Goal: Information Seeking & Learning: Learn about a topic

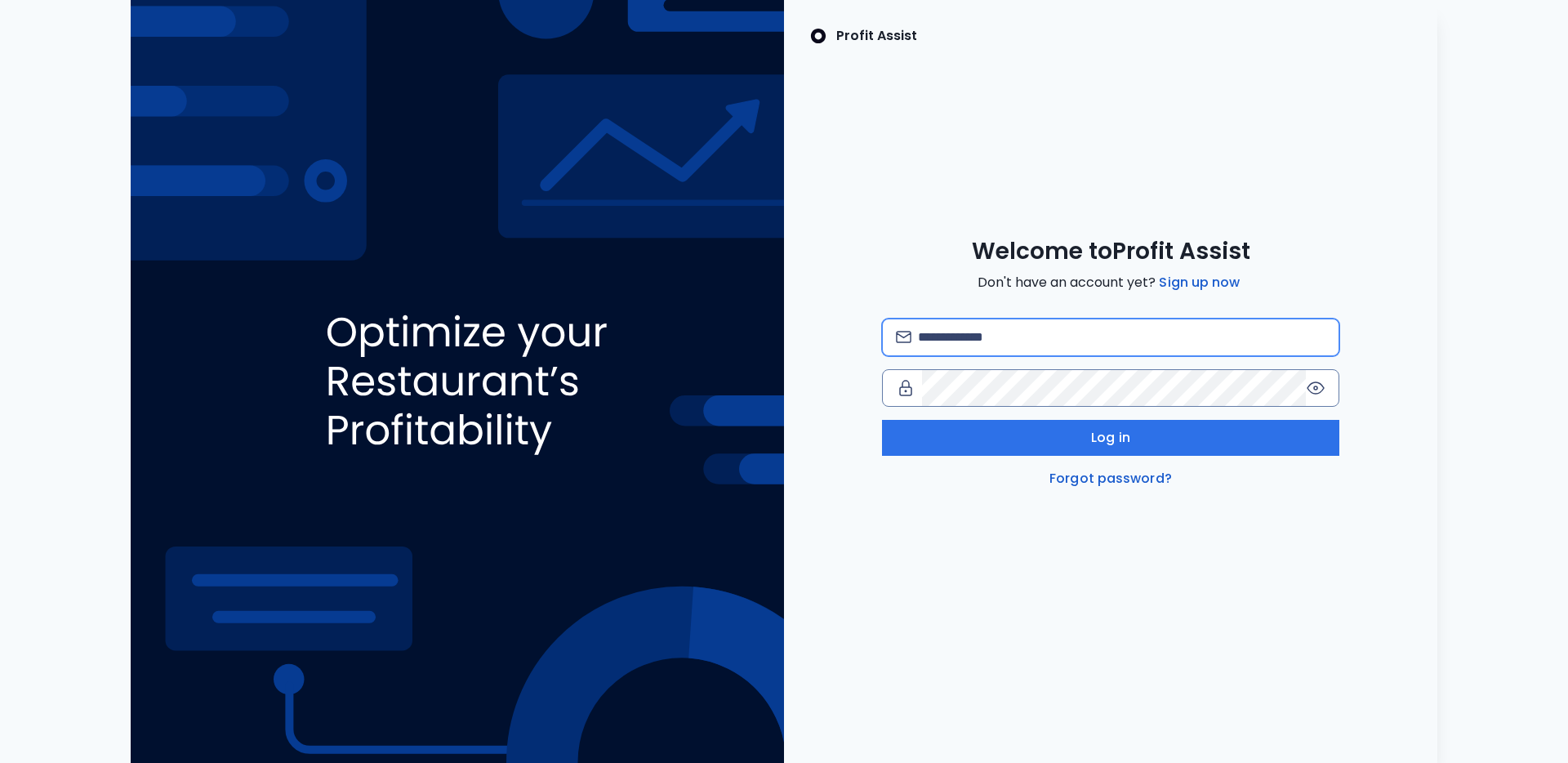
click at [954, 333] on input "email" at bounding box center [1122, 337] width 407 height 36
type input "**********"
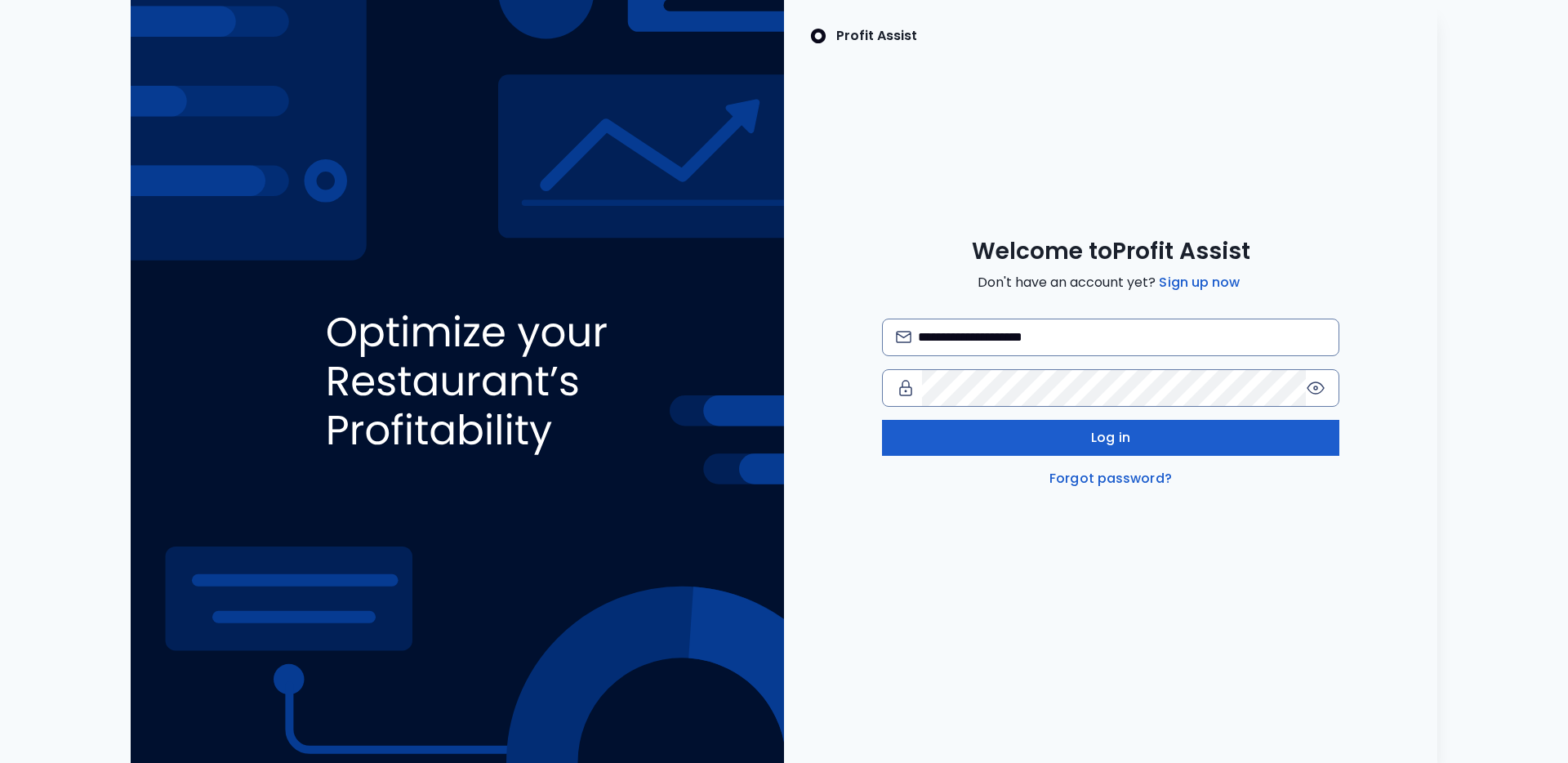
click at [1083, 430] on button "Log in" at bounding box center [1111, 438] width 457 height 36
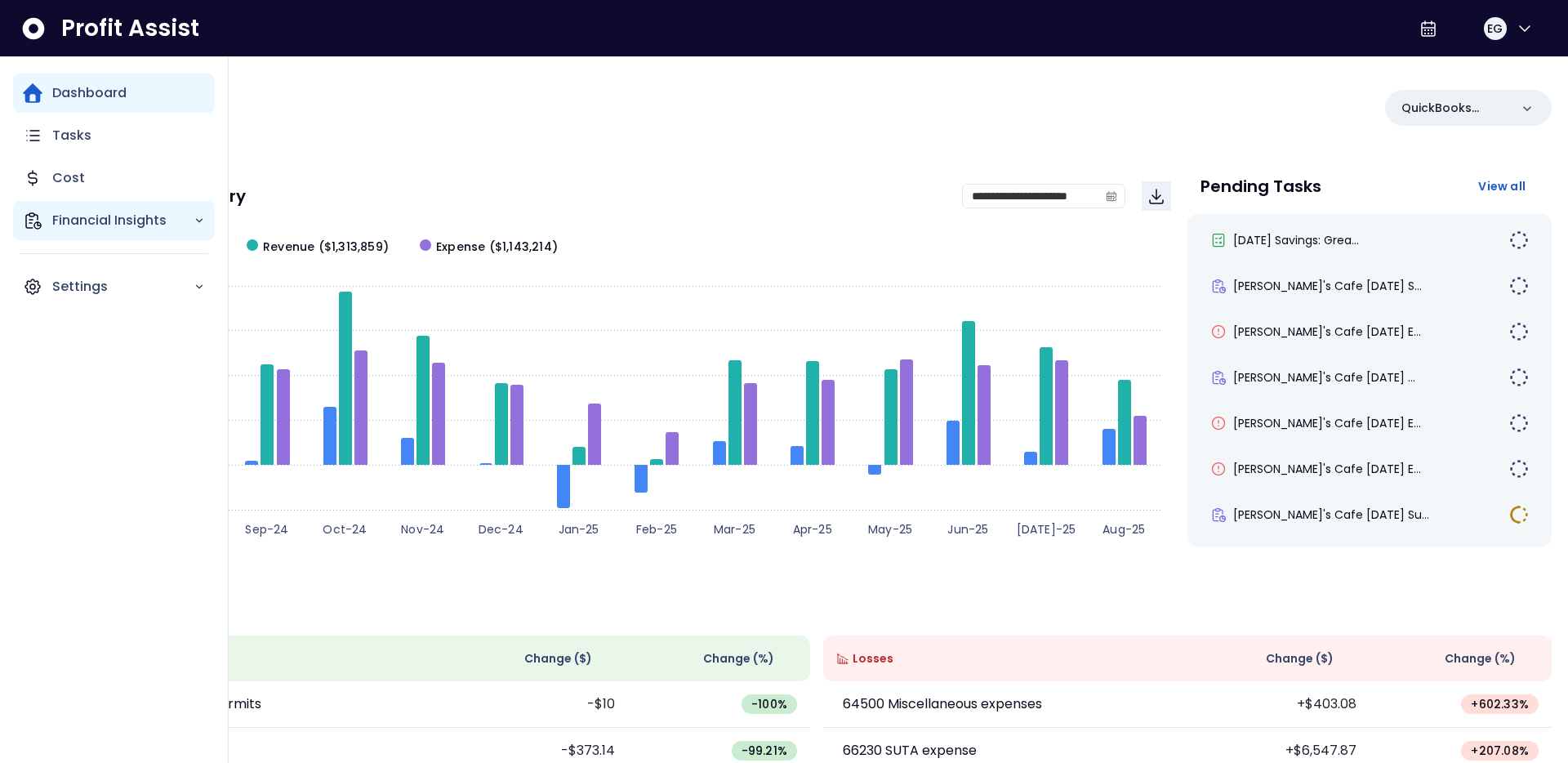
click at [64, 220] on p "Financial Insights" at bounding box center [123, 220] width 141 height 19
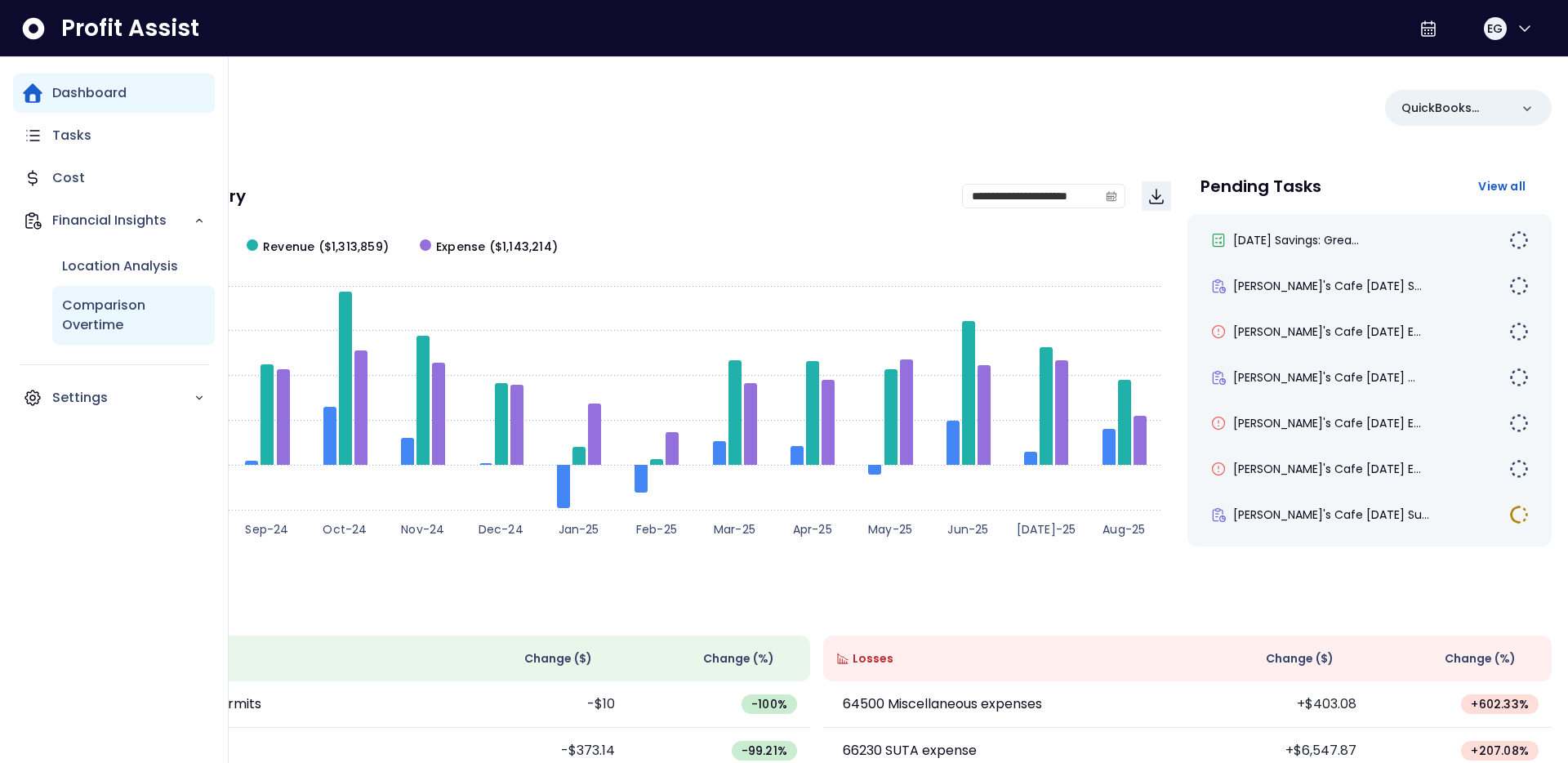
click at [92, 311] on p "Comparison Overtime" at bounding box center [133, 315] width 143 height 39
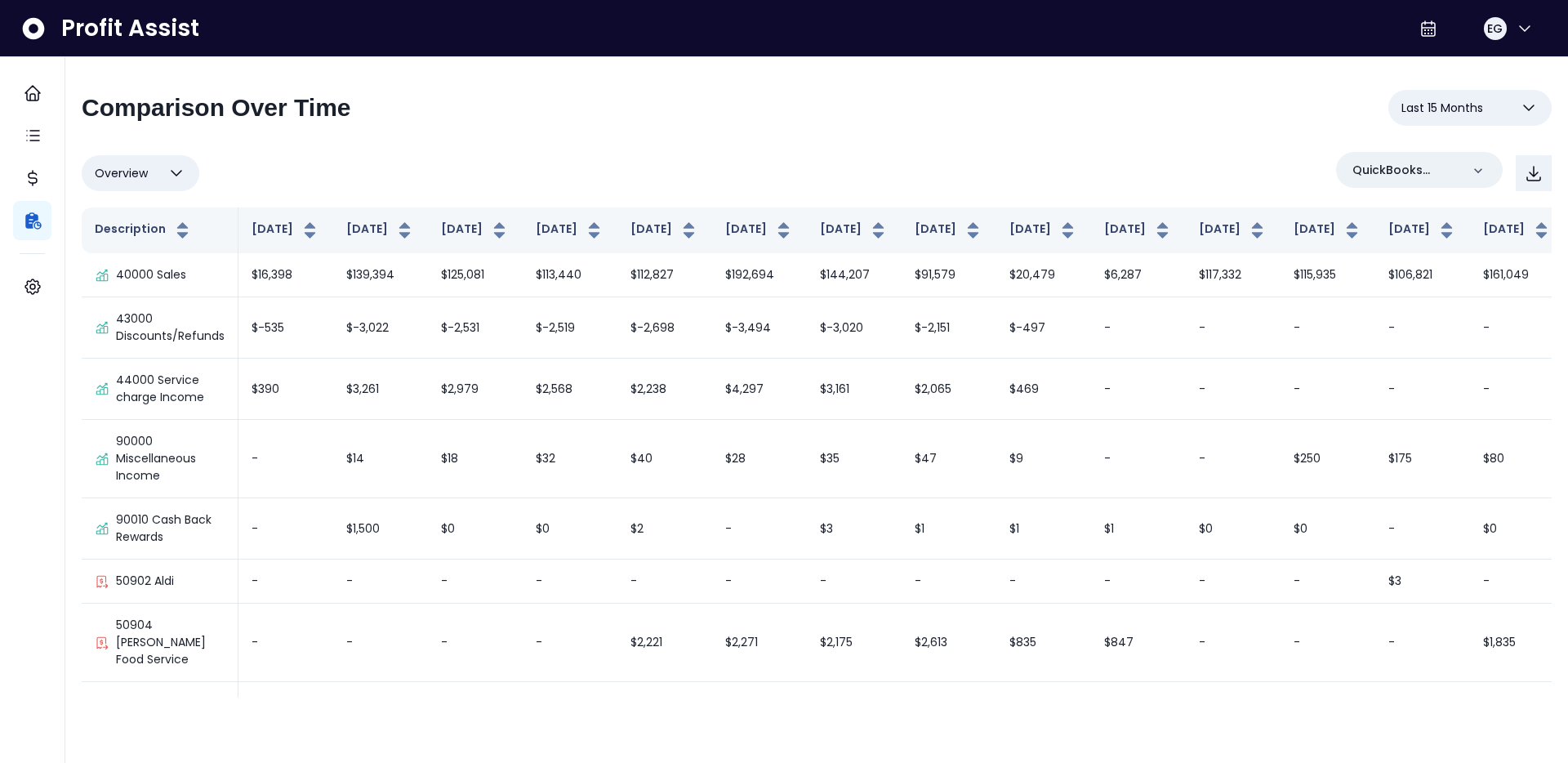
click at [1487, 104] on button "Last 15 Months" at bounding box center [1470, 108] width 163 height 36
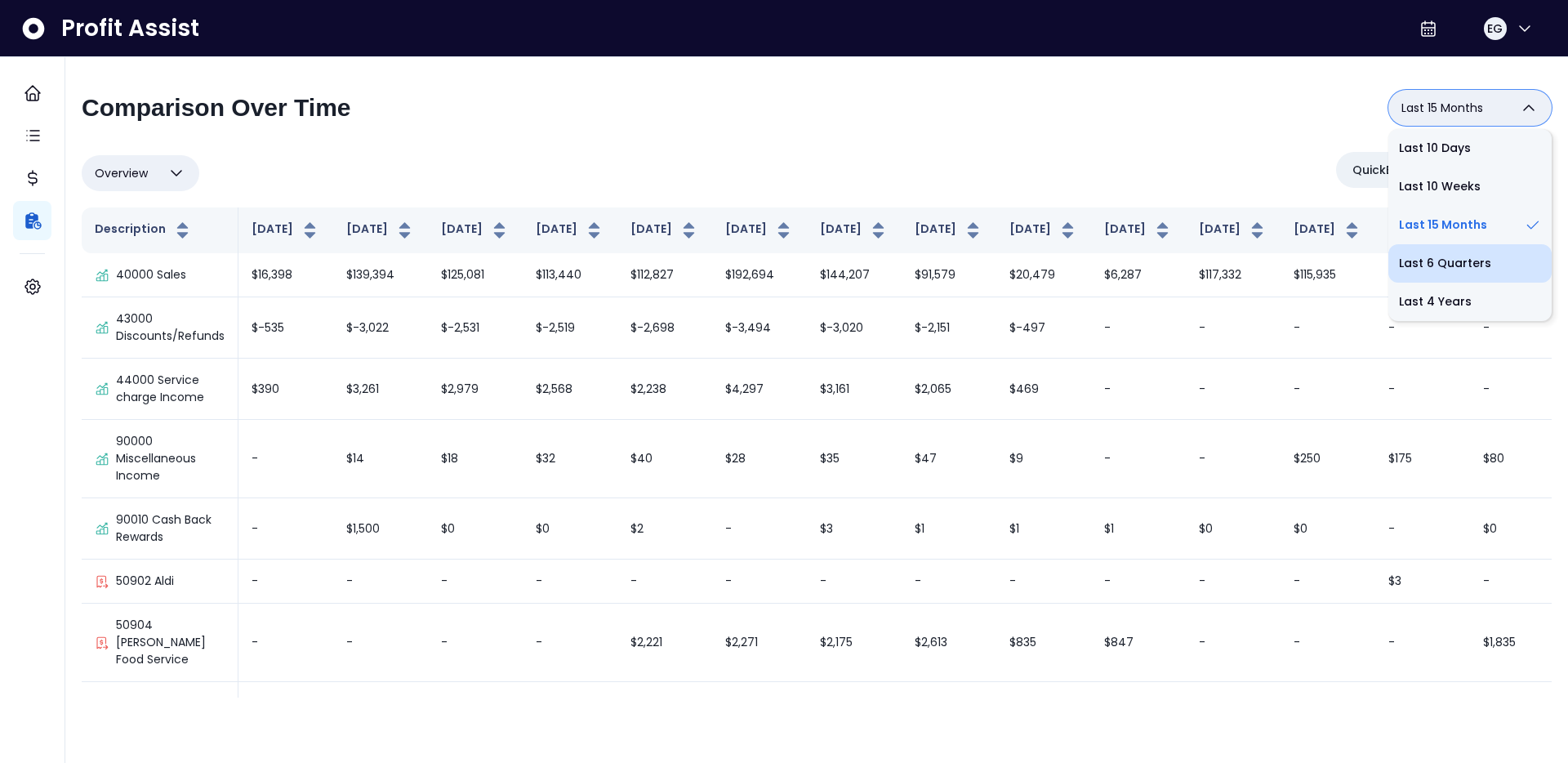
click at [1442, 262] on li "Last 6 Quarters" at bounding box center [1470, 263] width 163 height 38
type input "**********"
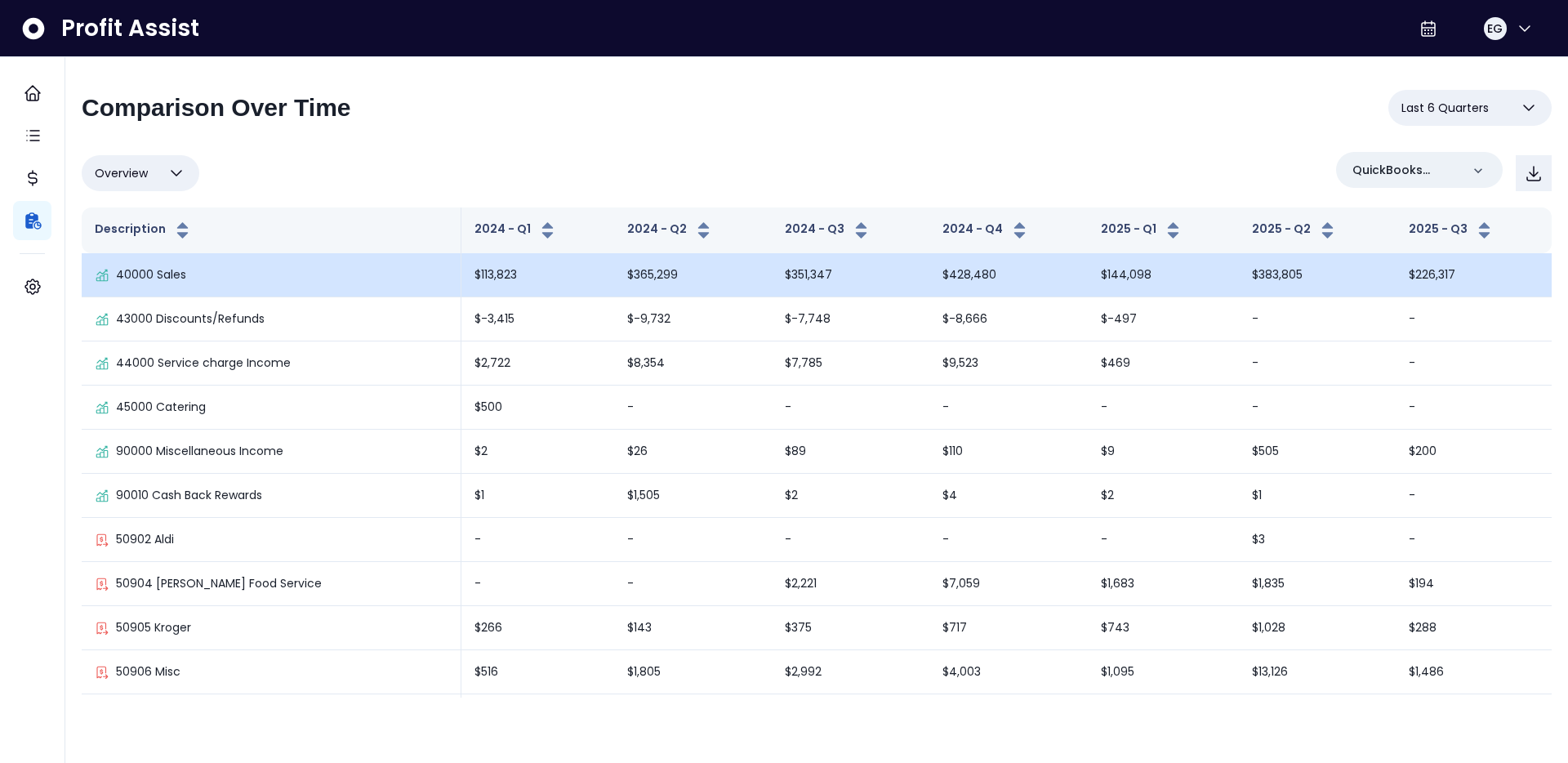
click at [981, 276] on td "$428,480" at bounding box center [1008, 275] width 158 height 44
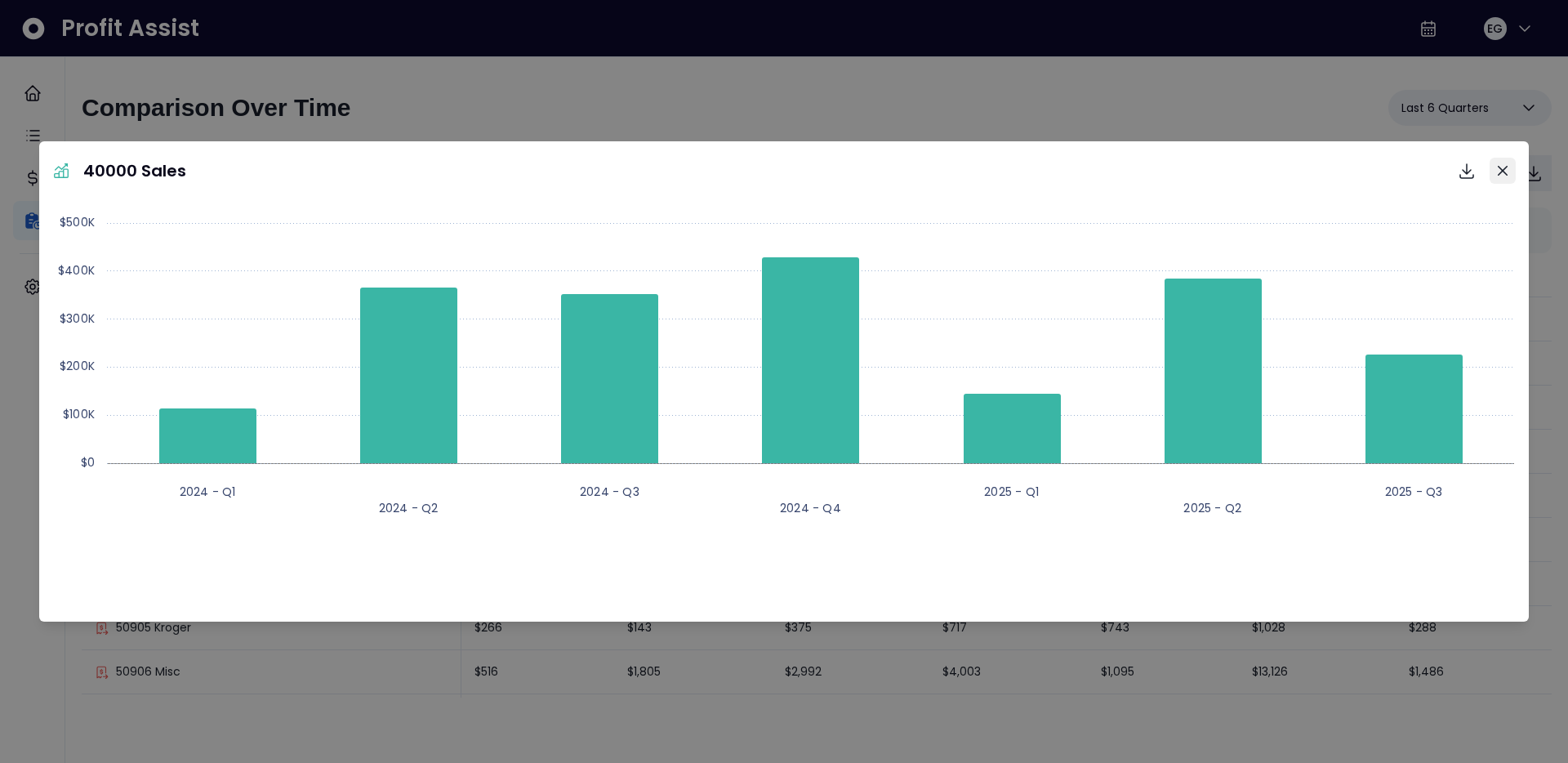
click at [1498, 174] on icon "Close" at bounding box center [1503, 171] width 10 height 10
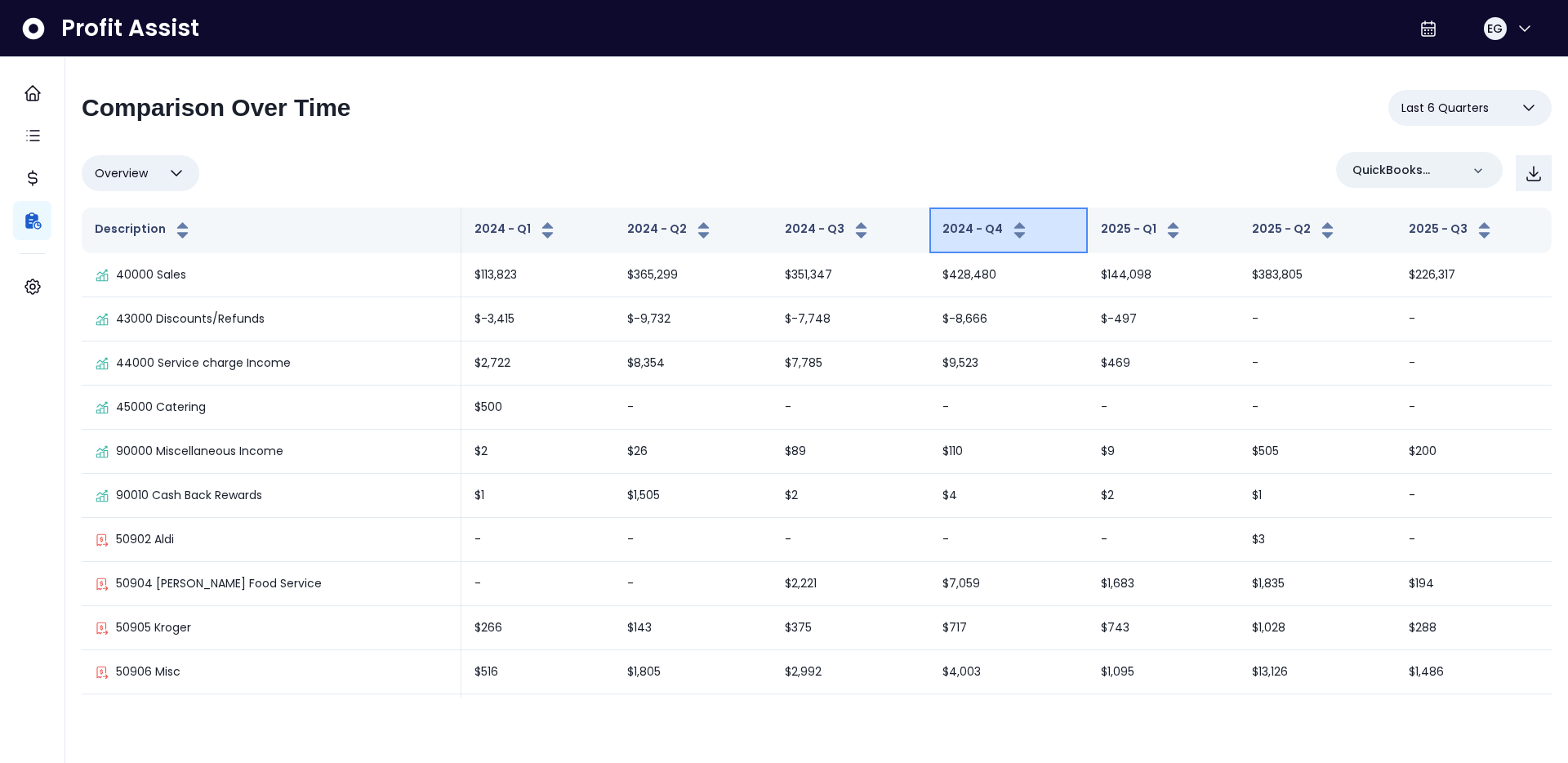
click at [1014, 236] on icon "button" at bounding box center [1020, 229] width 20 height 19
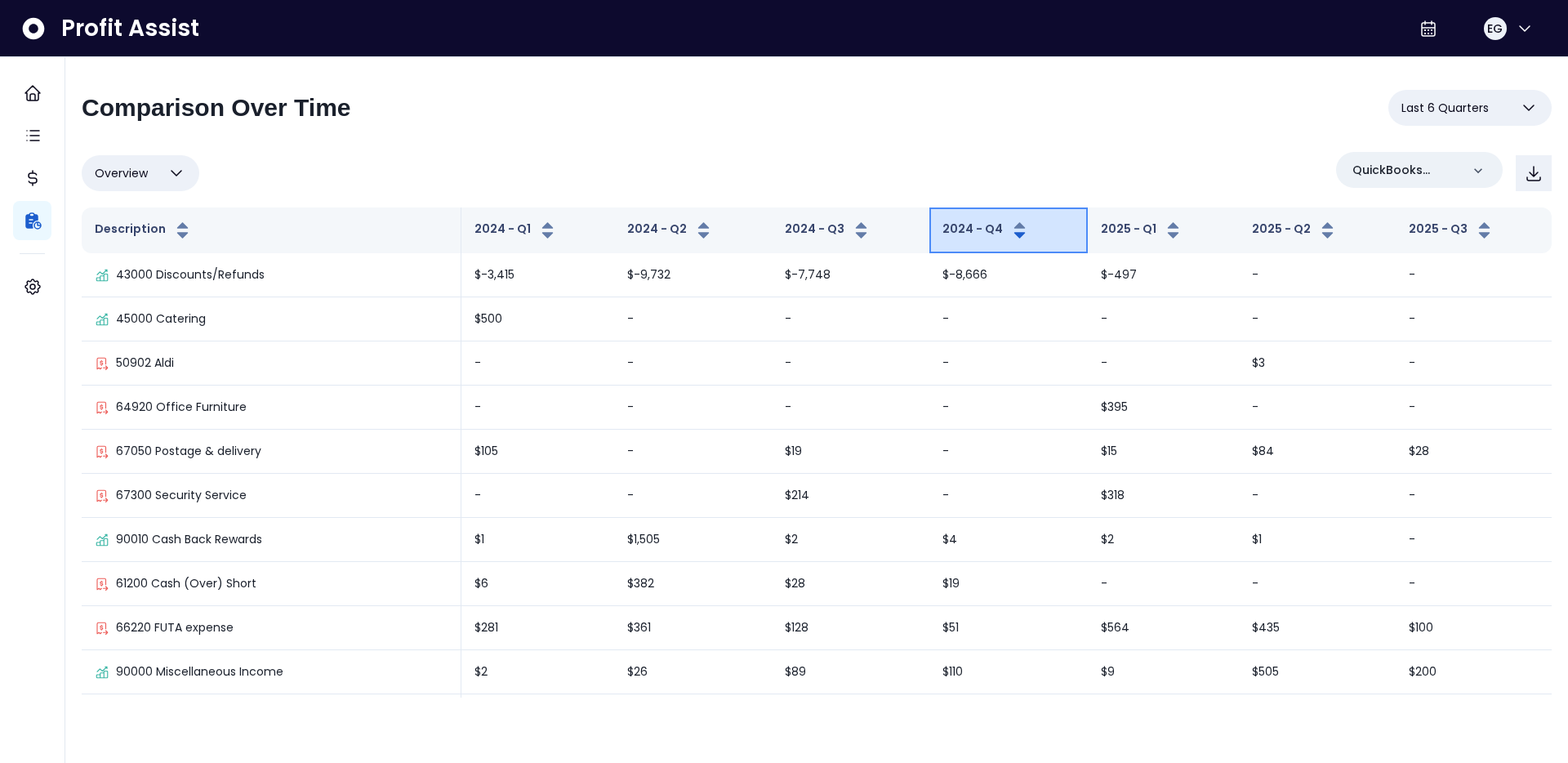
click at [1017, 224] on icon "button" at bounding box center [1019, 225] width 11 height 7
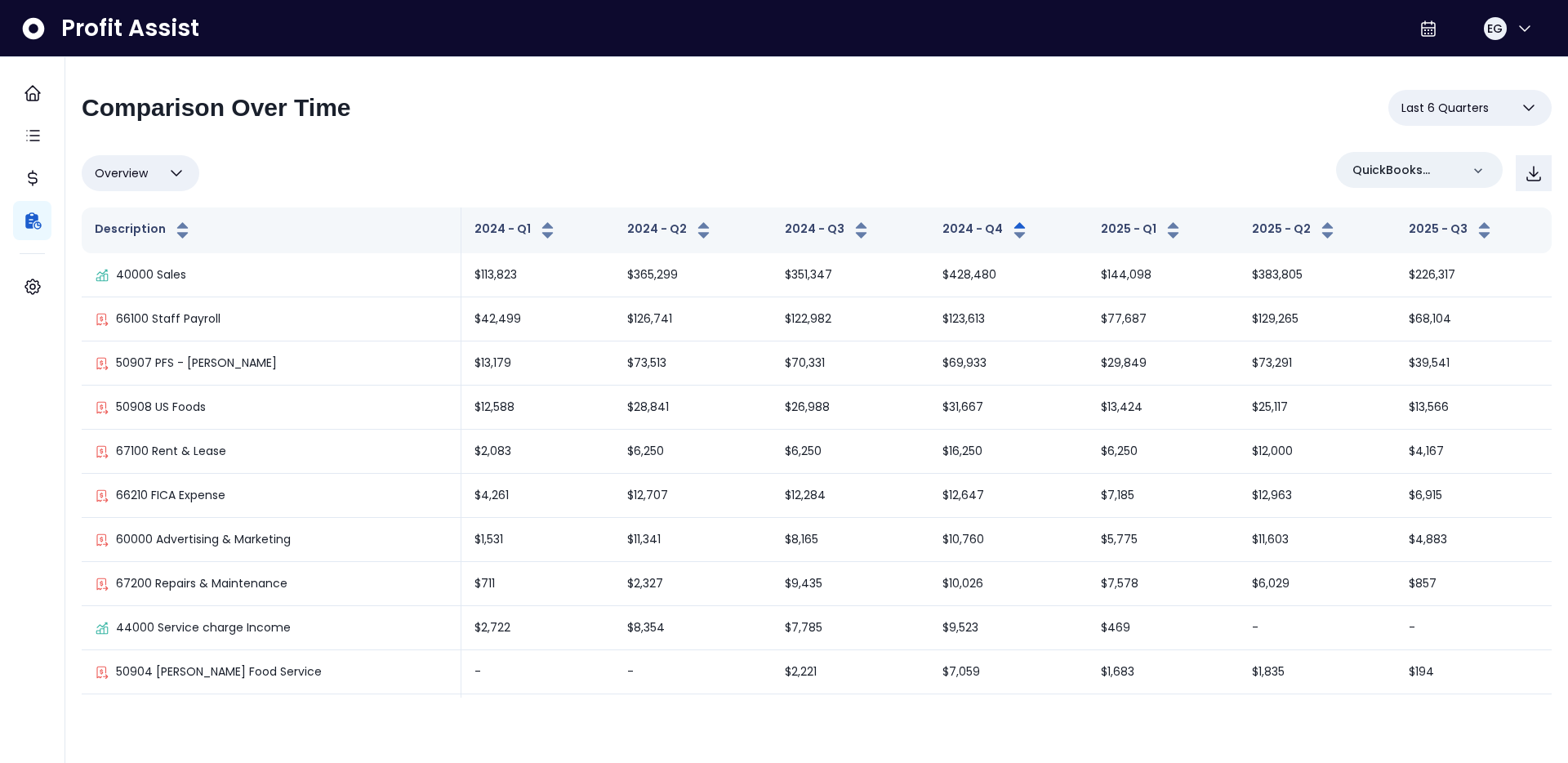
click at [1465, 116] on span "Last 6 Quarters" at bounding box center [1444, 108] width 87 height 19
click at [1174, 178] on div "Overview Overview % of cost % of sales % of budget ******** QuickBooks Online" at bounding box center [816, 173] width 1470 height 42
click at [171, 175] on icon "button" at bounding box center [176, 173] width 19 height 19
click at [156, 252] on li "% of cost" at bounding box center [140, 252] width 118 height 38
type input "********"
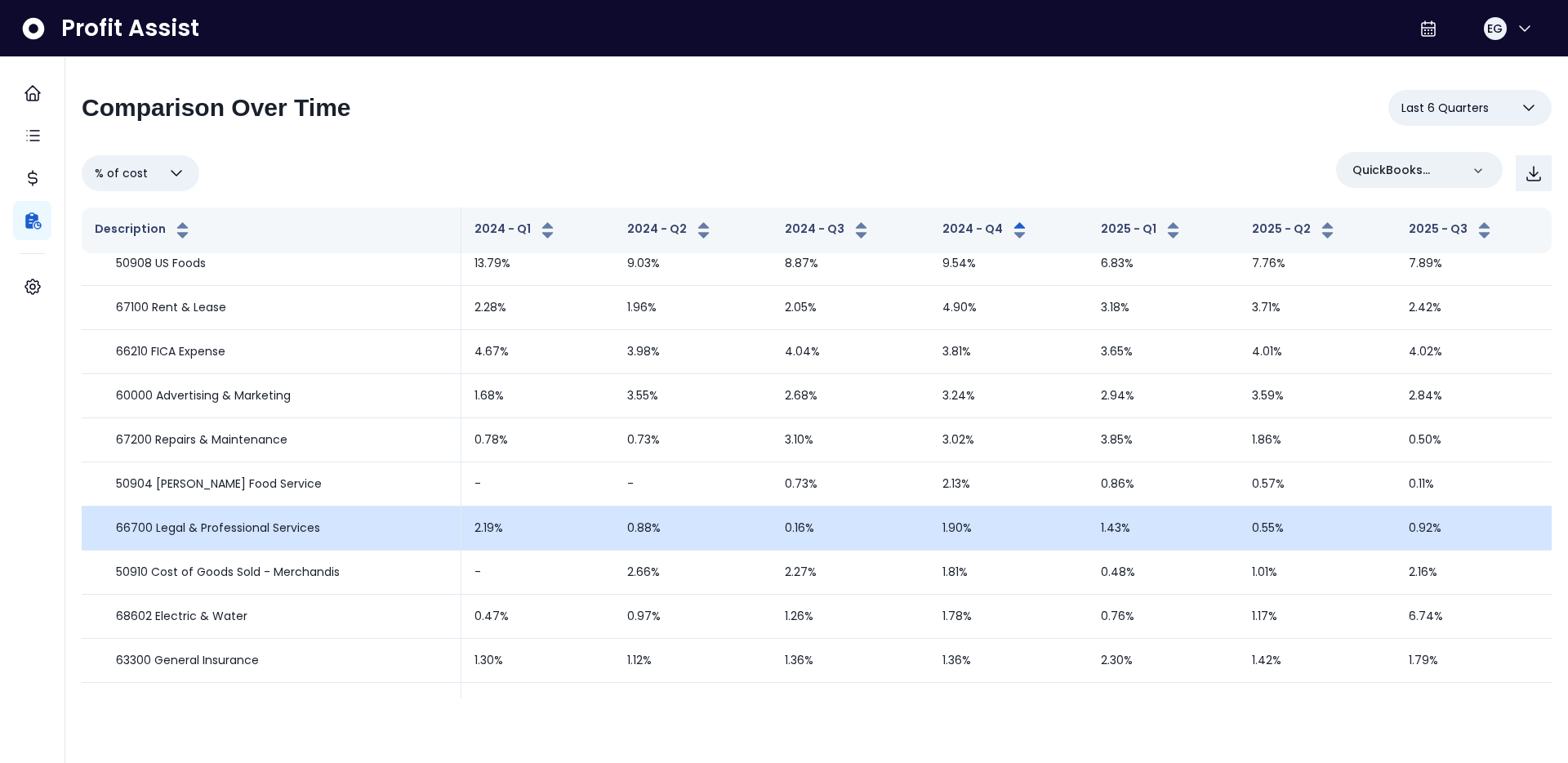
scroll to position [111, 0]
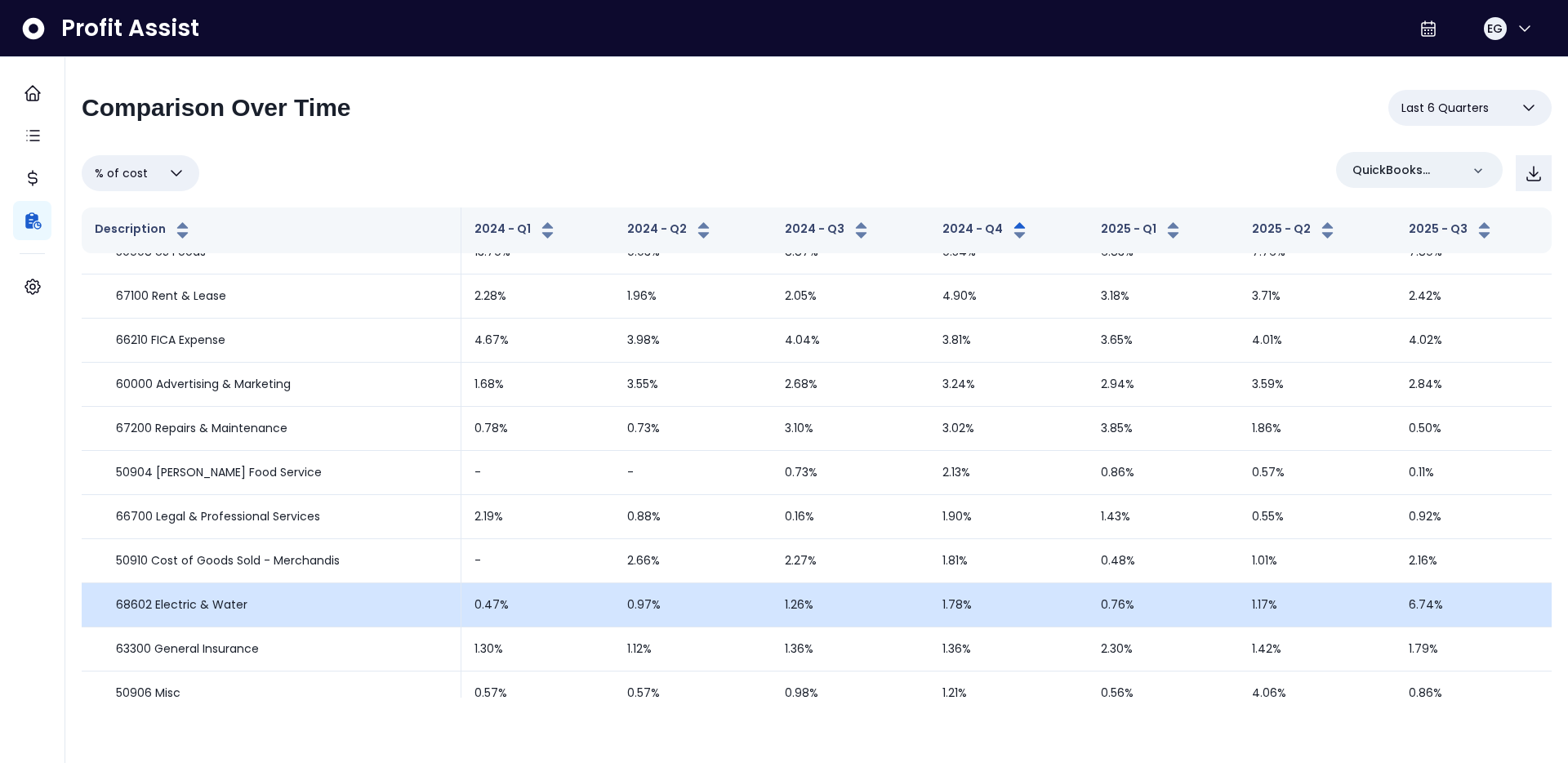
click at [1423, 612] on td "6.74%" at bounding box center [1474, 605] width 156 height 44
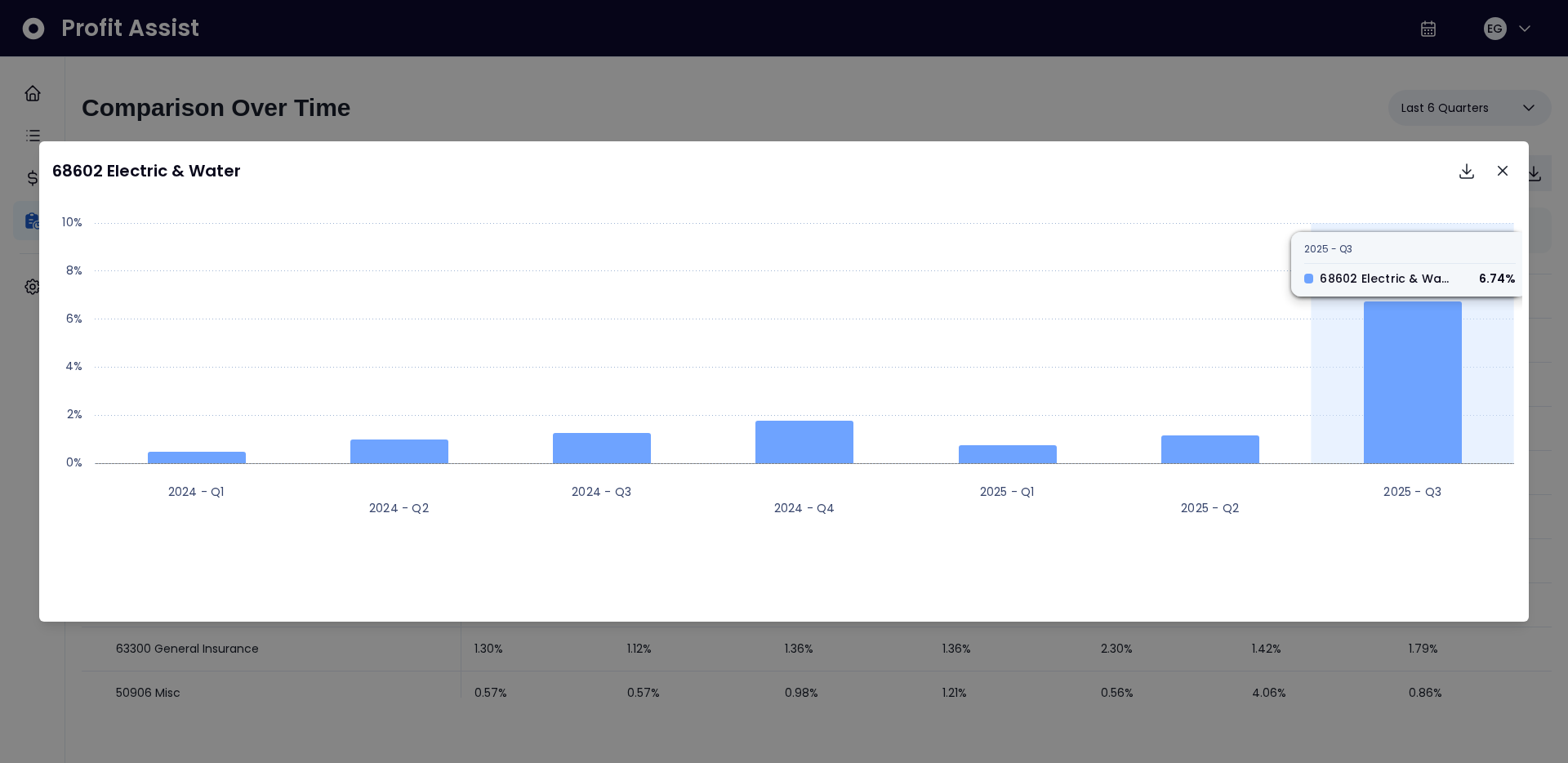
click at [1410, 285] on rect at bounding box center [784, 370] width 1477 height 327
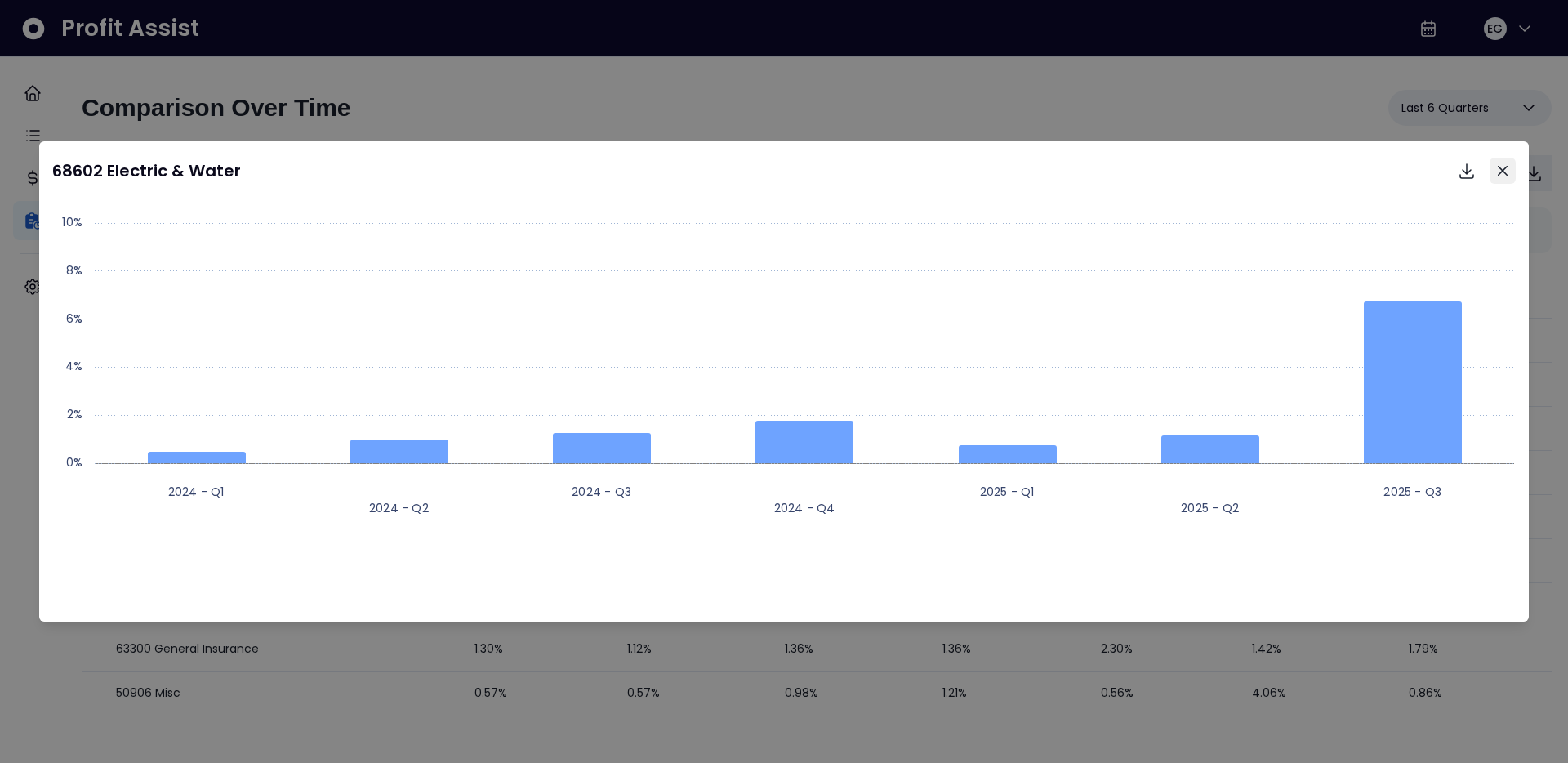
click at [1503, 179] on button "Close" at bounding box center [1503, 170] width 26 height 26
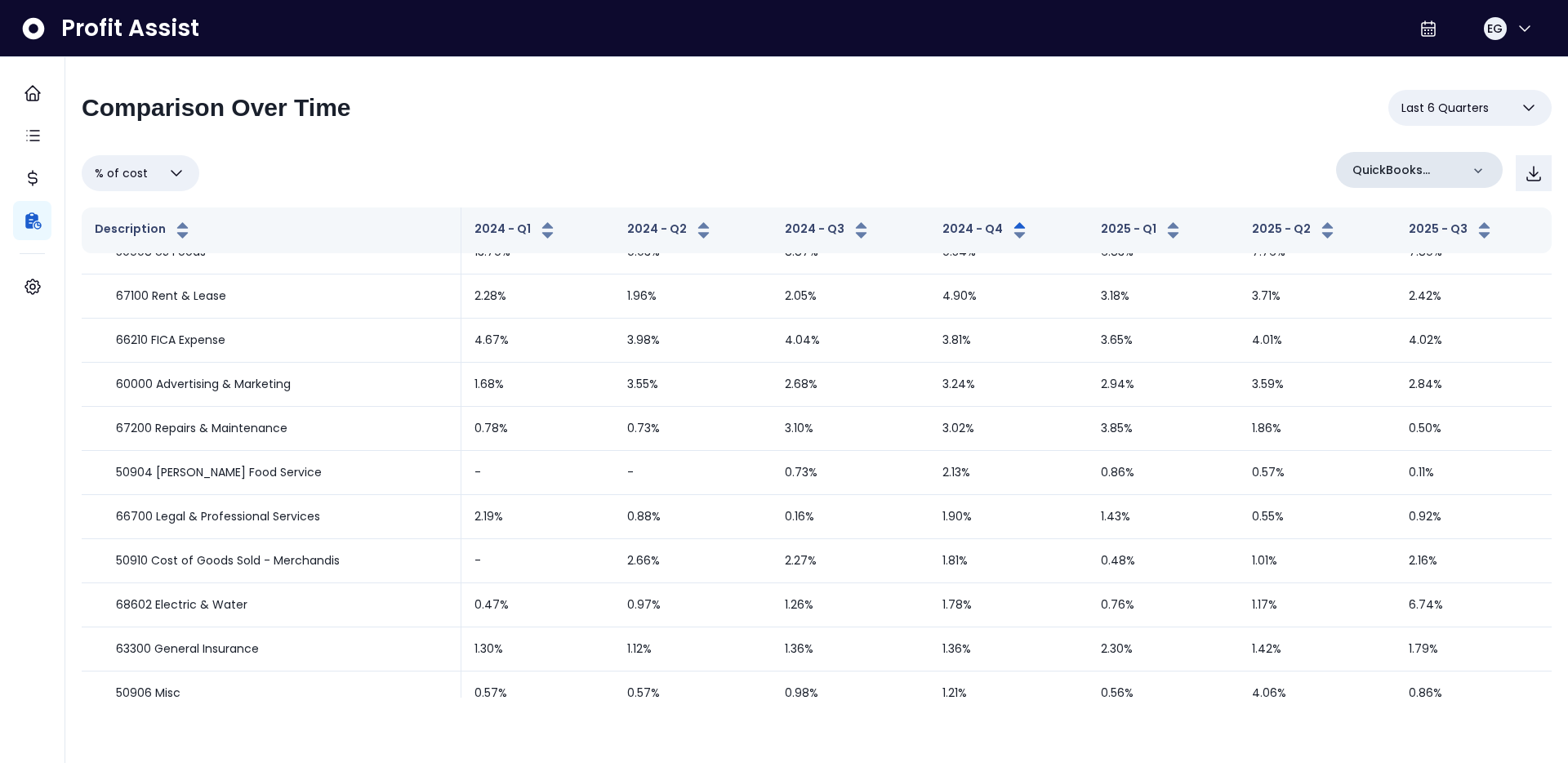
click at [1438, 168] on p "QuickBooks Online" at bounding box center [1406, 170] width 108 height 17
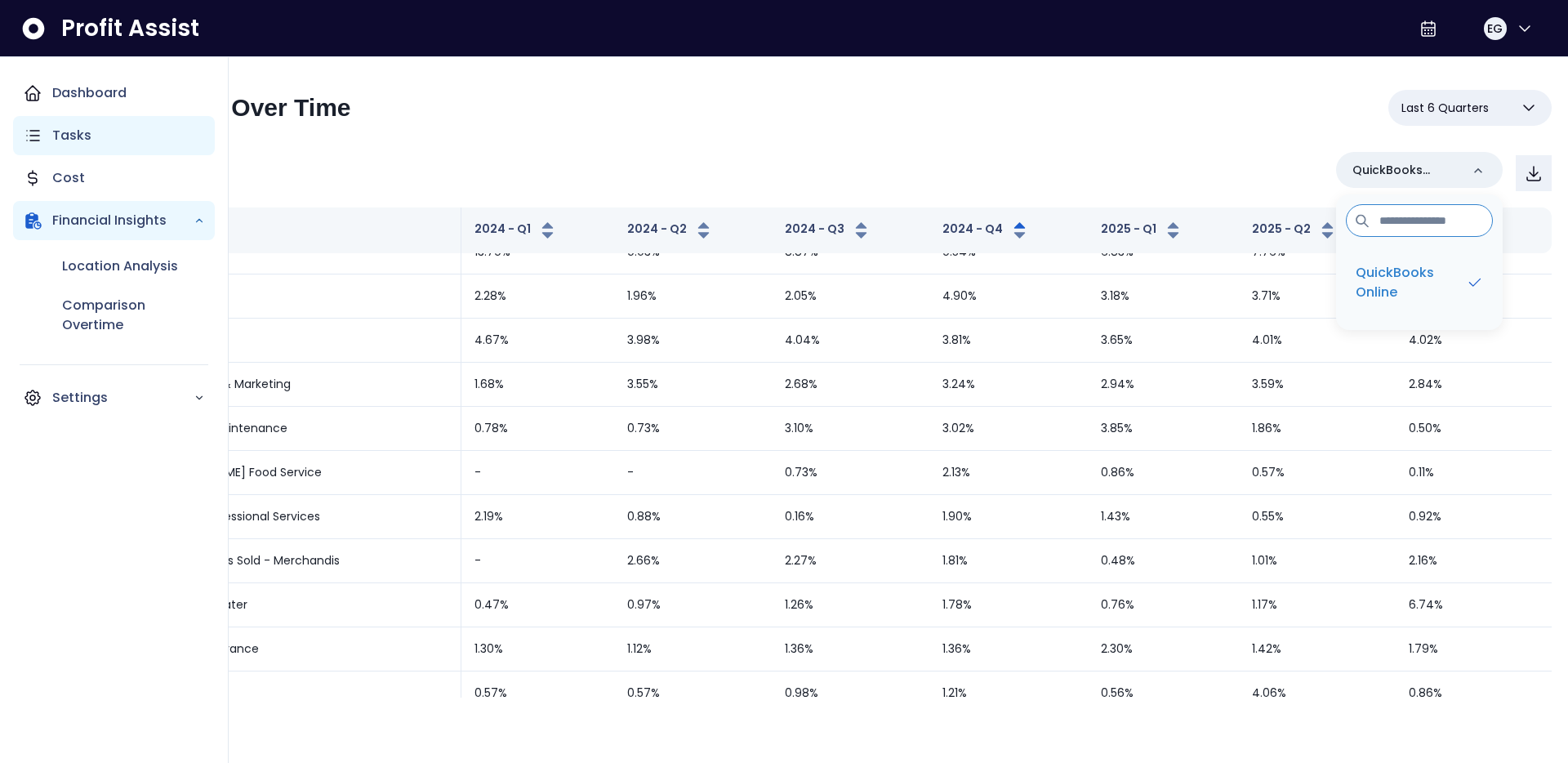
click at [58, 129] on p "Tasks" at bounding box center [72, 135] width 39 height 19
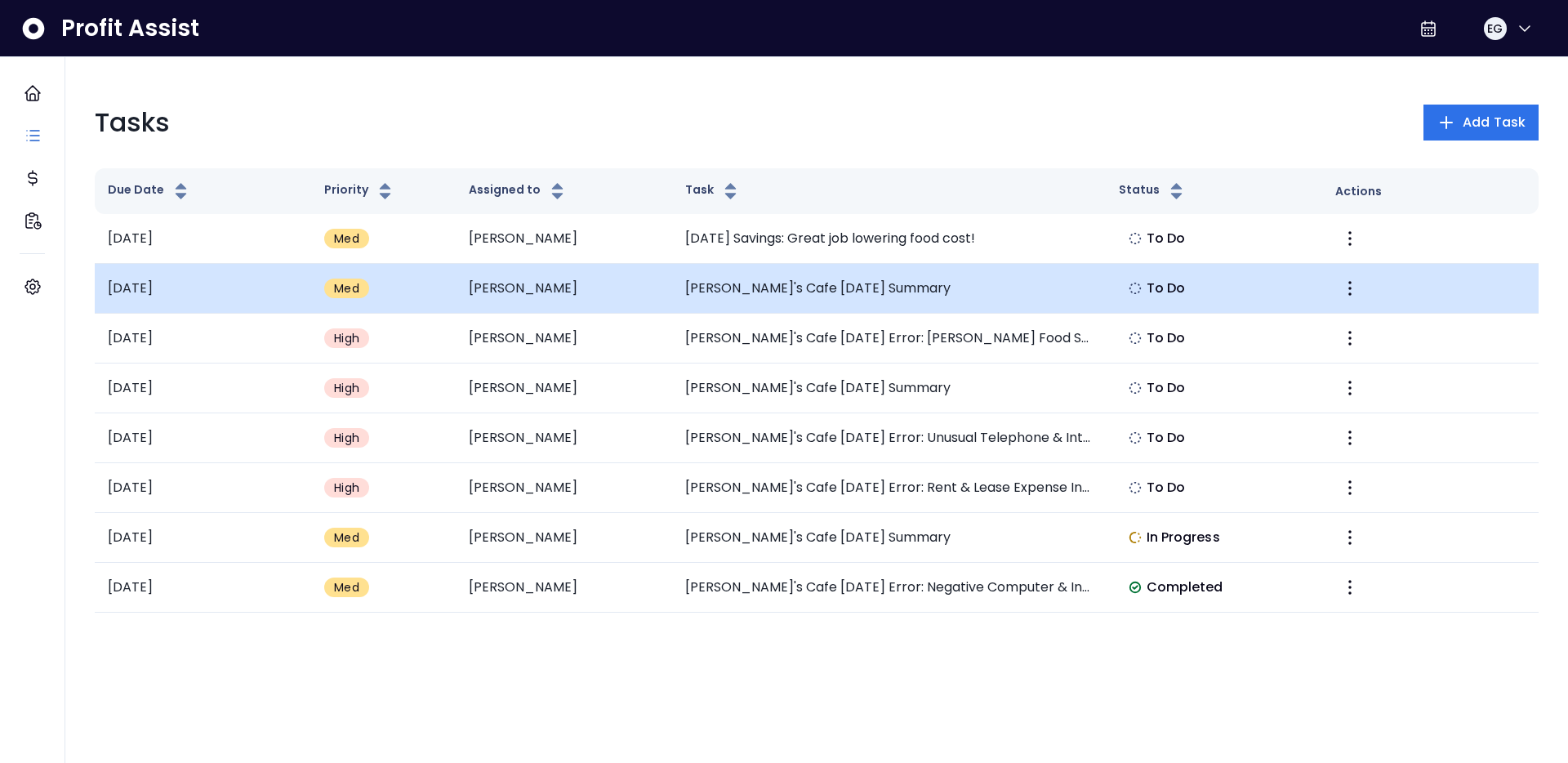
click at [750, 289] on td "[PERSON_NAME]'s Cafe [DATE] Summary" at bounding box center [889, 288] width 433 height 50
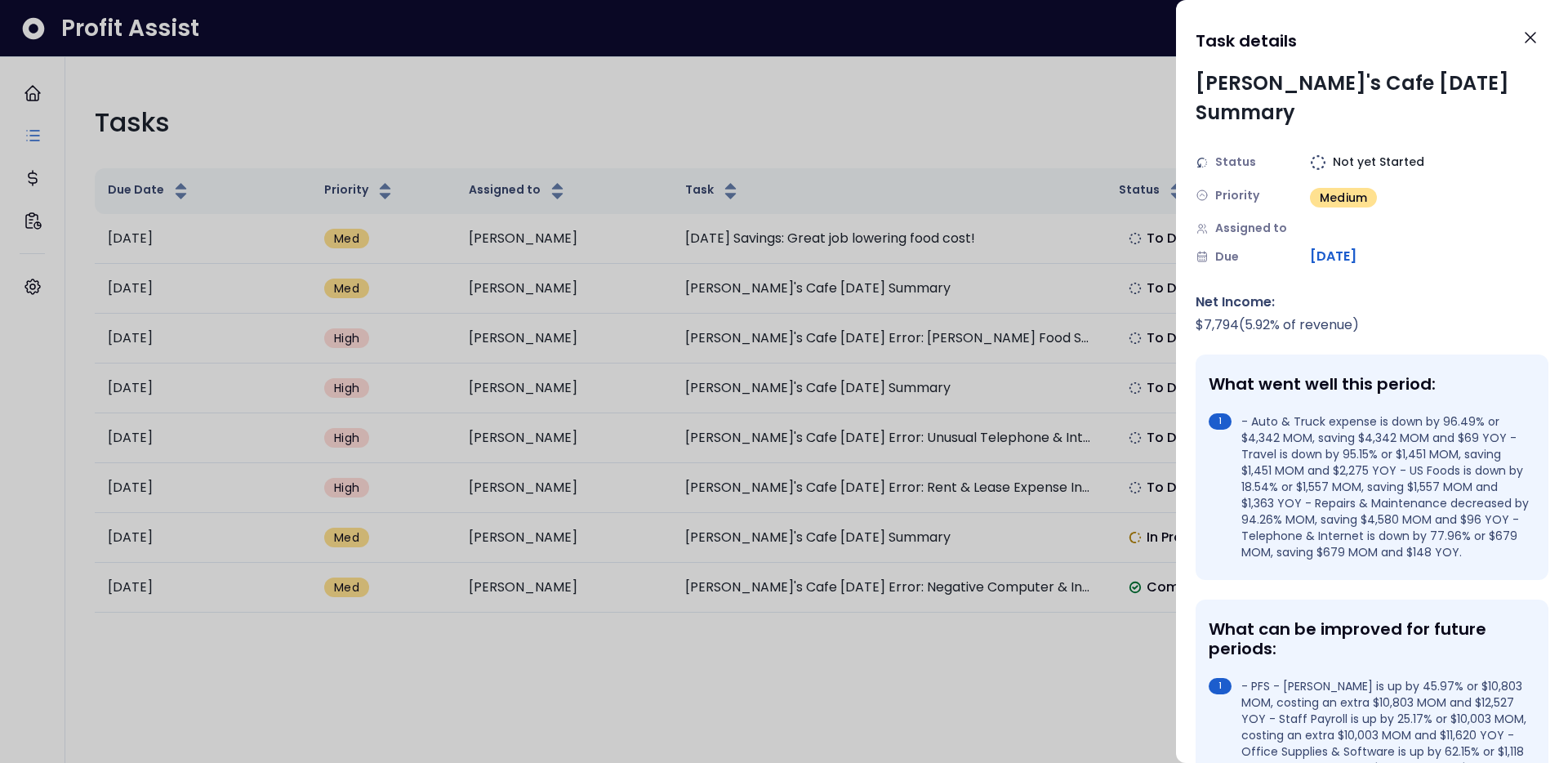
click at [744, 239] on div at bounding box center [784, 381] width 1568 height 763
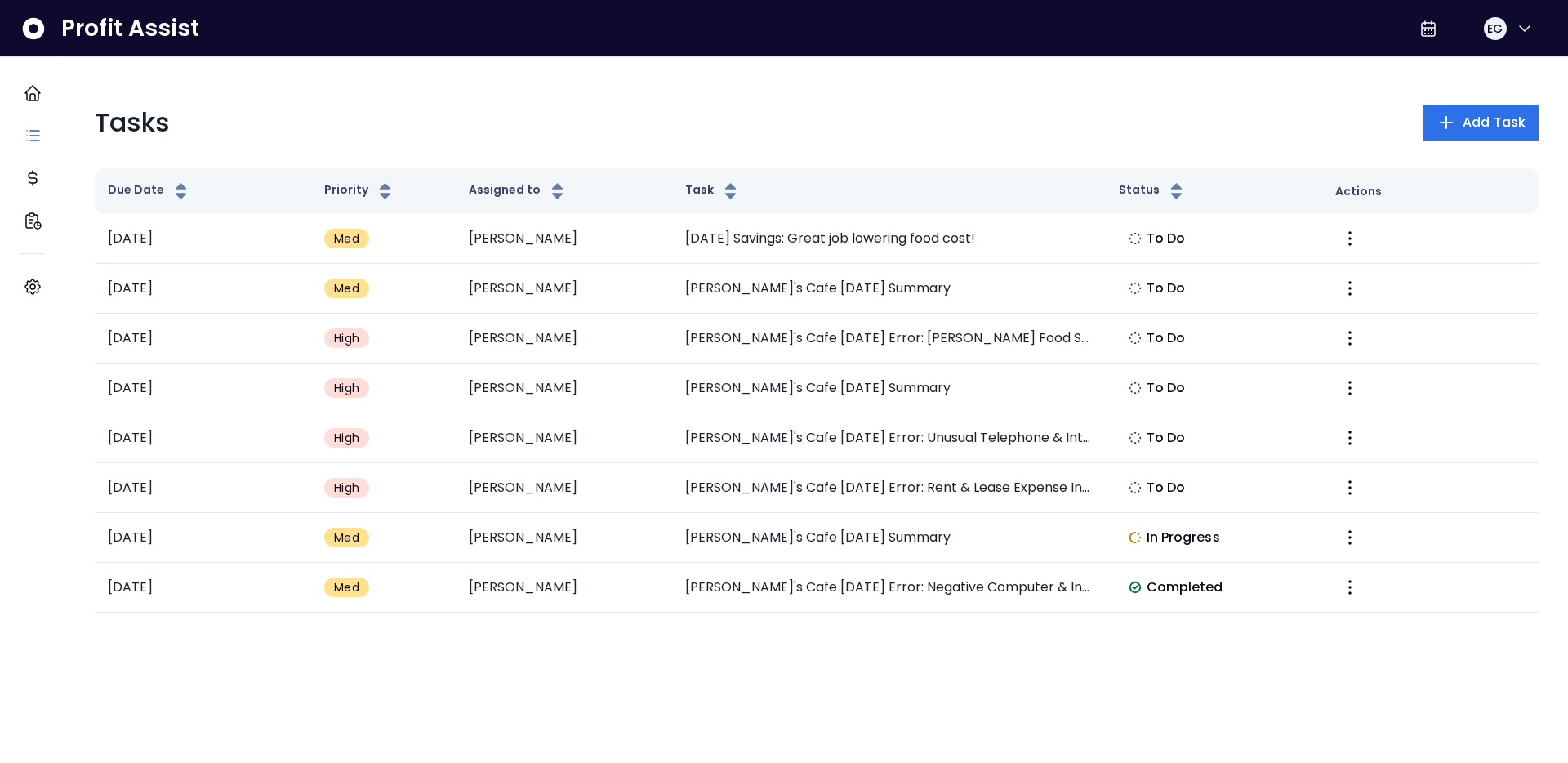
click at [744, 239] on td "[DATE] Savings: Great job lowering food cost!" at bounding box center [889, 239] width 433 height 50
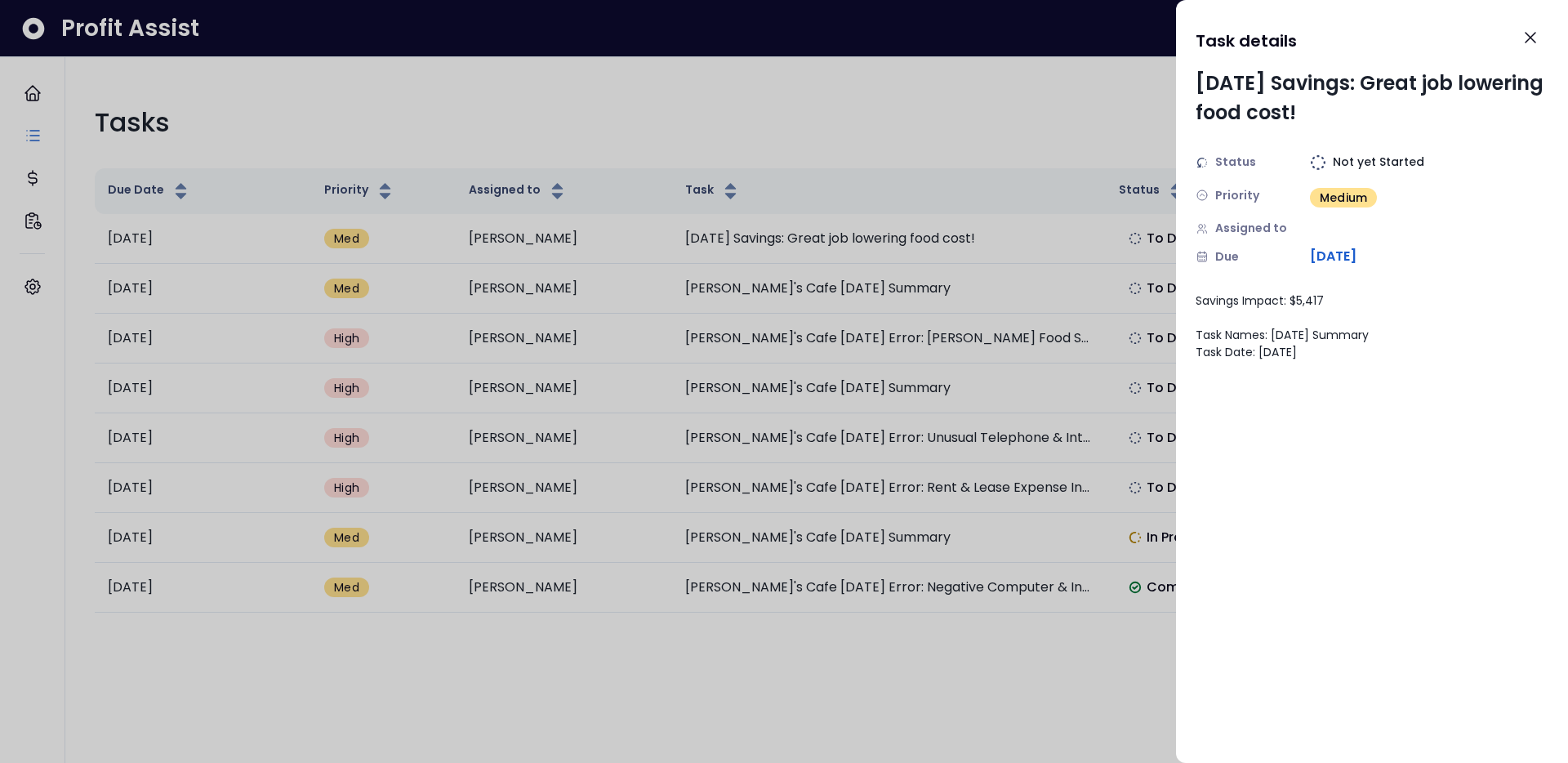
click at [744, 239] on div at bounding box center [784, 381] width 1568 height 763
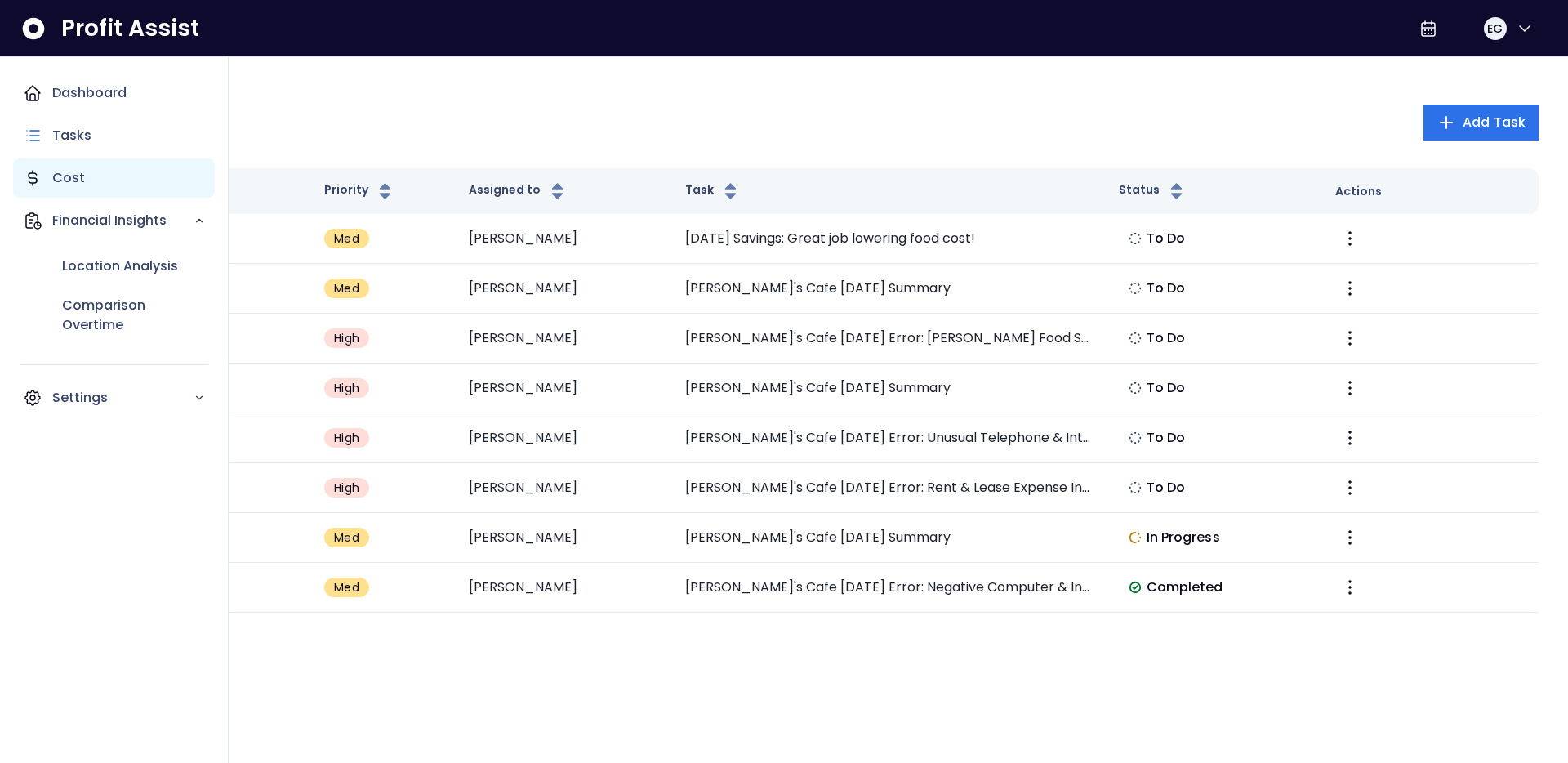
click at [56, 172] on p "Cost" at bounding box center [69, 178] width 33 height 19
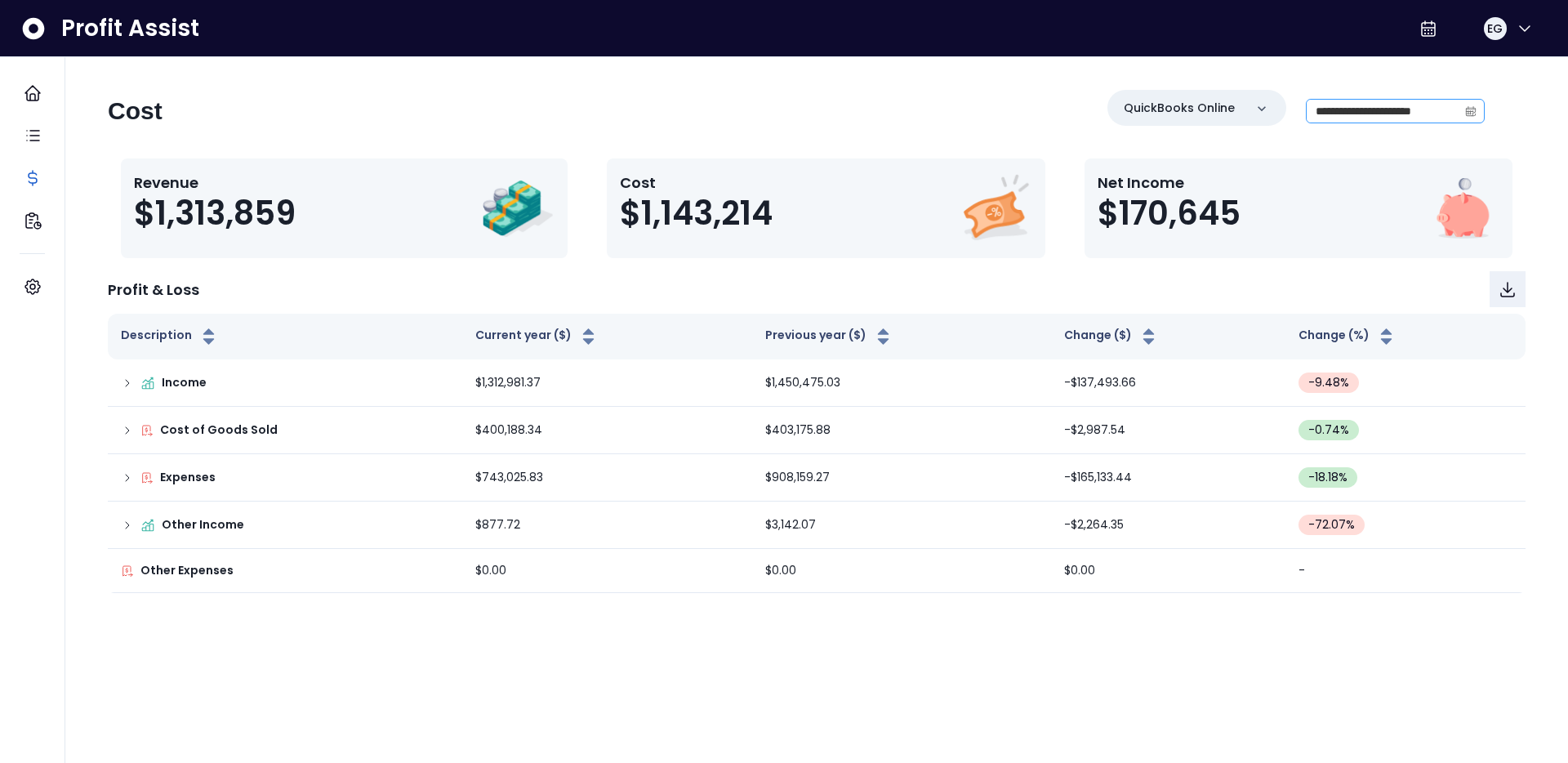
click at [1476, 113] on icon "calendar" at bounding box center [1471, 110] width 11 height 11
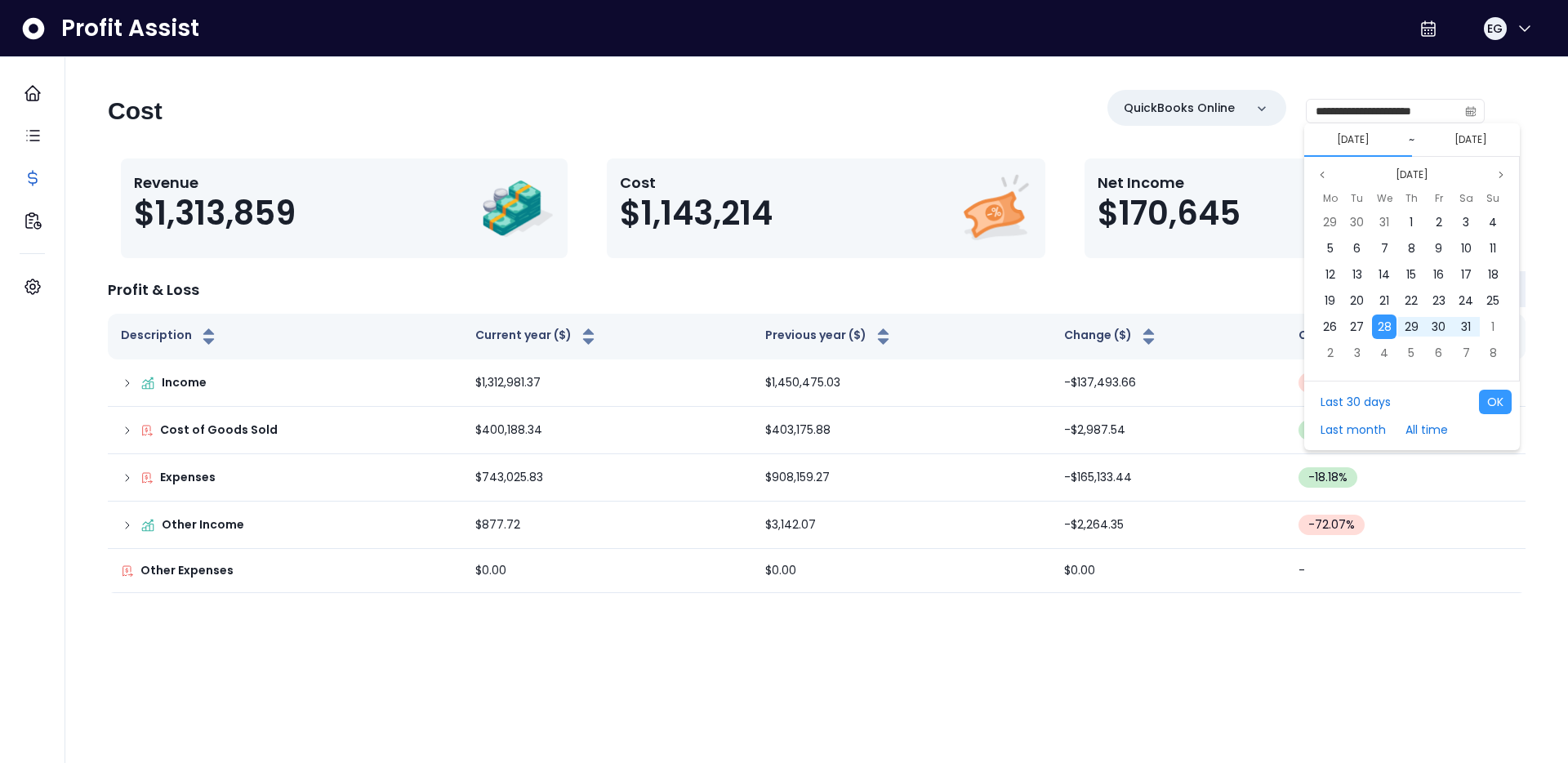
click at [1335, 140] on button "[DATE]" at bounding box center [1354, 139] width 46 height 19
click at [1501, 170] on icon "page next" at bounding box center [1501, 175] width 10 height 10
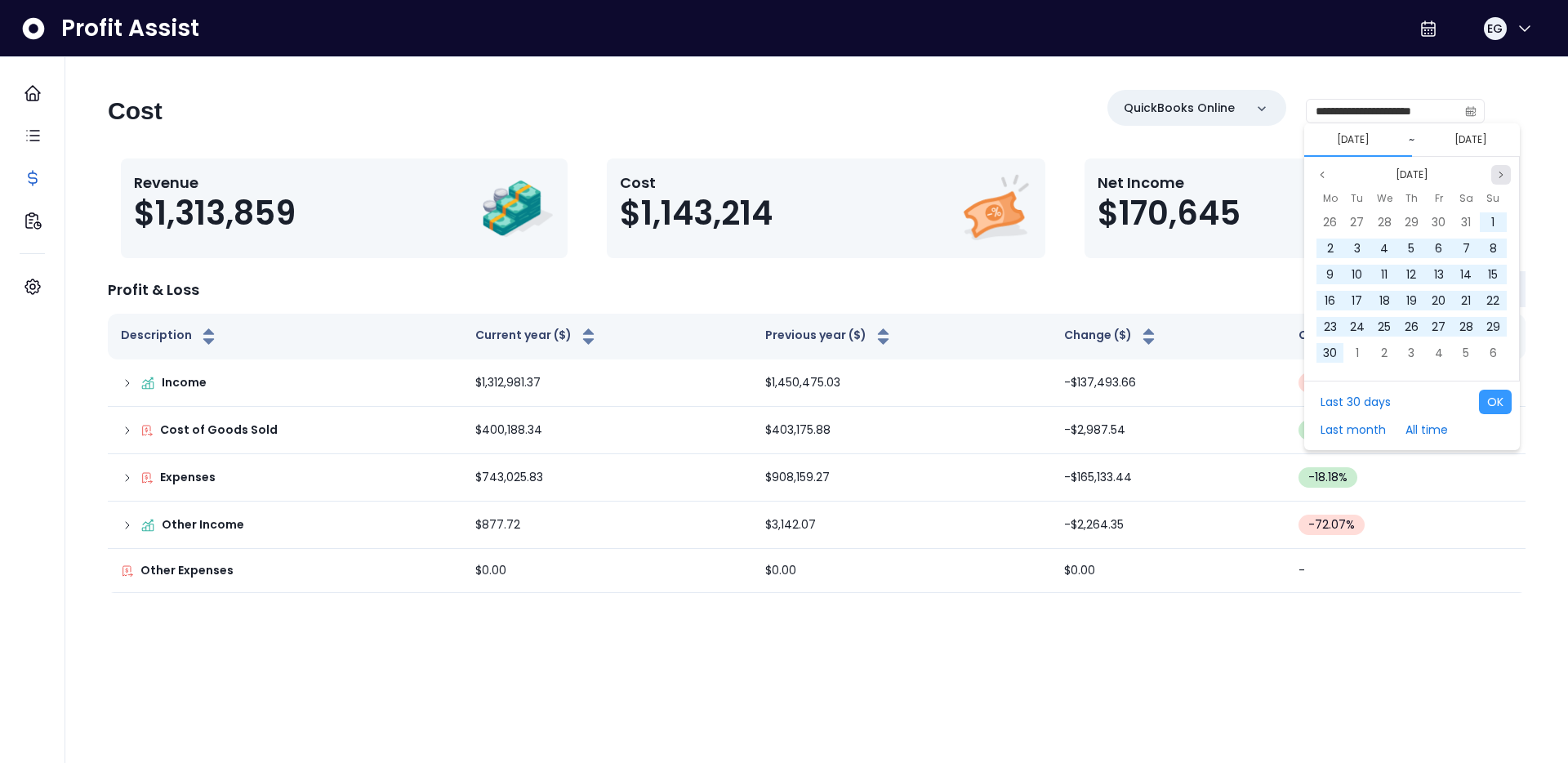
click at [1501, 170] on icon "page next" at bounding box center [1501, 175] width 10 height 10
click at [1393, 218] on div "1" at bounding box center [1384, 222] width 25 height 25
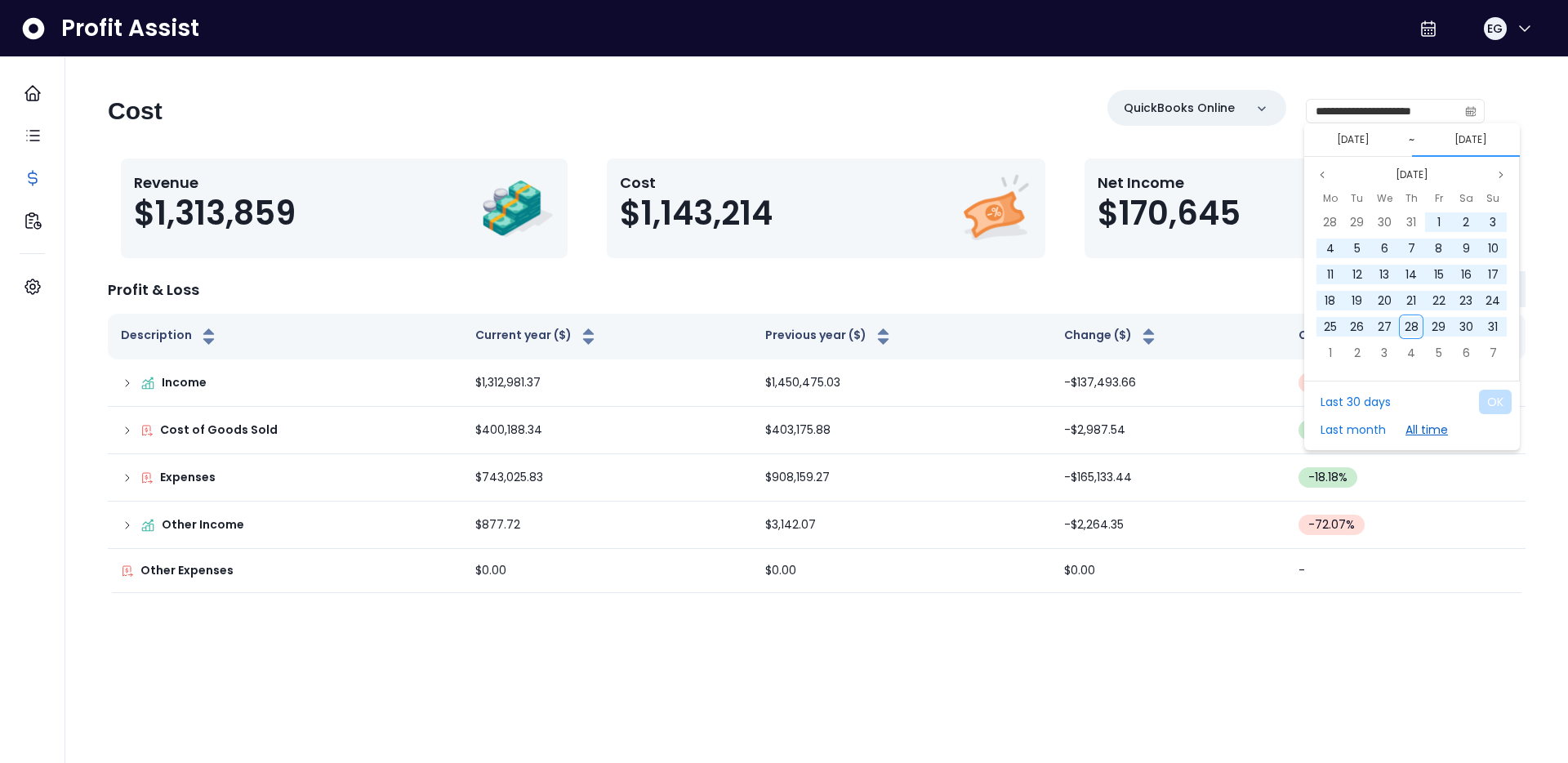
click at [1425, 430] on button "All time" at bounding box center [1427, 429] width 58 height 25
click at [1347, 115] on input "**********" at bounding box center [1382, 111] width 151 height 23
click at [1476, 109] on icon "calendar" at bounding box center [1471, 110] width 11 height 11
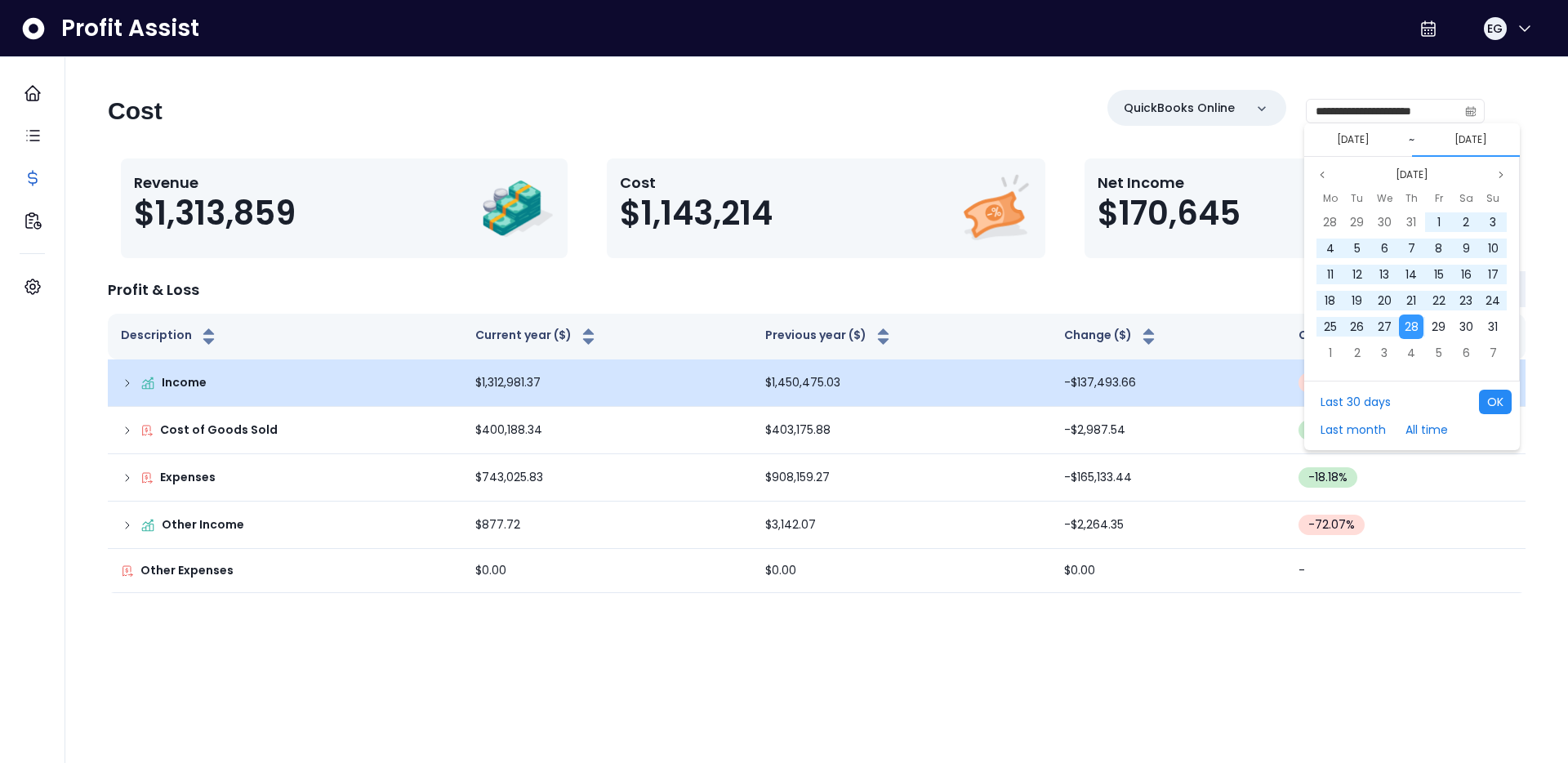
click at [1494, 397] on button "OK" at bounding box center [1495, 401] width 33 height 25
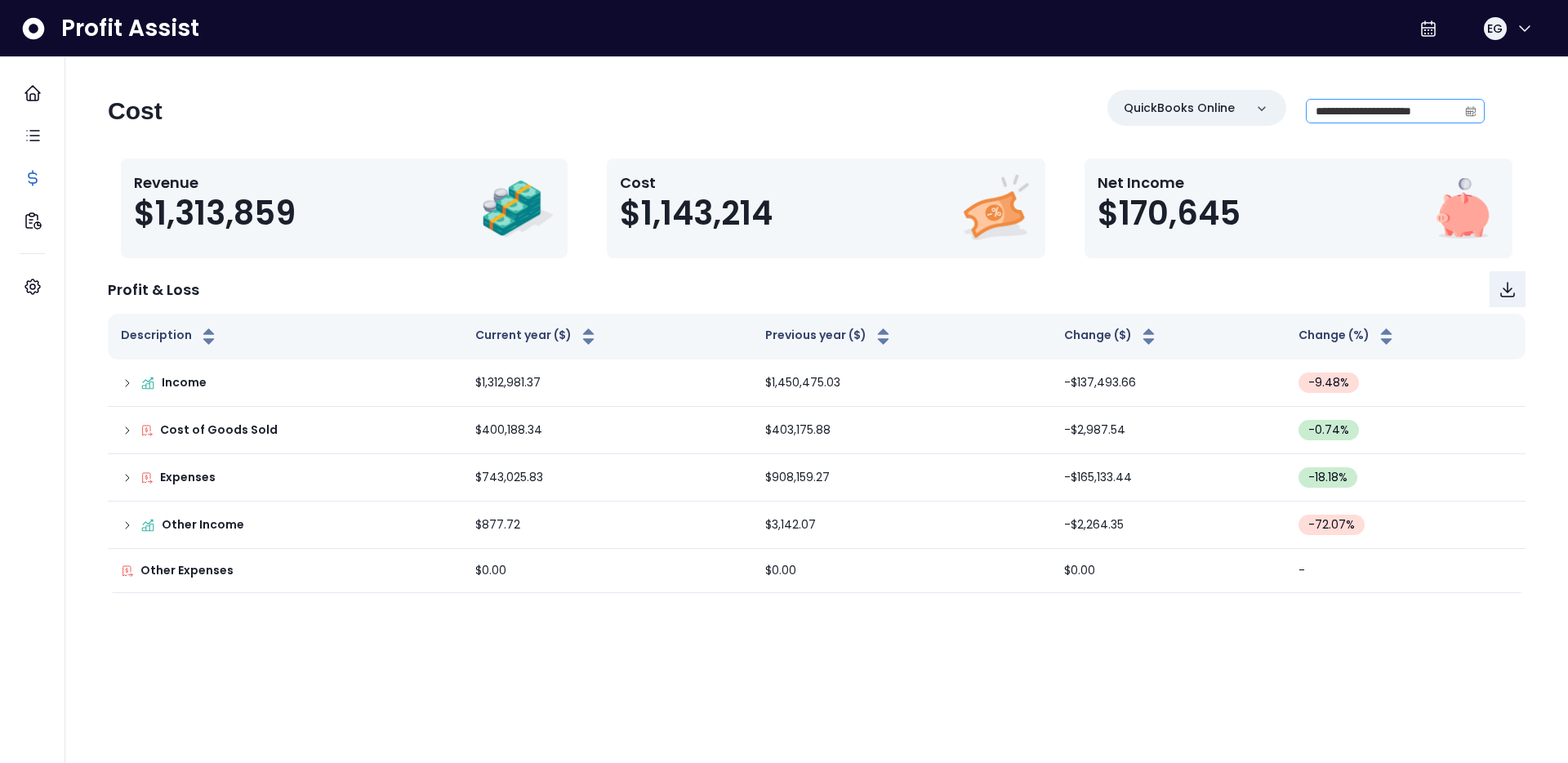
click at [1477, 110] on span at bounding box center [1471, 111] width 26 height 23
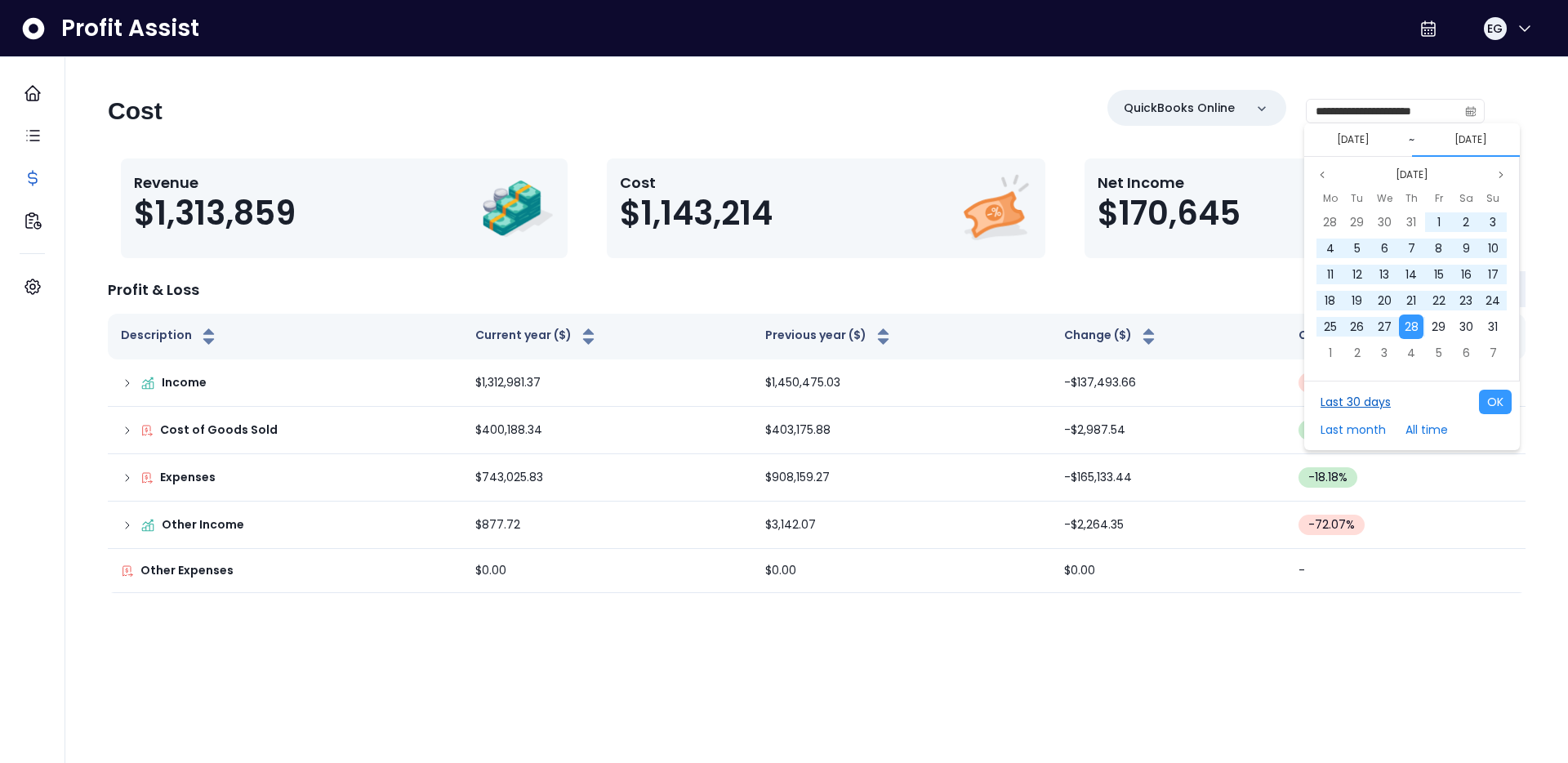
click at [1341, 407] on button "Last 30 days" at bounding box center [1355, 401] width 86 height 25
click at [1432, 428] on button "All time" at bounding box center [1427, 429] width 58 height 25
click at [1347, 413] on button "Last 30 days" at bounding box center [1355, 401] width 86 height 25
click at [1493, 401] on button "OK" at bounding box center [1495, 401] width 33 height 25
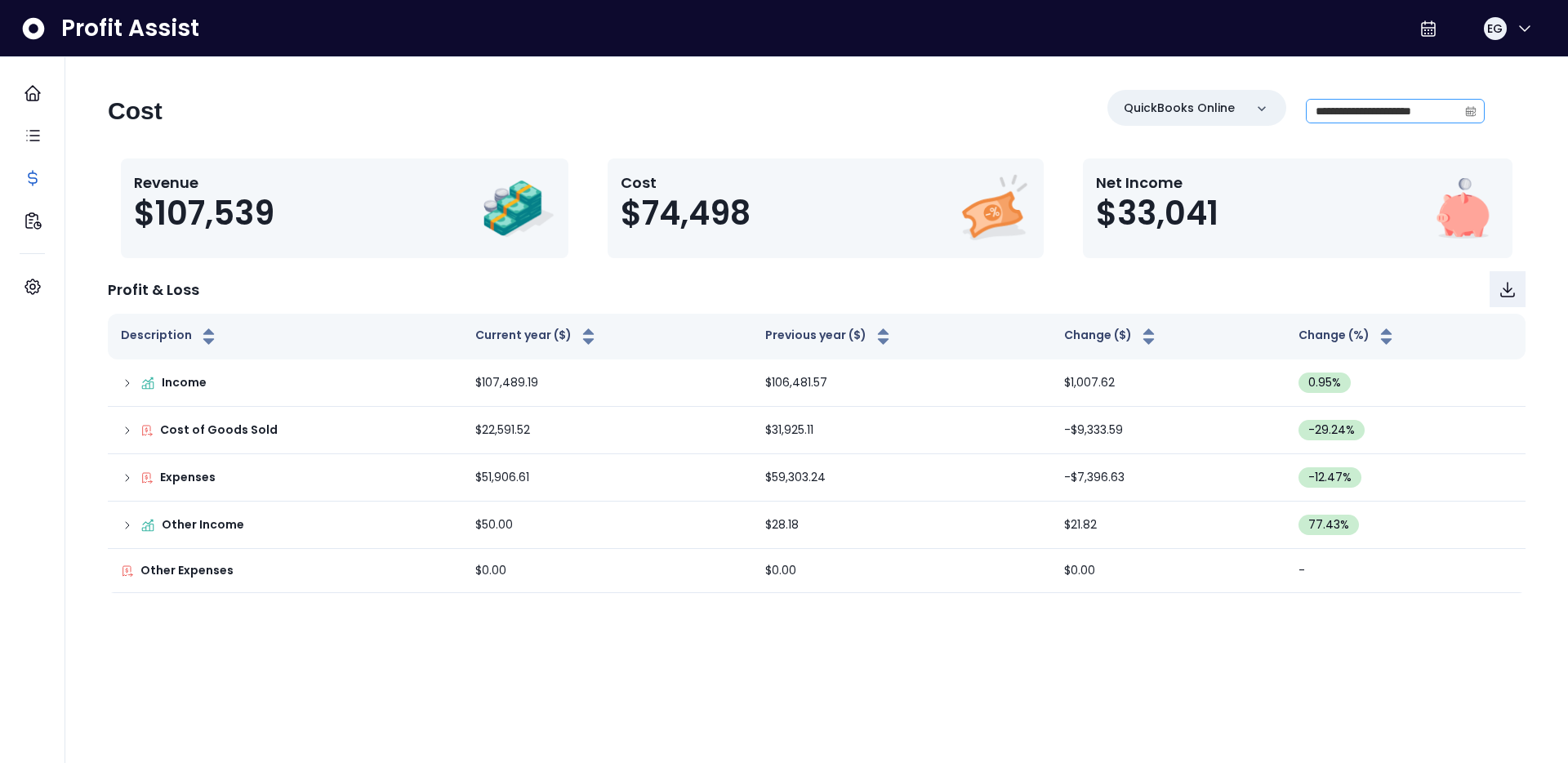
click at [1471, 115] on icon "calendar" at bounding box center [1471, 112] width 10 height 9
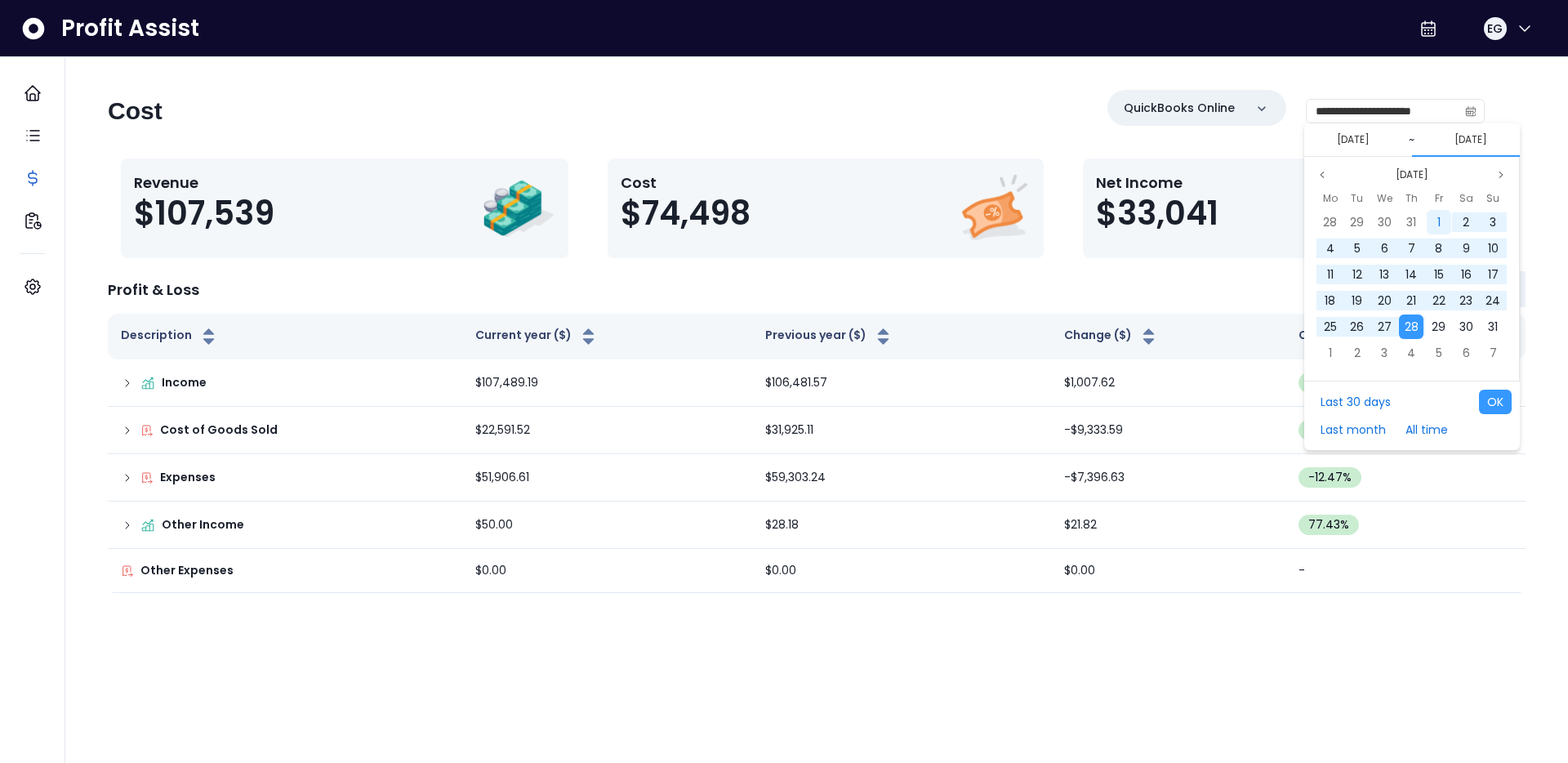
click at [1439, 224] on span "1" at bounding box center [1439, 222] width 3 height 16
click at [1414, 330] on span "28" at bounding box center [1411, 326] width 14 height 16
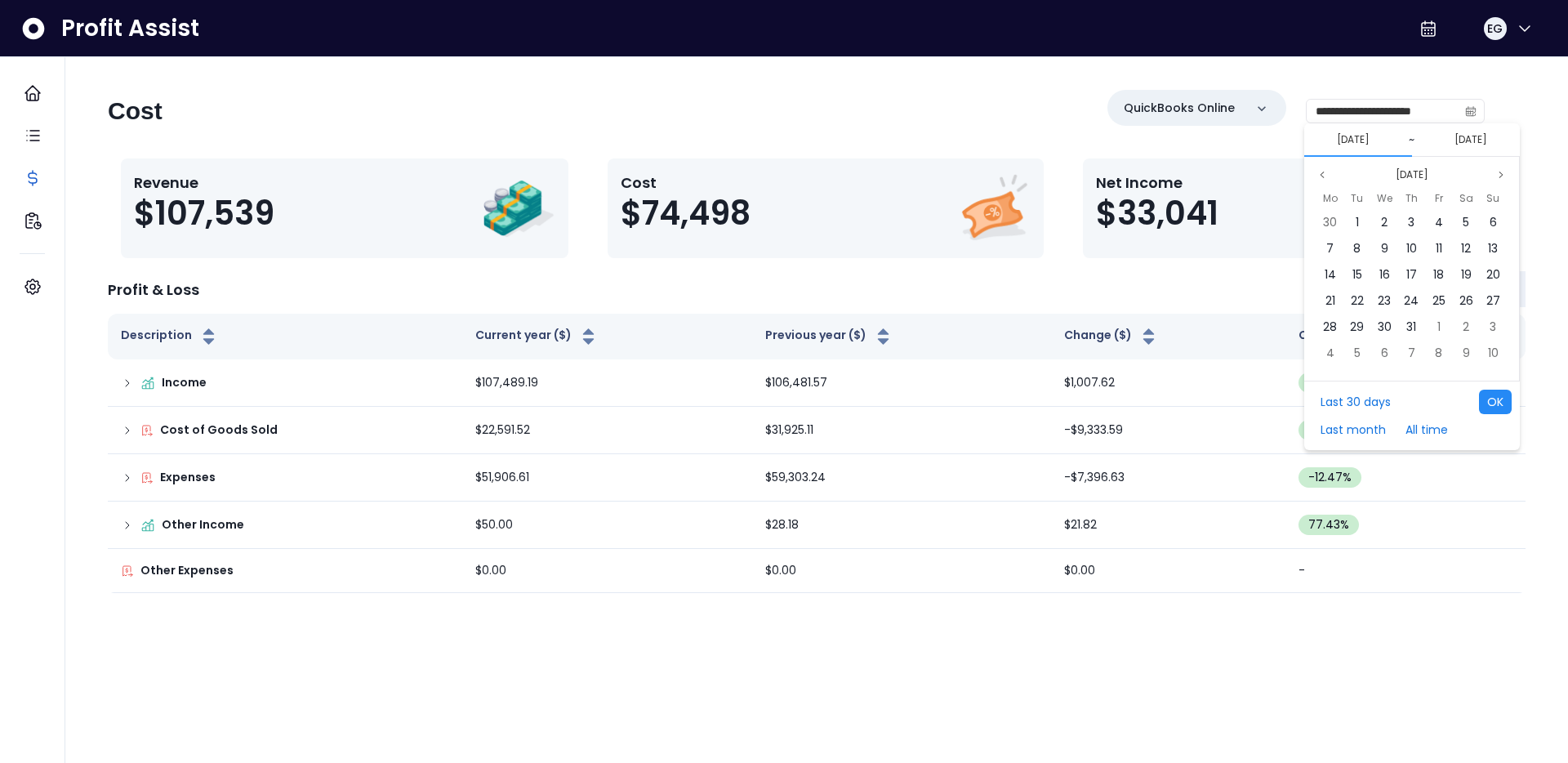
click at [1492, 409] on button "OK" at bounding box center [1495, 401] width 33 height 25
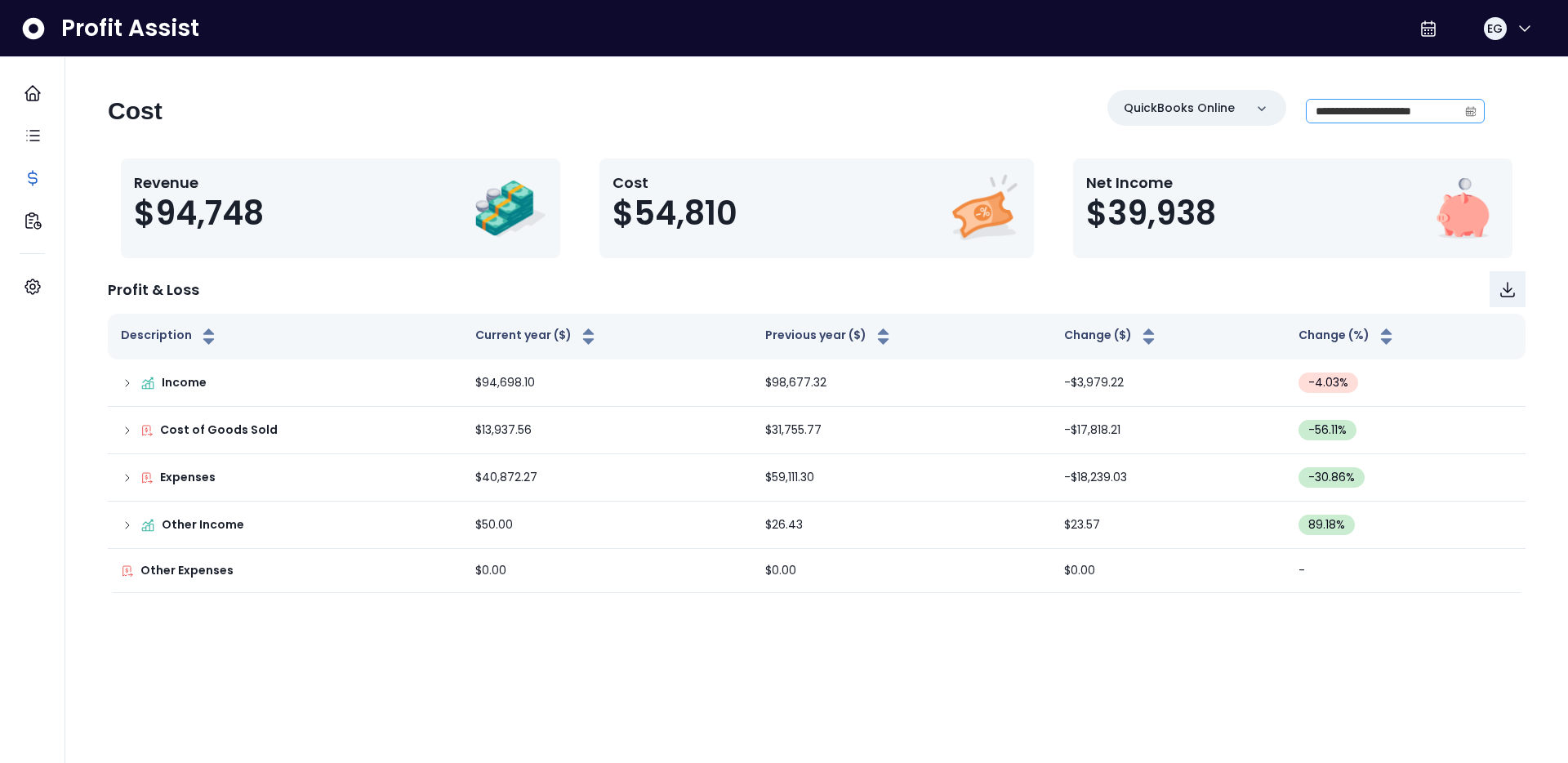
click at [1475, 108] on icon "calendar" at bounding box center [1471, 112] width 10 height 9
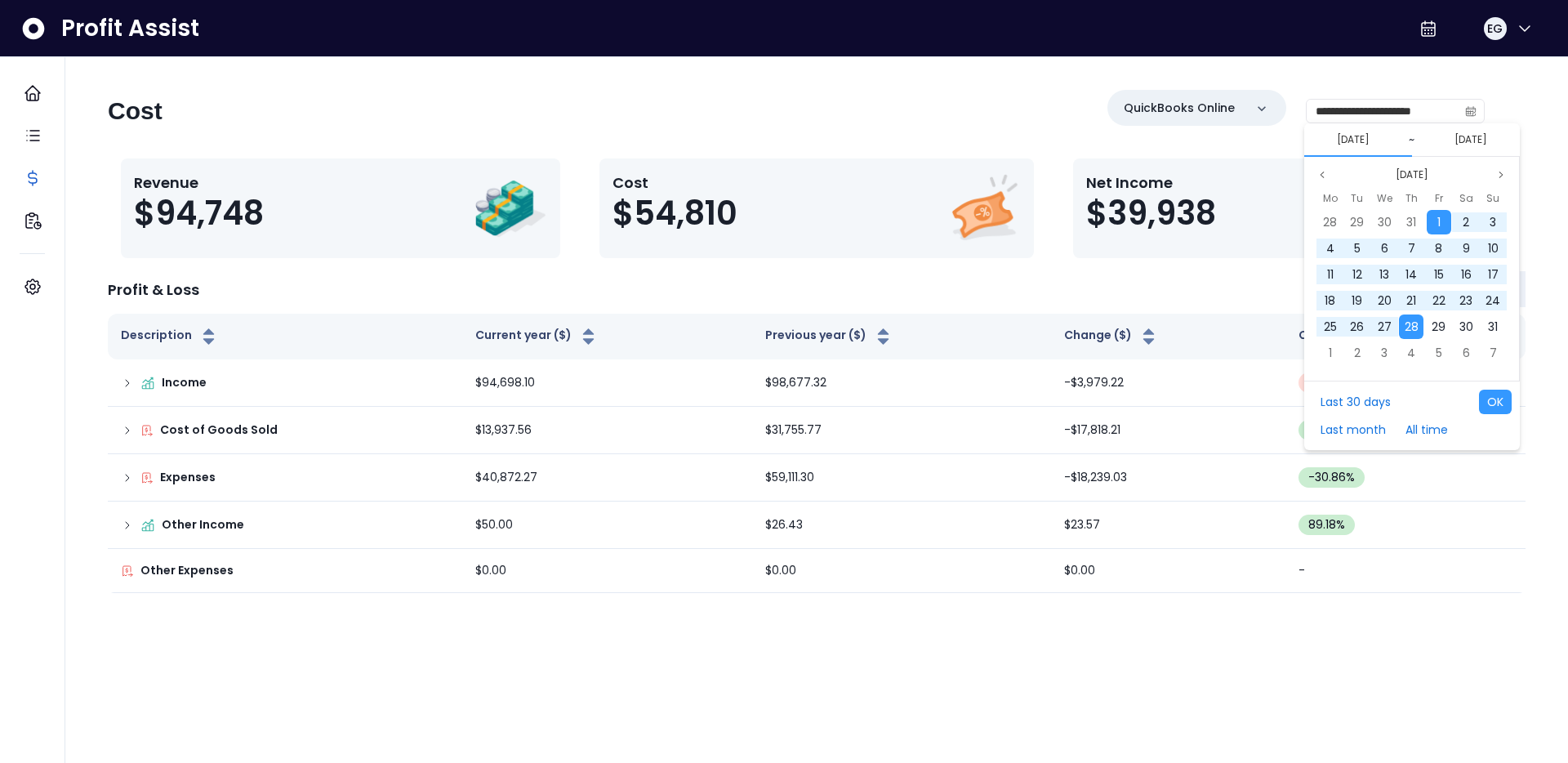
click at [1333, 142] on button "[DATE]" at bounding box center [1354, 139] width 46 height 19
click at [1354, 138] on button "[DATE]" at bounding box center [1354, 139] width 46 height 19
click at [1325, 173] on icon "page previous" at bounding box center [1322, 175] width 10 height 10
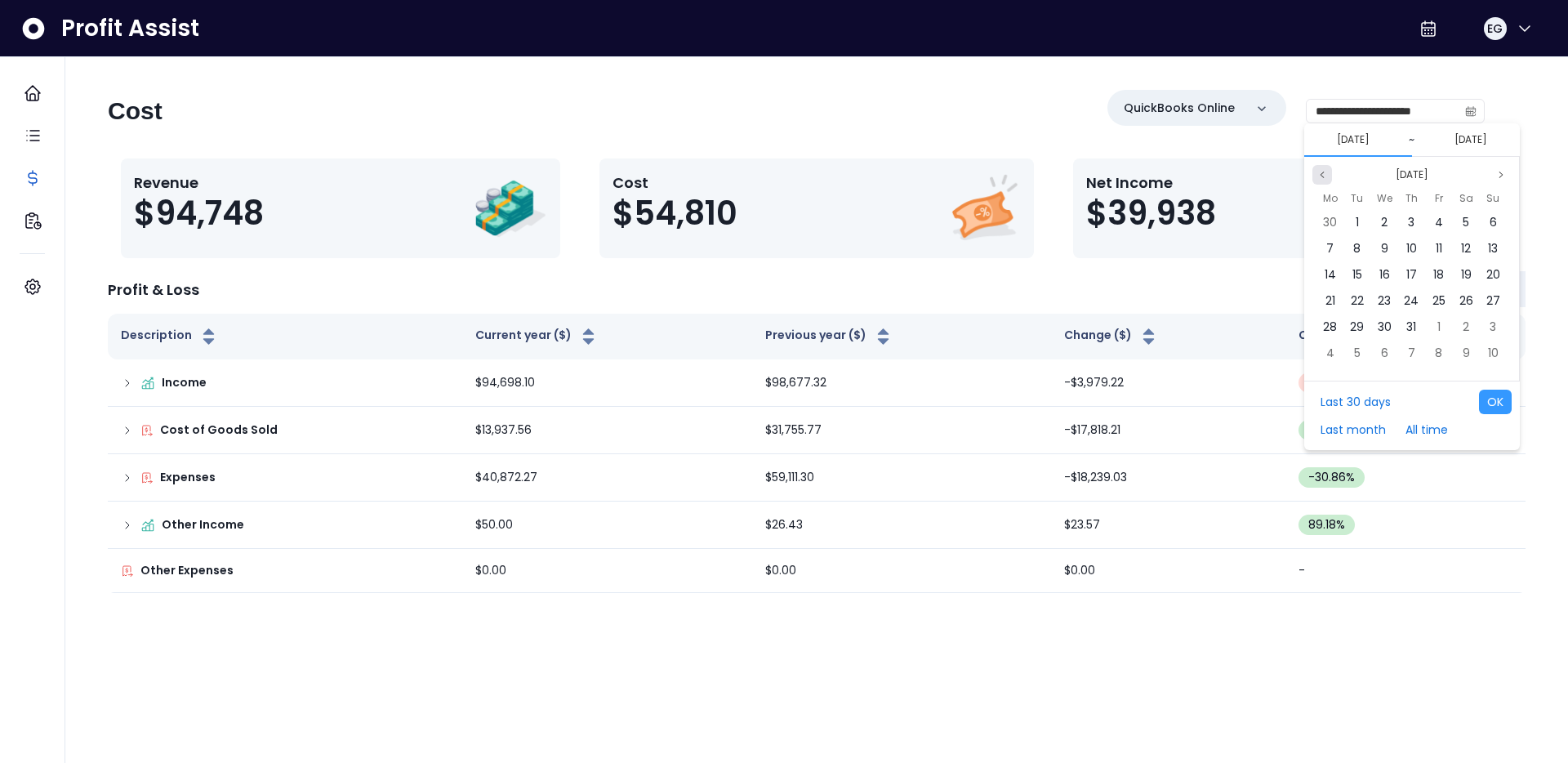
click at [1325, 173] on icon "page previous" at bounding box center [1322, 175] width 10 height 10
click at [1326, 173] on icon "page previous" at bounding box center [1322, 175] width 10 height 10
click at [1472, 215] on div "1" at bounding box center [1465, 222] width 25 height 25
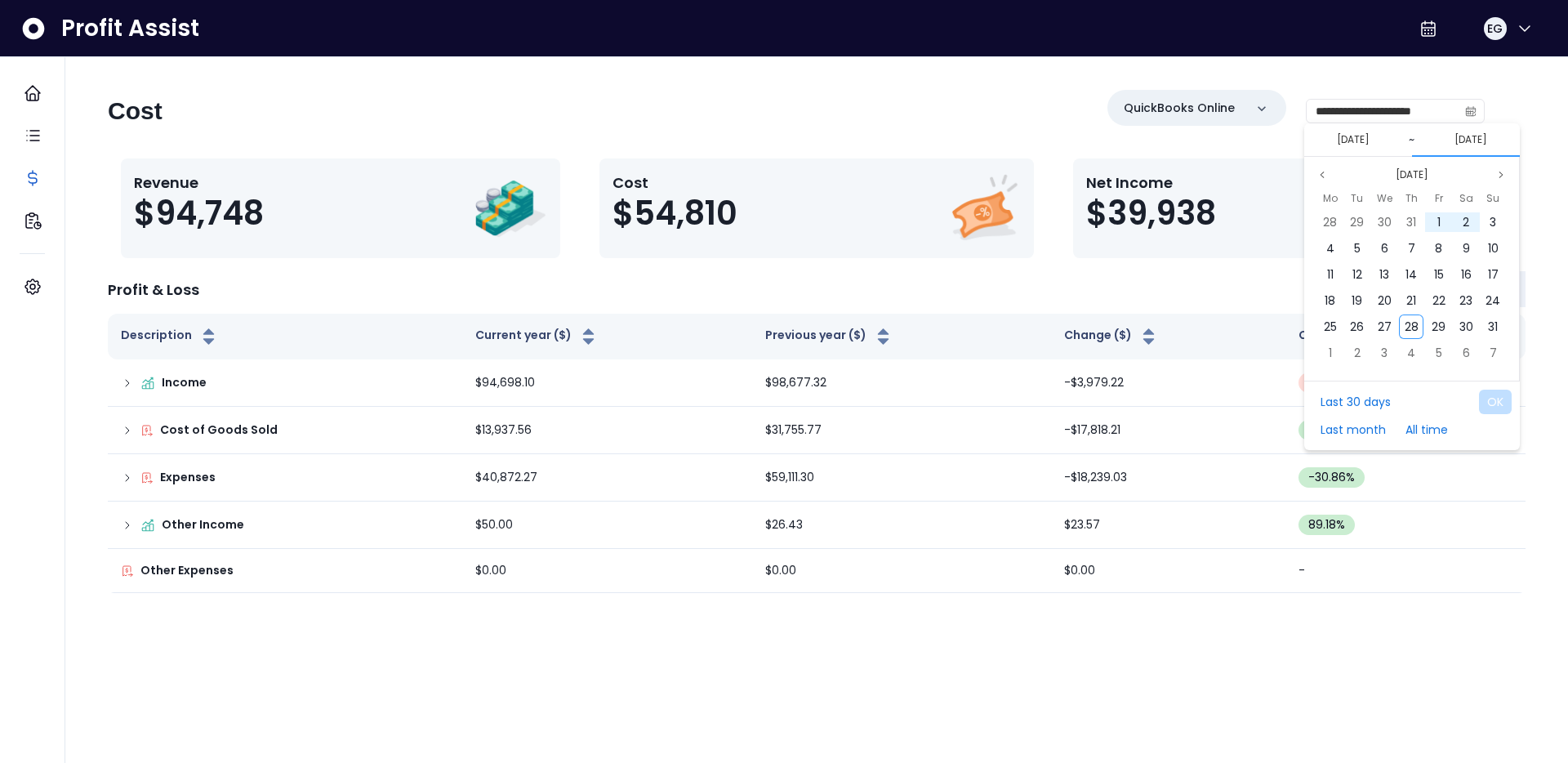
click at [1460, 137] on button "[DATE]" at bounding box center [1471, 139] width 46 height 19
click at [1415, 327] on span "28" at bounding box center [1411, 326] width 14 height 16
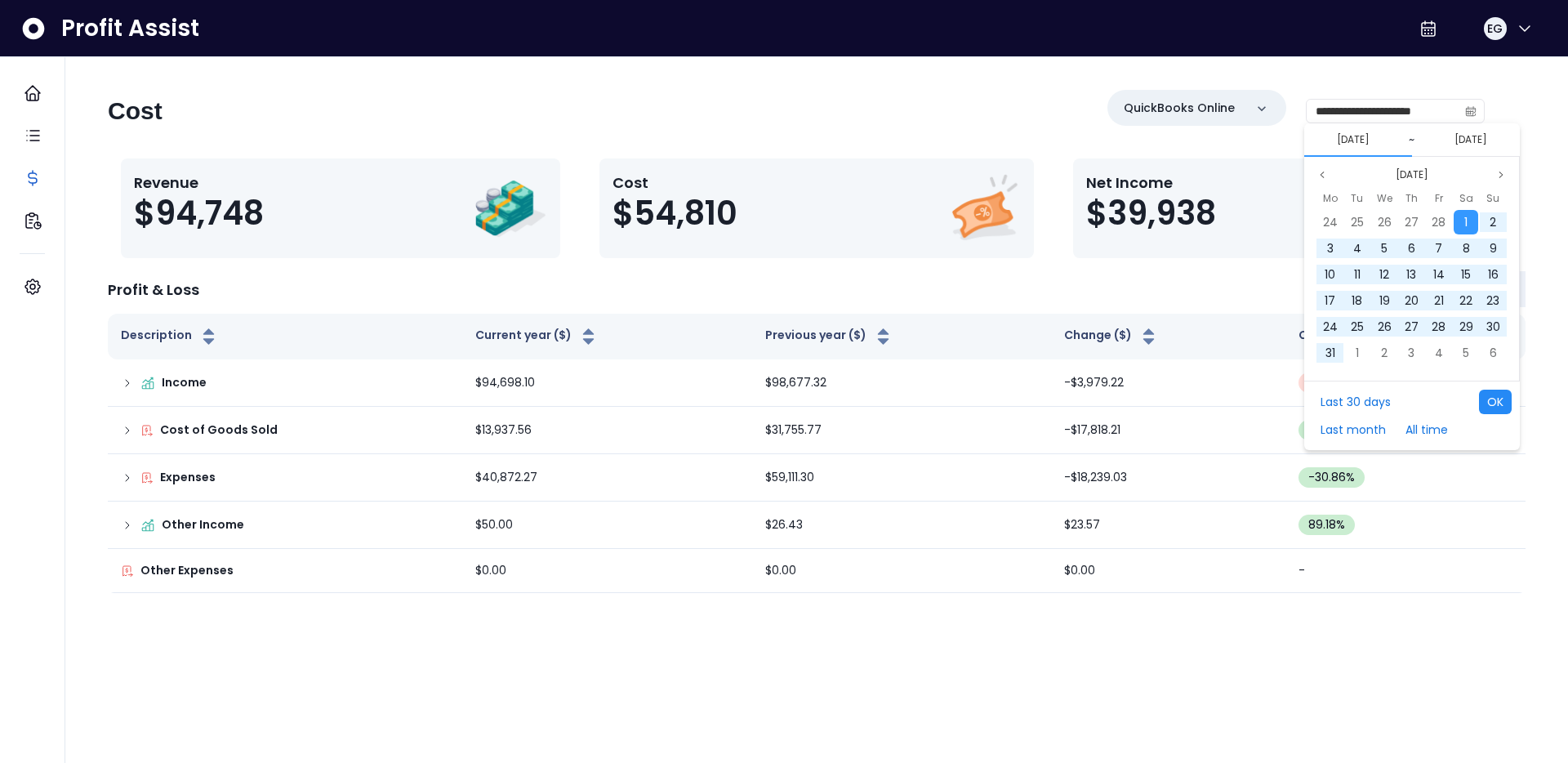
click at [1500, 408] on button "OK" at bounding box center [1495, 401] width 33 height 25
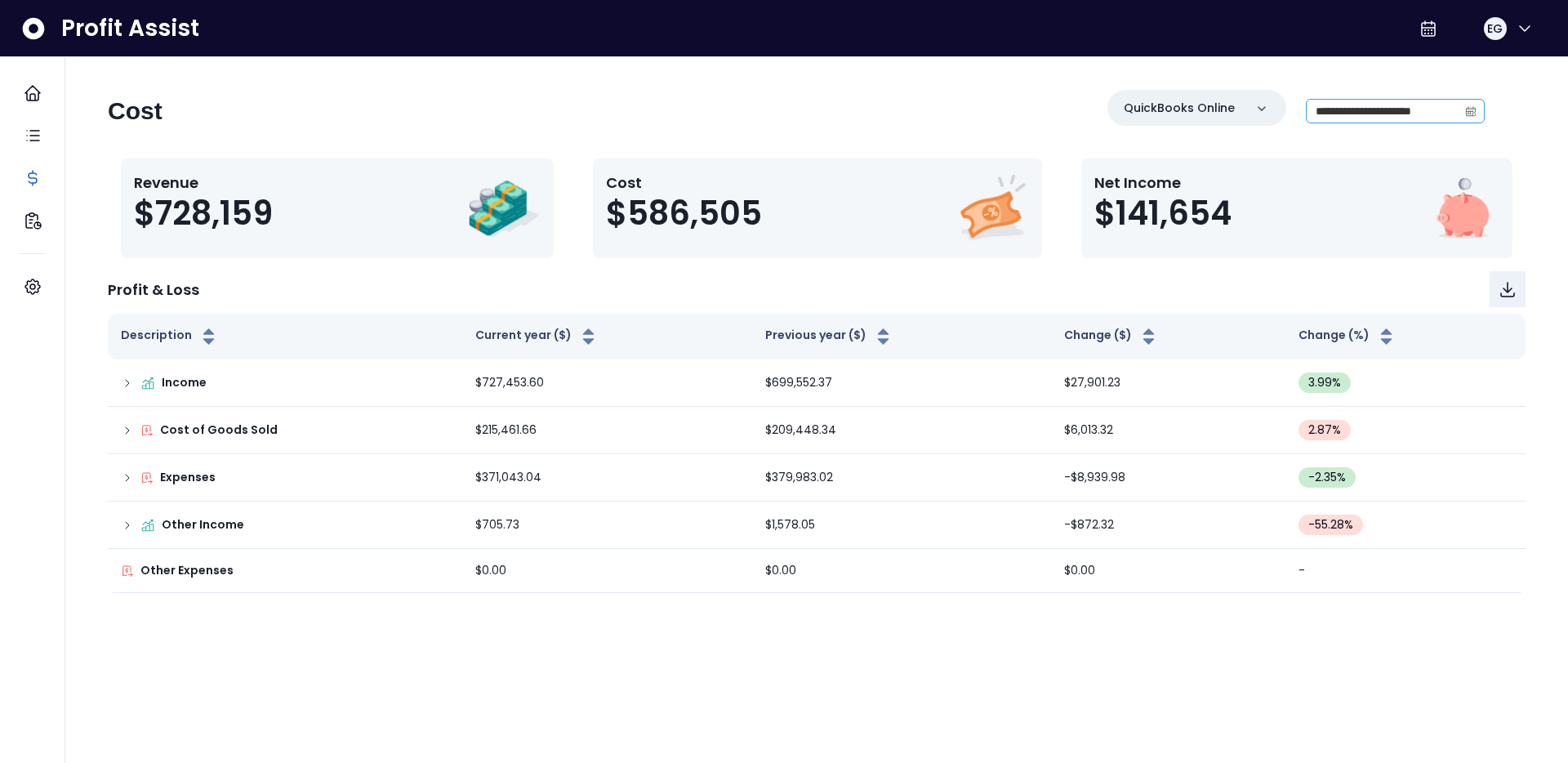
click at [1470, 113] on icon "calendar" at bounding box center [1471, 110] width 11 height 11
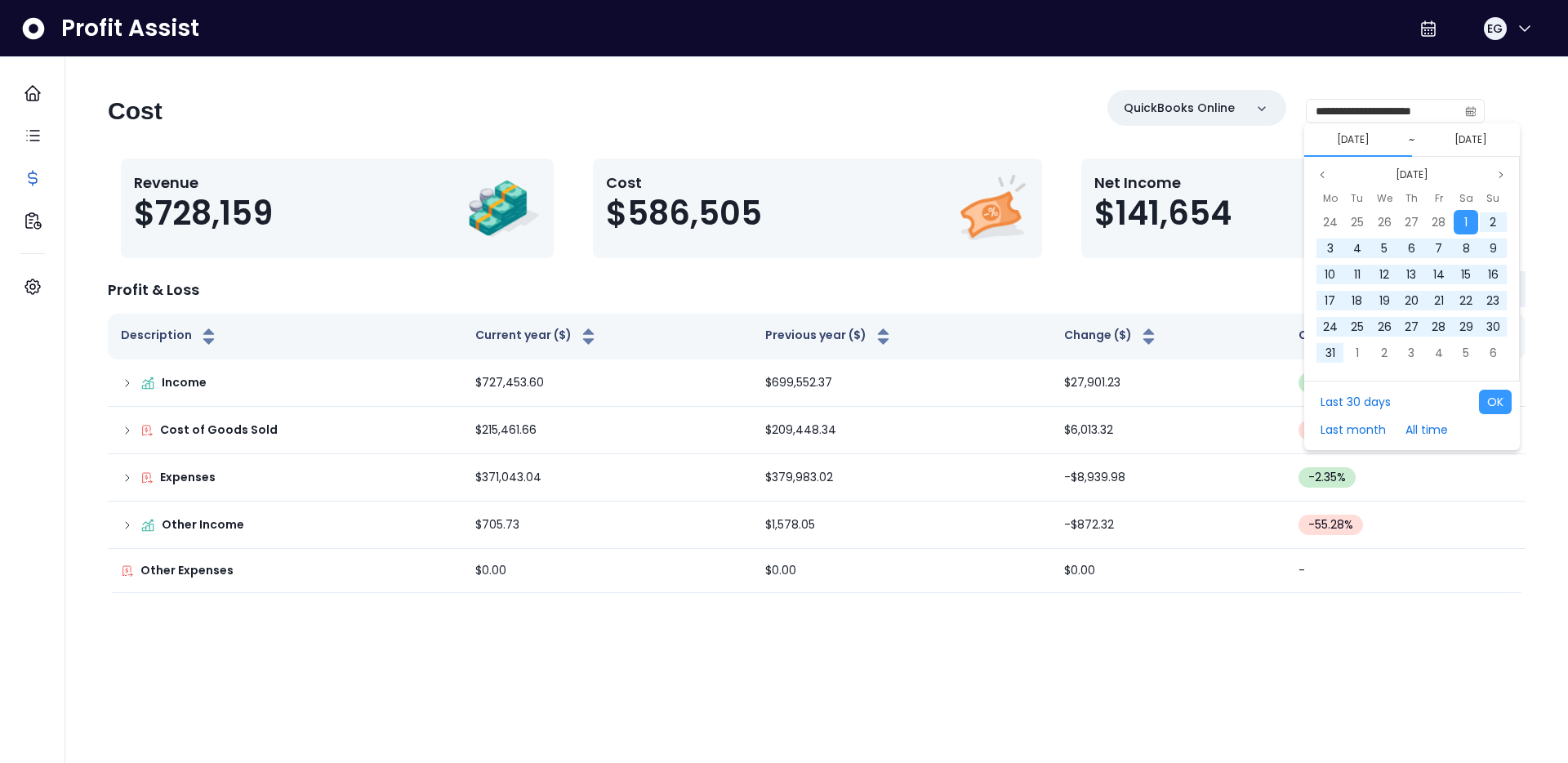
click at [1319, 146] on div "[DATE] ~ [DATE]" at bounding box center [1412, 141] width 216 height 34
click at [1322, 175] on icon "page previous" at bounding box center [1322, 174] width 3 height 6
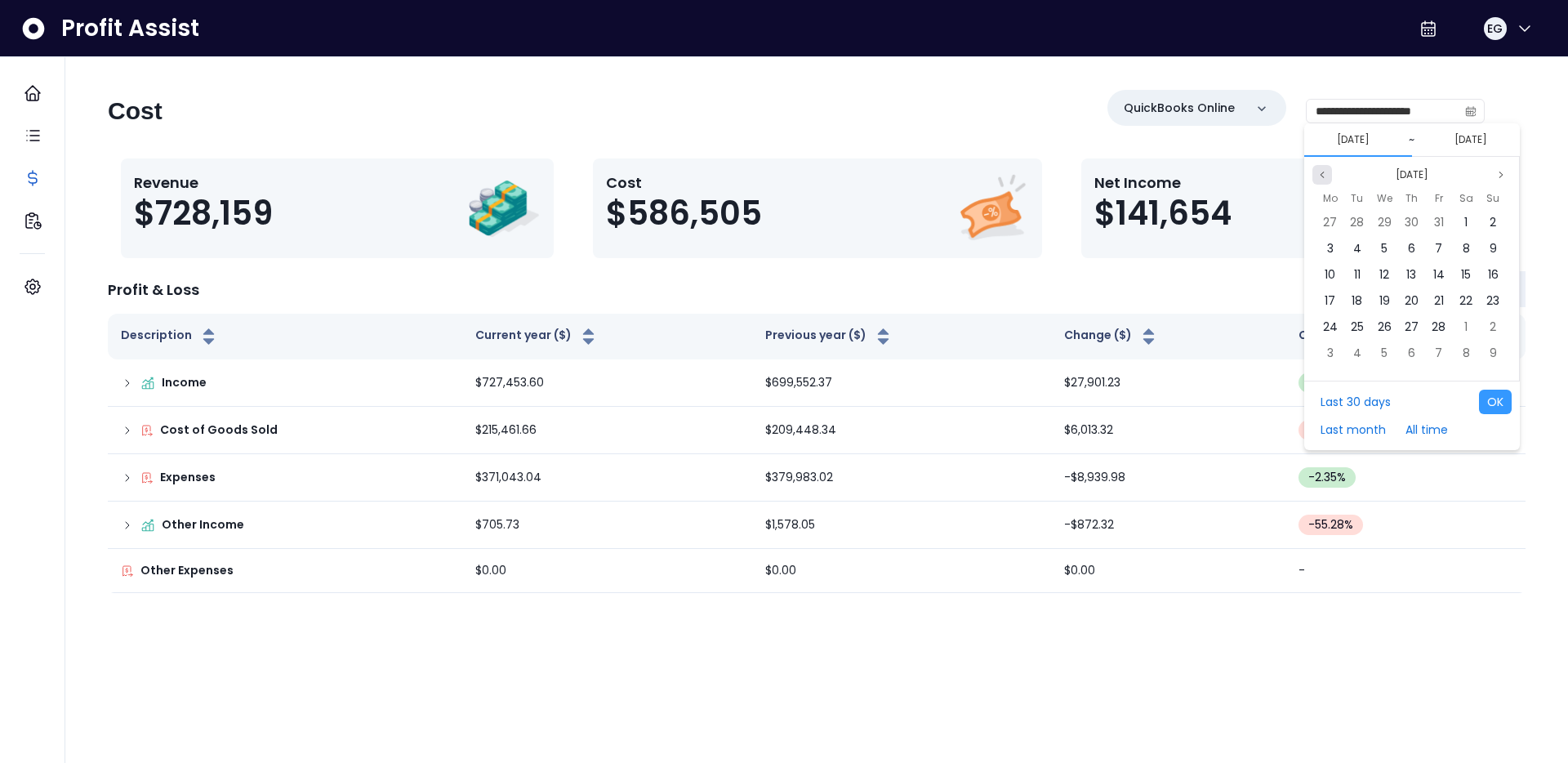
click at [1322, 175] on icon "page previous" at bounding box center [1322, 174] width 3 height 6
click at [1390, 226] on div "1" at bounding box center [1384, 222] width 25 height 25
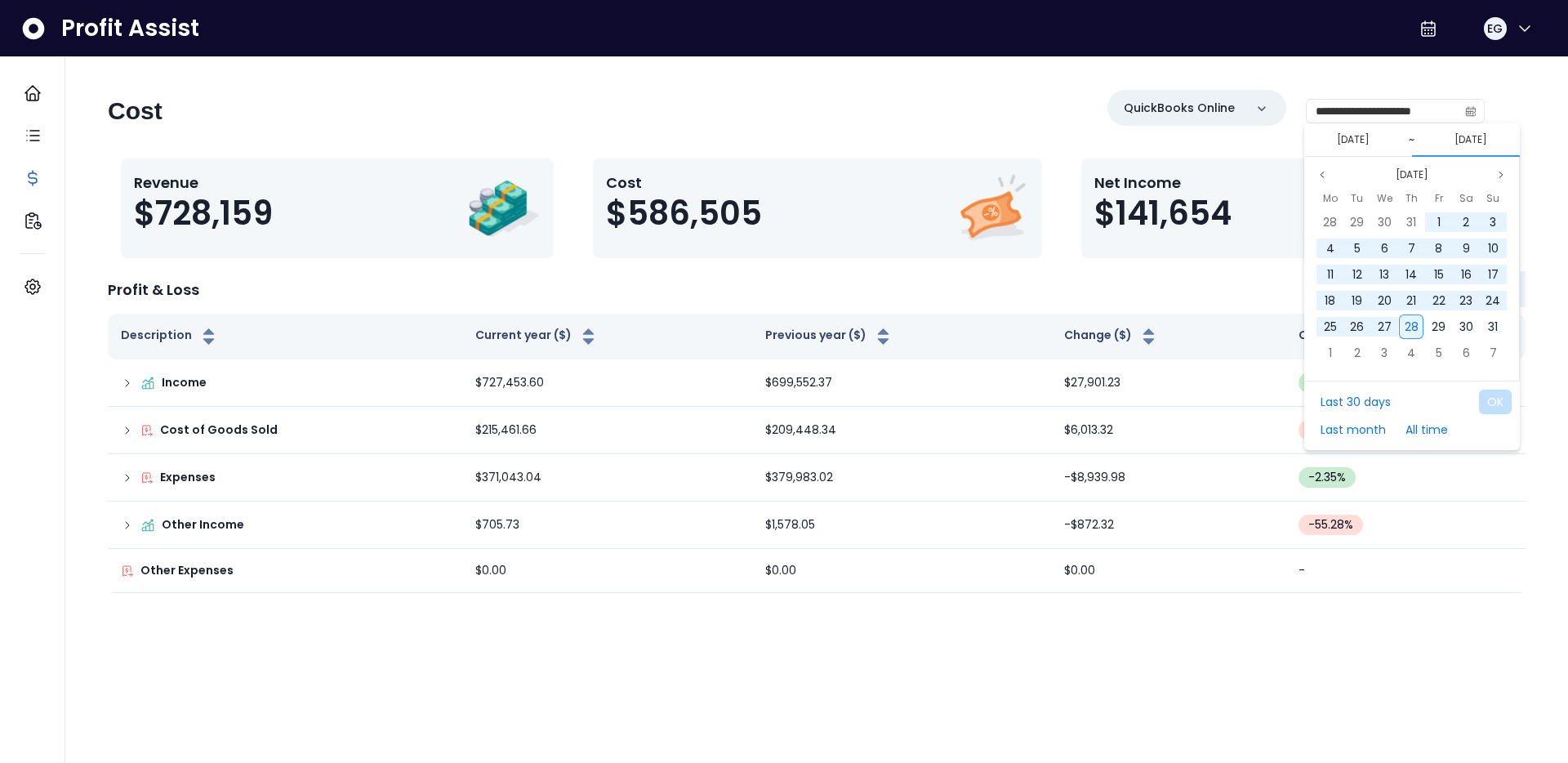
click at [1408, 329] on span "28" at bounding box center [1411, 326] width 14 height 16
click at [1491, 395] on button "OK" at bounding box center [1495, 401] width 33 height 25
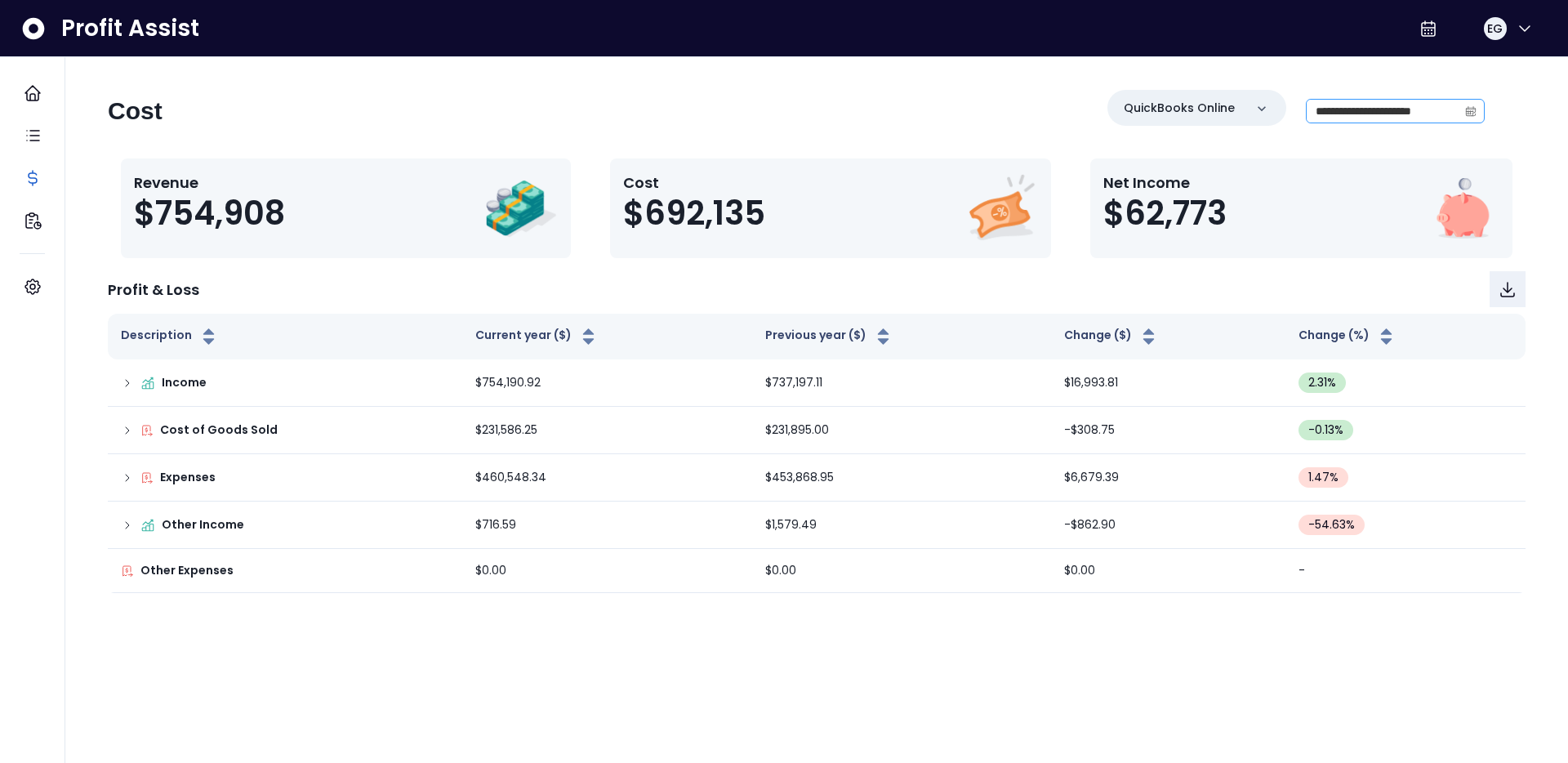
click at [1470, 110] on icon "calendar" at bounding box center [1471, 112] width 5 height 4
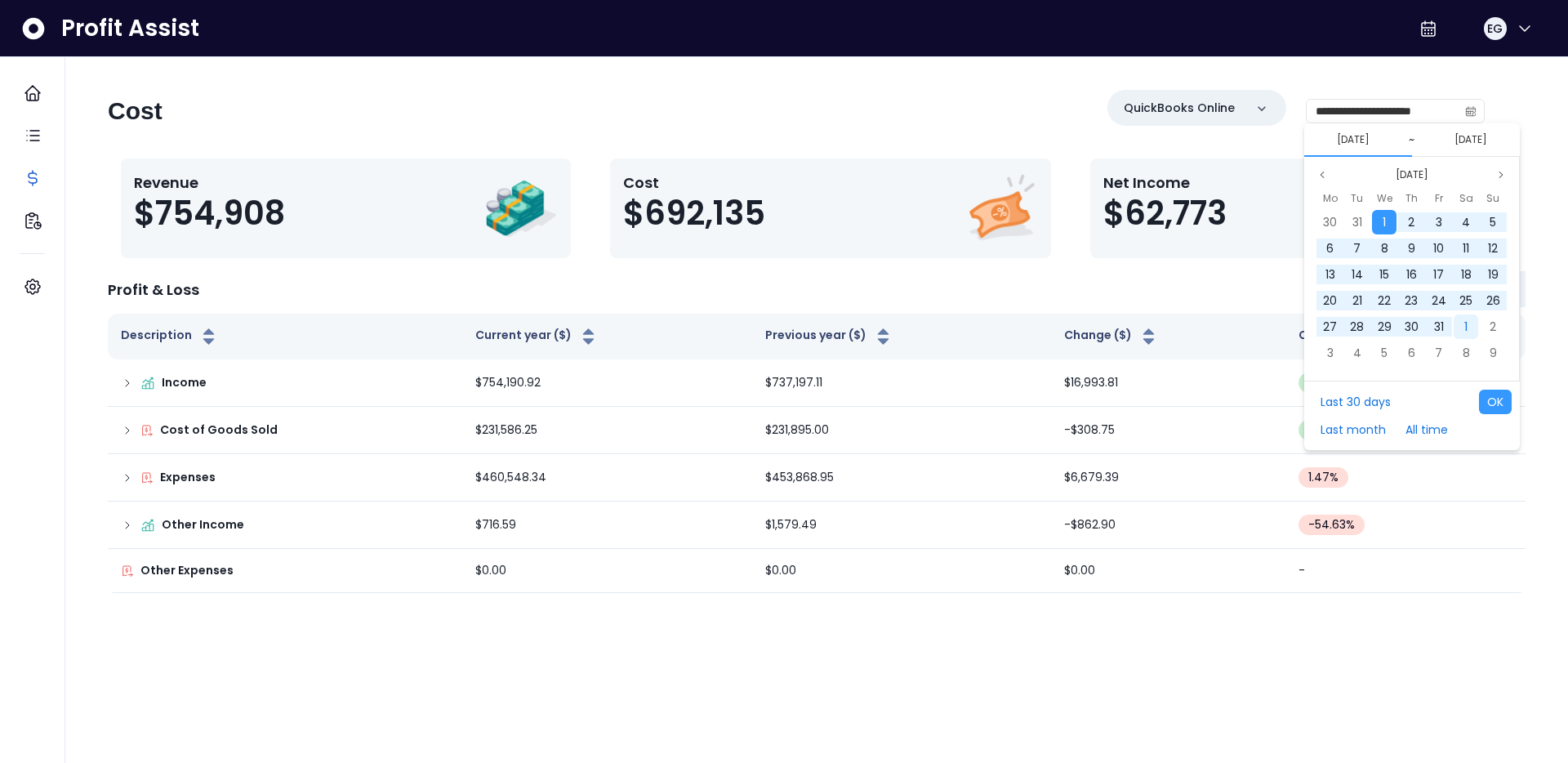
click at [1465, 327] on span "1" at bounding box center [1466, 326] width 3 height 16
click at [1444, 327] on span "28" at bounding box center [1438, 326] width 14 height 16
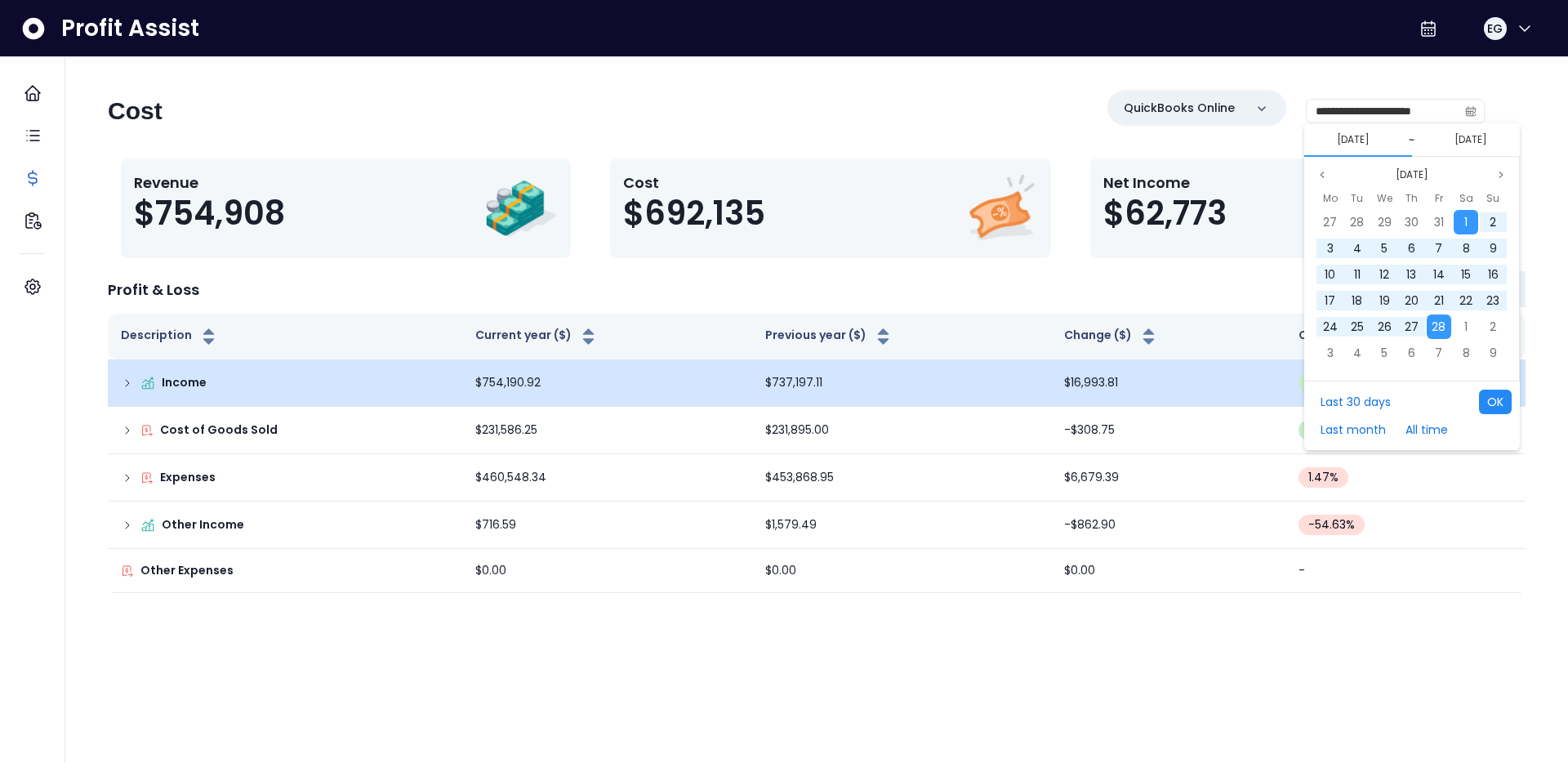
click at [1506, 396] on button "OK" at bounding box center [1495, 401] width 33 height 25
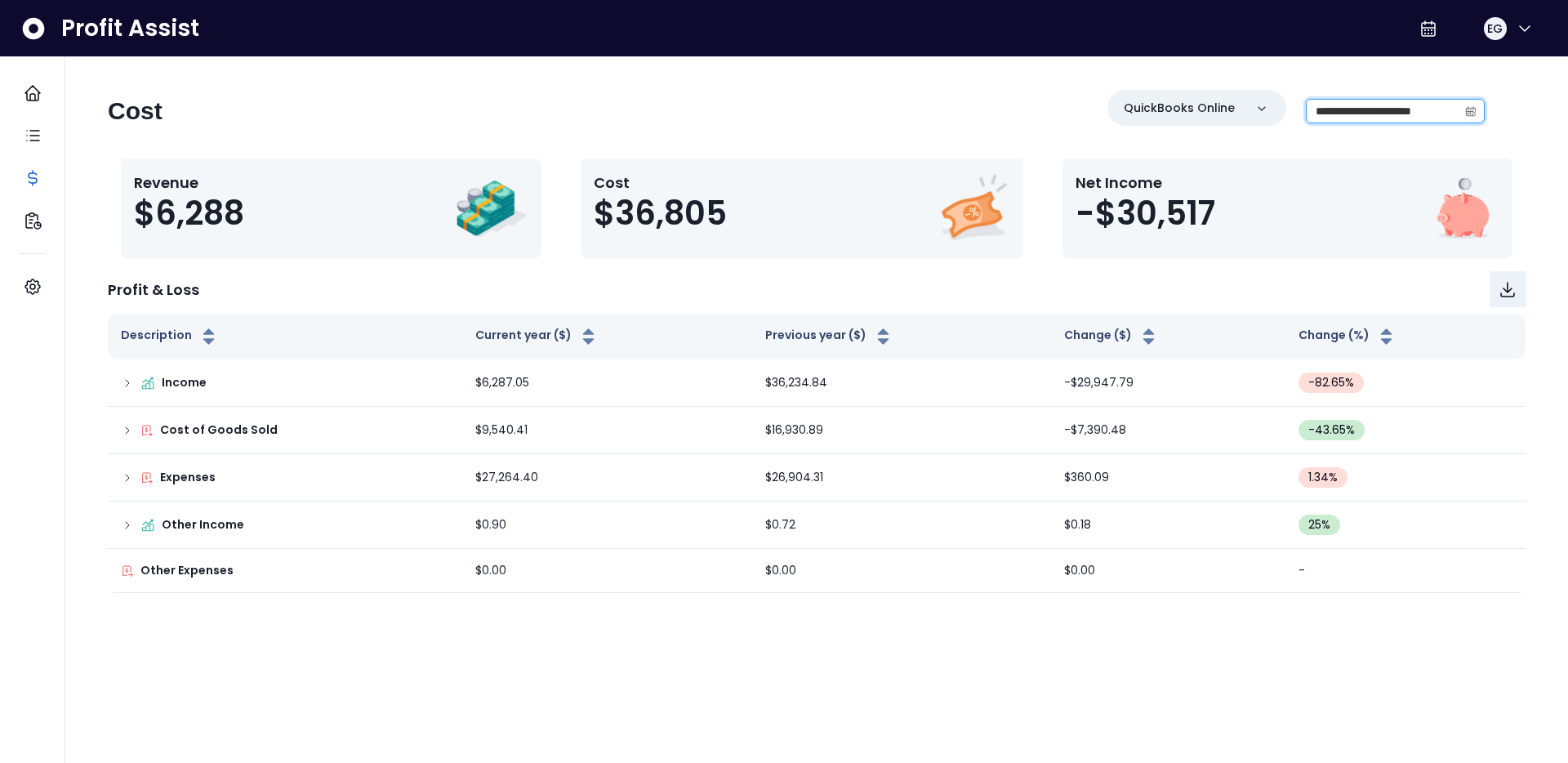
click at [1413, 111] on input "**********" at bounding box center [1382, 111] width 151 height 23
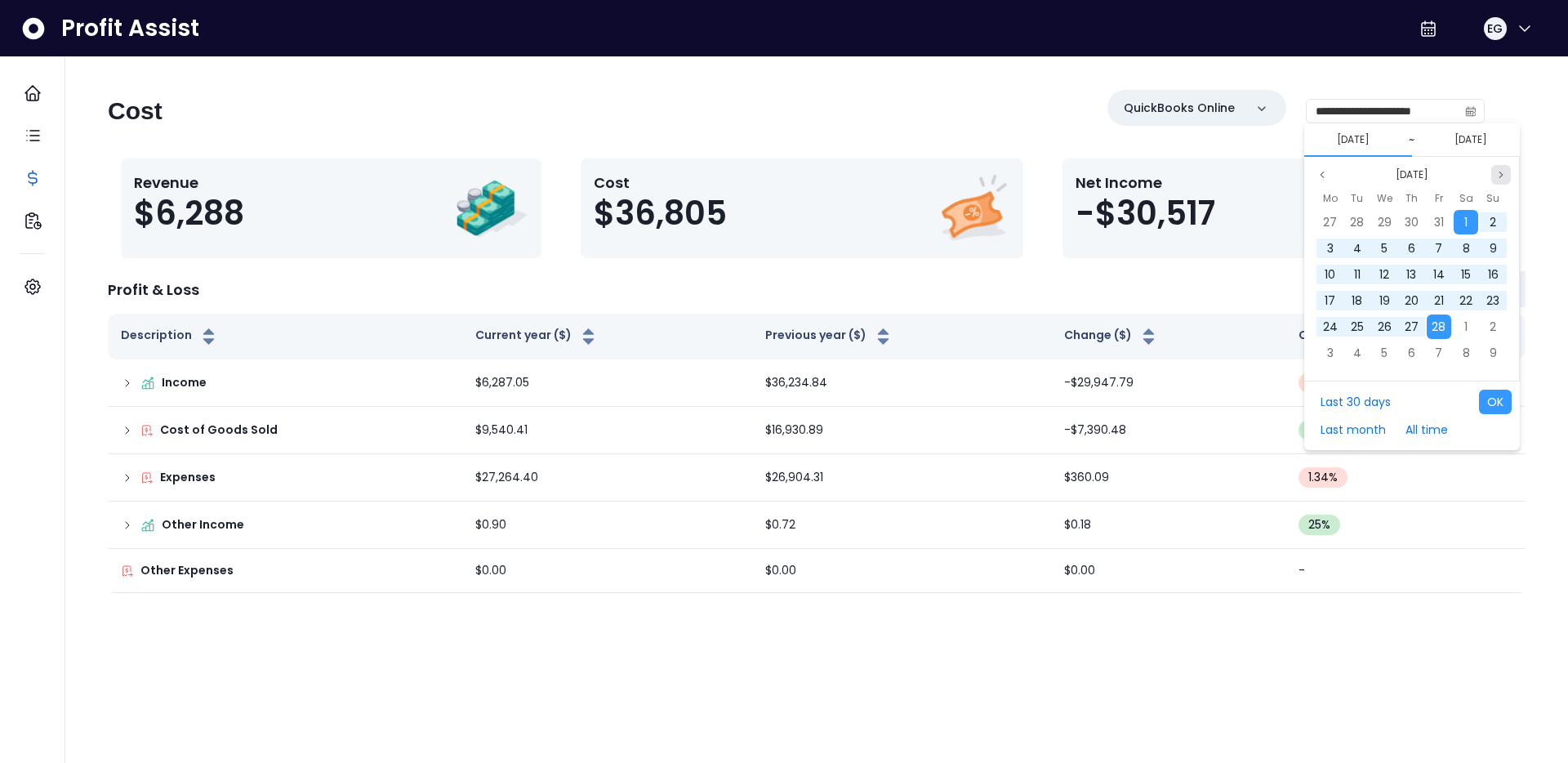
click at [1499, 172] on icon "page next" at bounding box center [1501, 175] width 10 height 10
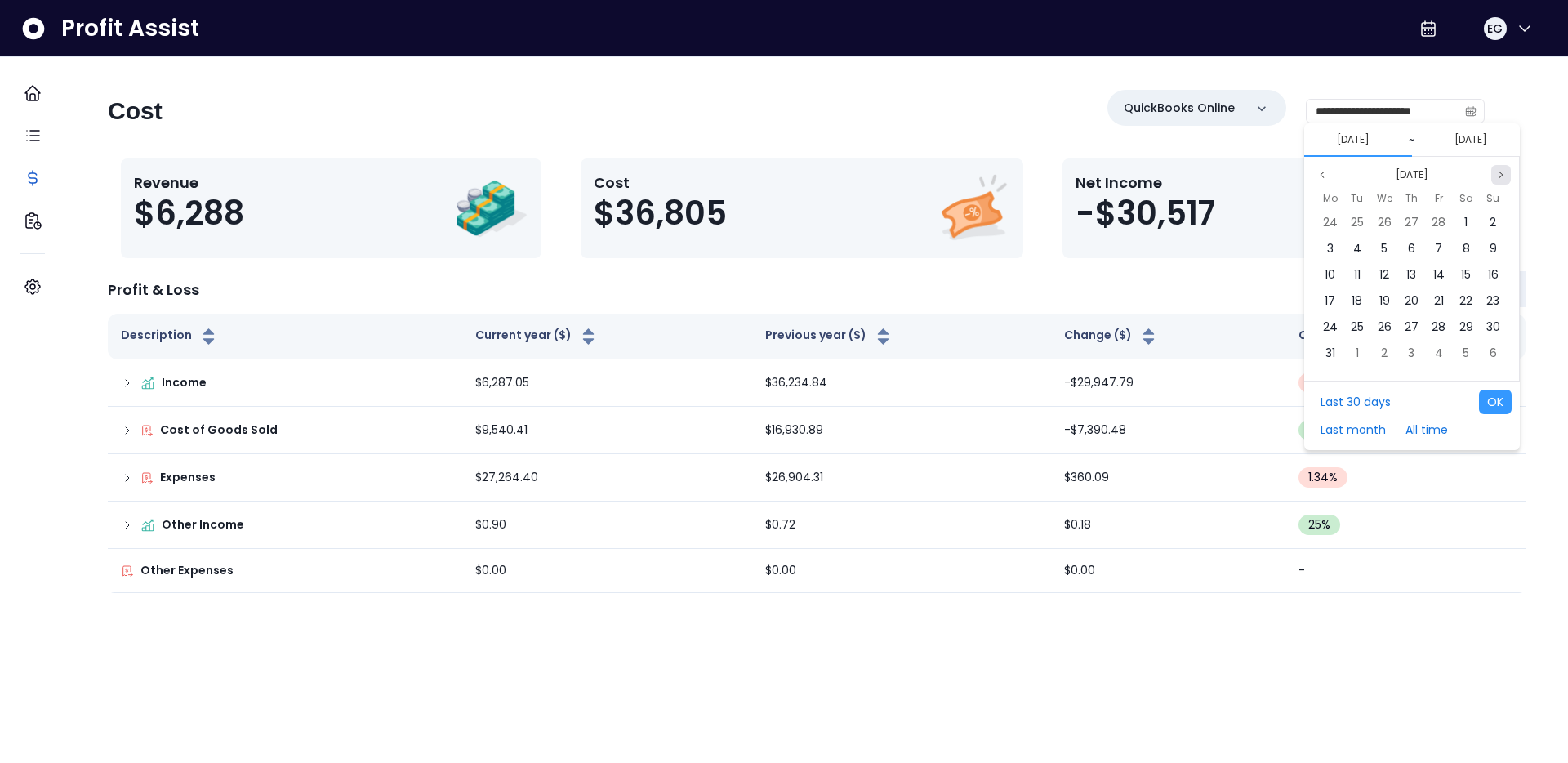
click at [1499, 173] on icon "page next" at bounding box center [1501, 175] width 10 height 10
click at [1499, 174] on icon "page next" at bounding box center [1501, 175] width 10 height 10
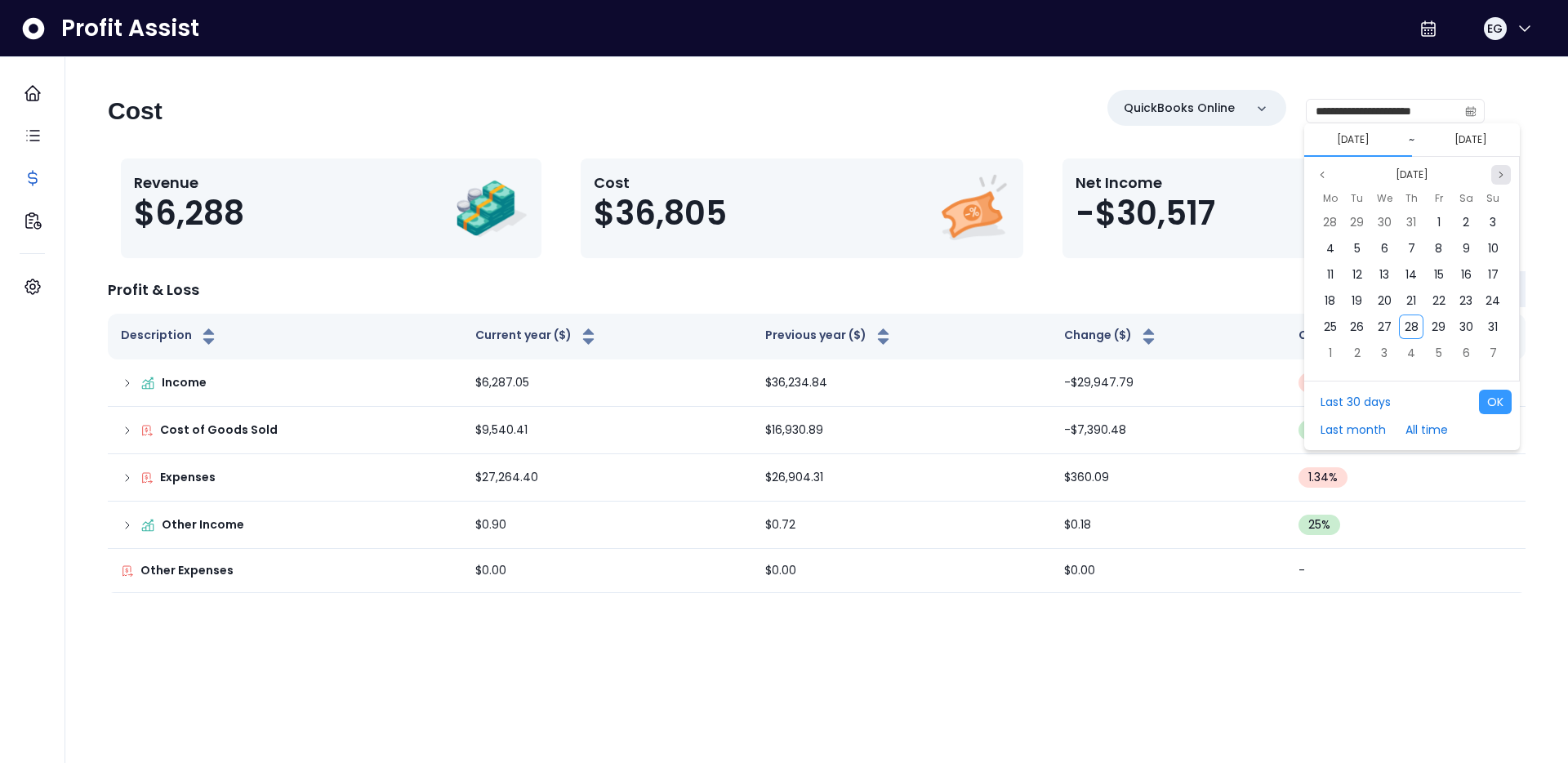
click at [1499, 174] on icon "page next" at bounding box center [1501, 175] width 10 height 10
click at [1323, 176] on icon "page previous" at bounding box center [1322, 174] width 3 height 6
click at [1405, 327] on span "28" at bounding box center [1411, 326] width 14 height 16
click at [1331, 147] on button "[DATE]" at bounding box center [1354, 139] width 46 height 19
click at [1323, 174] on icon "page previous" at bounding box center [1322, 175] width 10 height 10
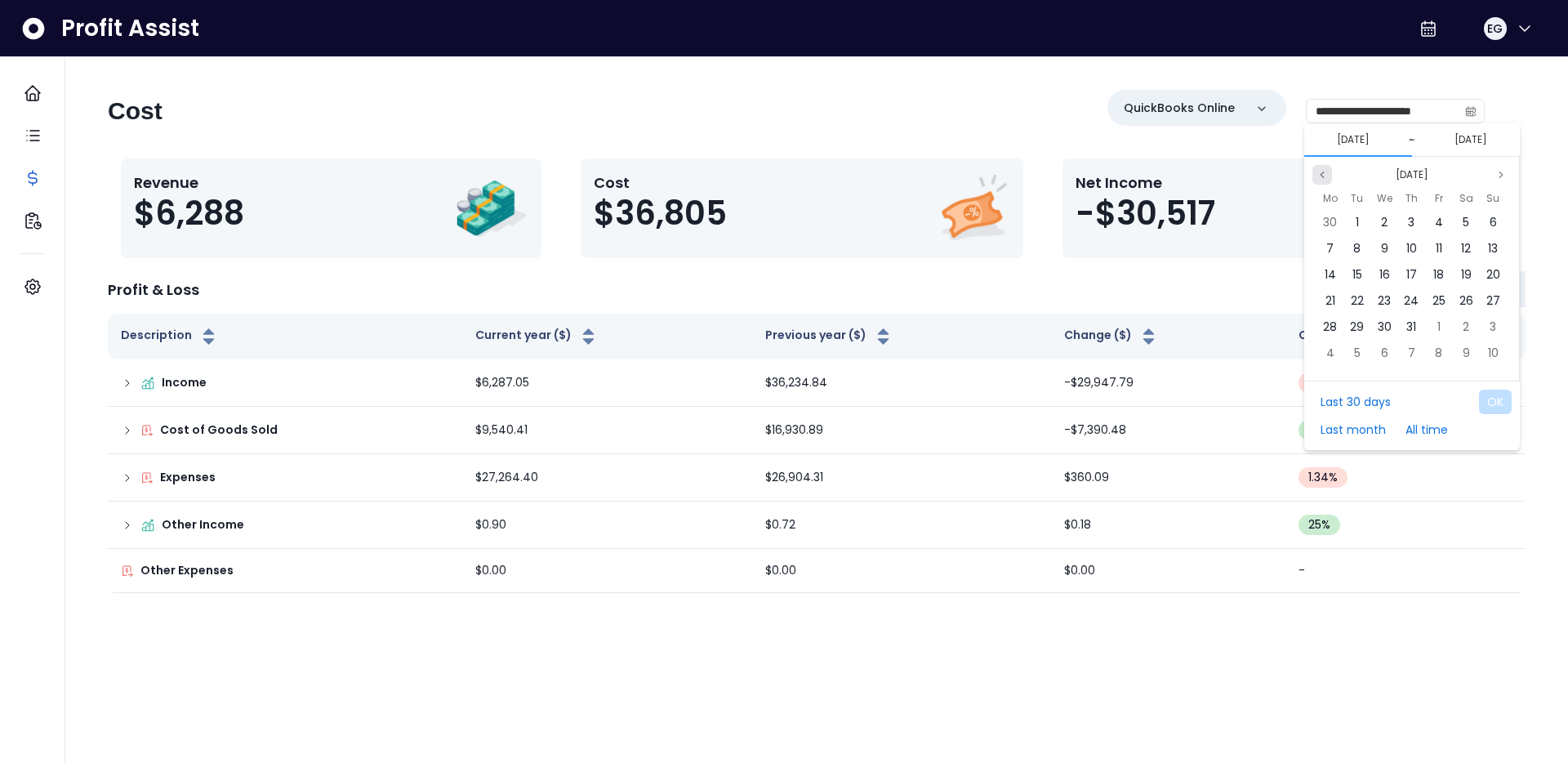
click at [1323, 174] on icon "page previous" at bounding box center [1322, 175] width 10 height 10
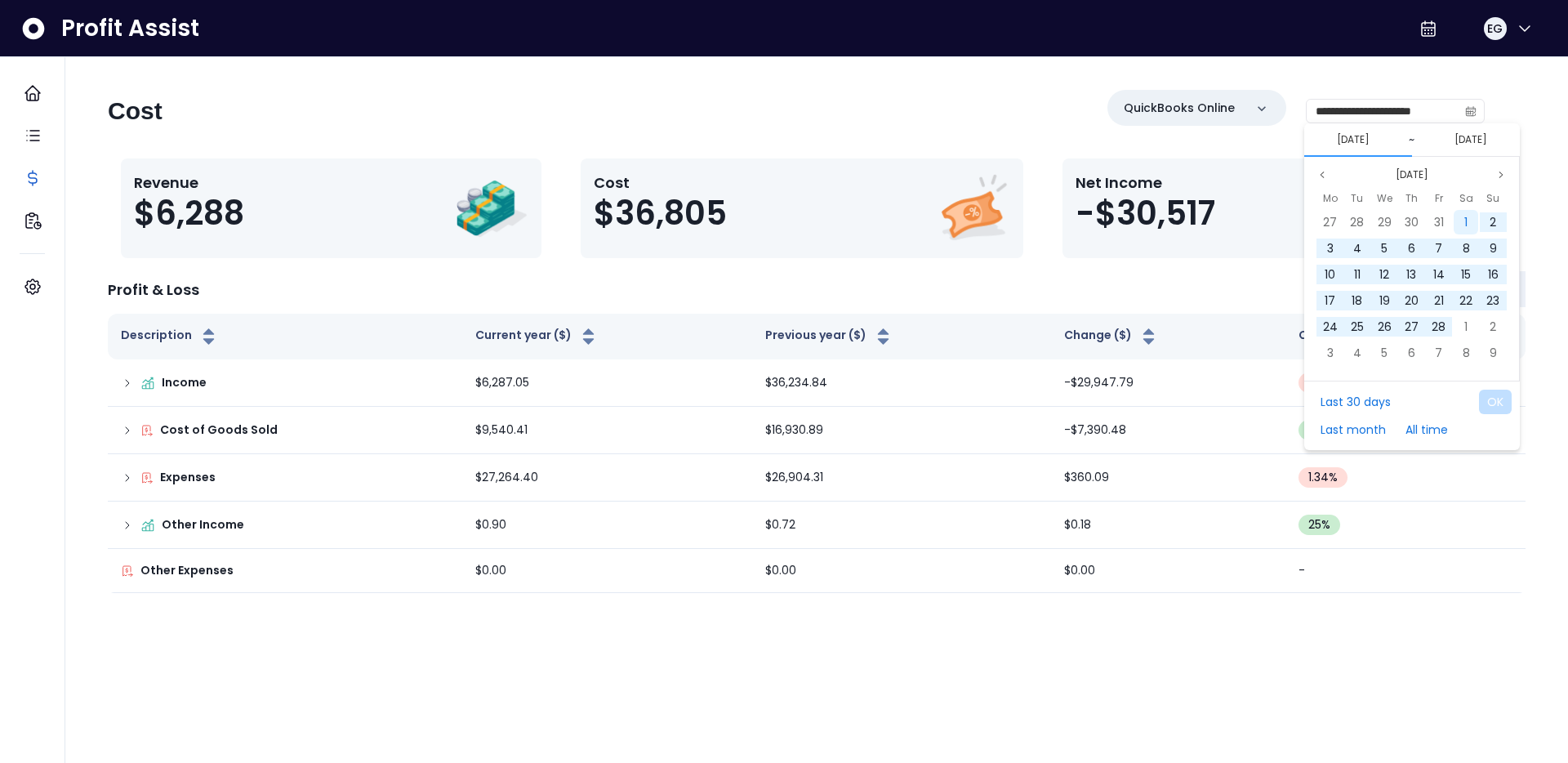
click at [1472, 216] on div "1" at bounding box center [1465, 222] width 25 height 25
click at [1452, 137] on button "[DATE]" at bounding box center [1471, 139] width 46 height 19
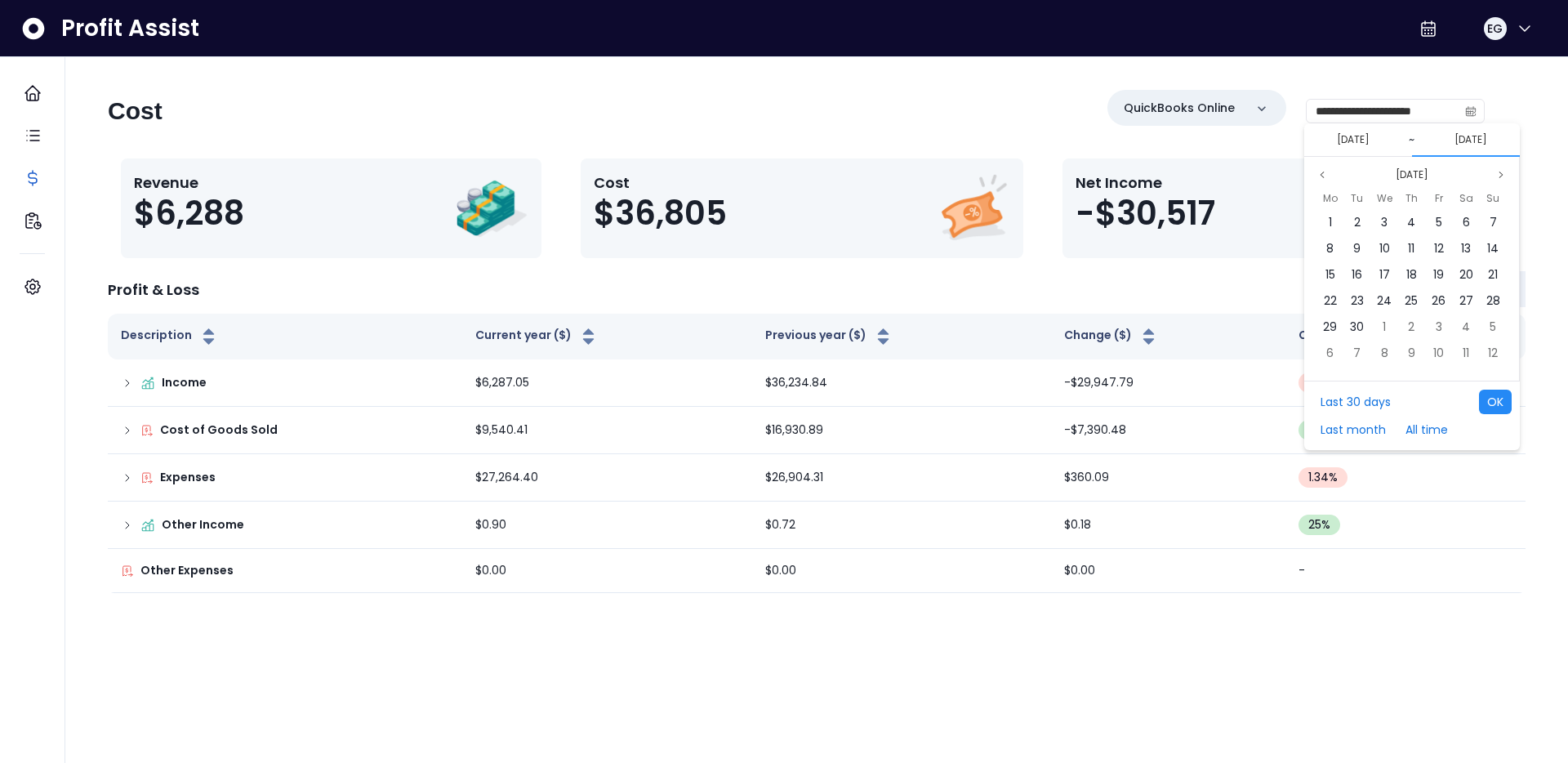
click at [1501, 405] on button "OK" at bounding box center [1495, 401] width 33 height 25
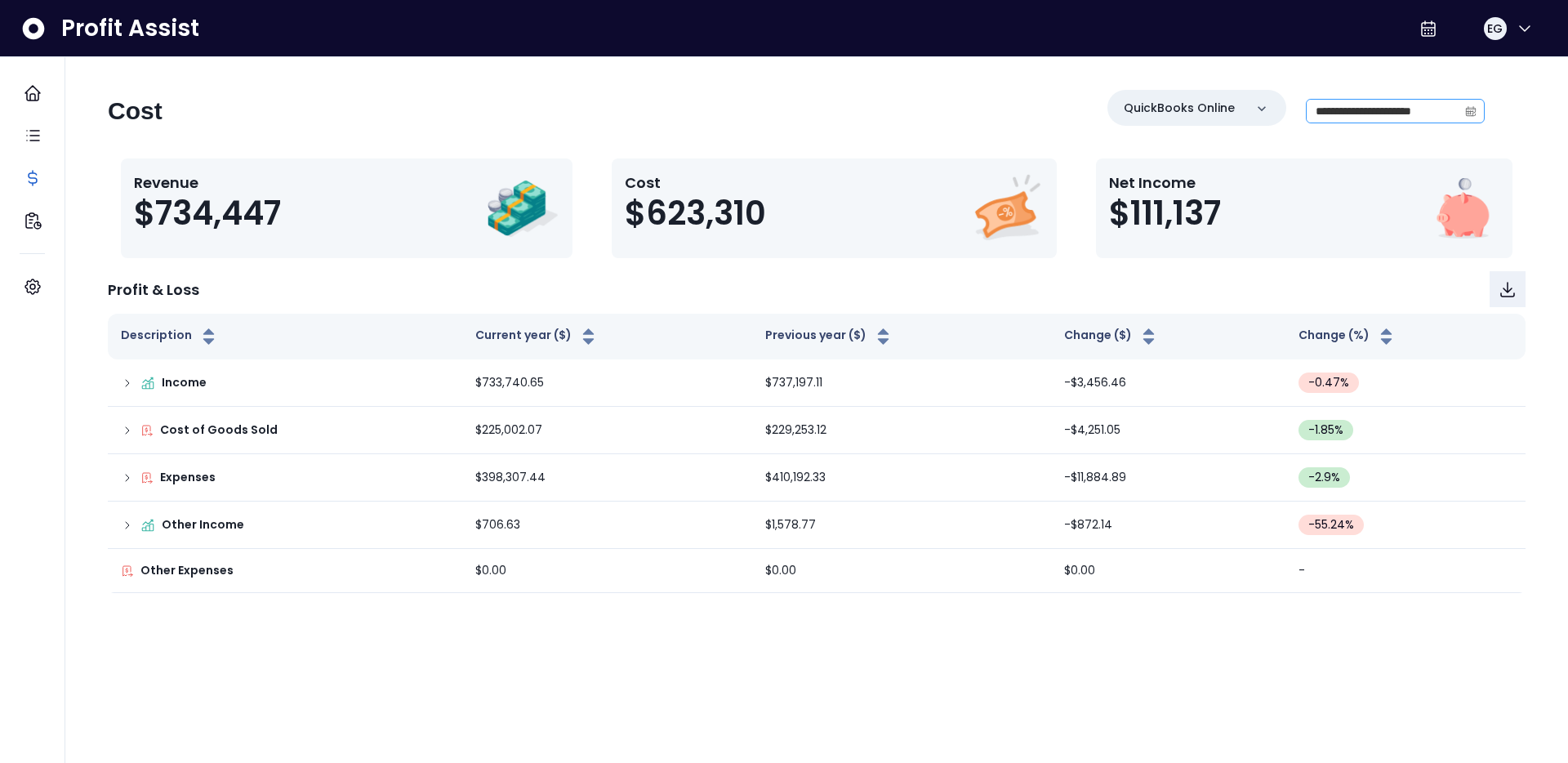
click at [1471, 108] on icon "calendar" at bounding box center [1471, 111] width 10 height 5
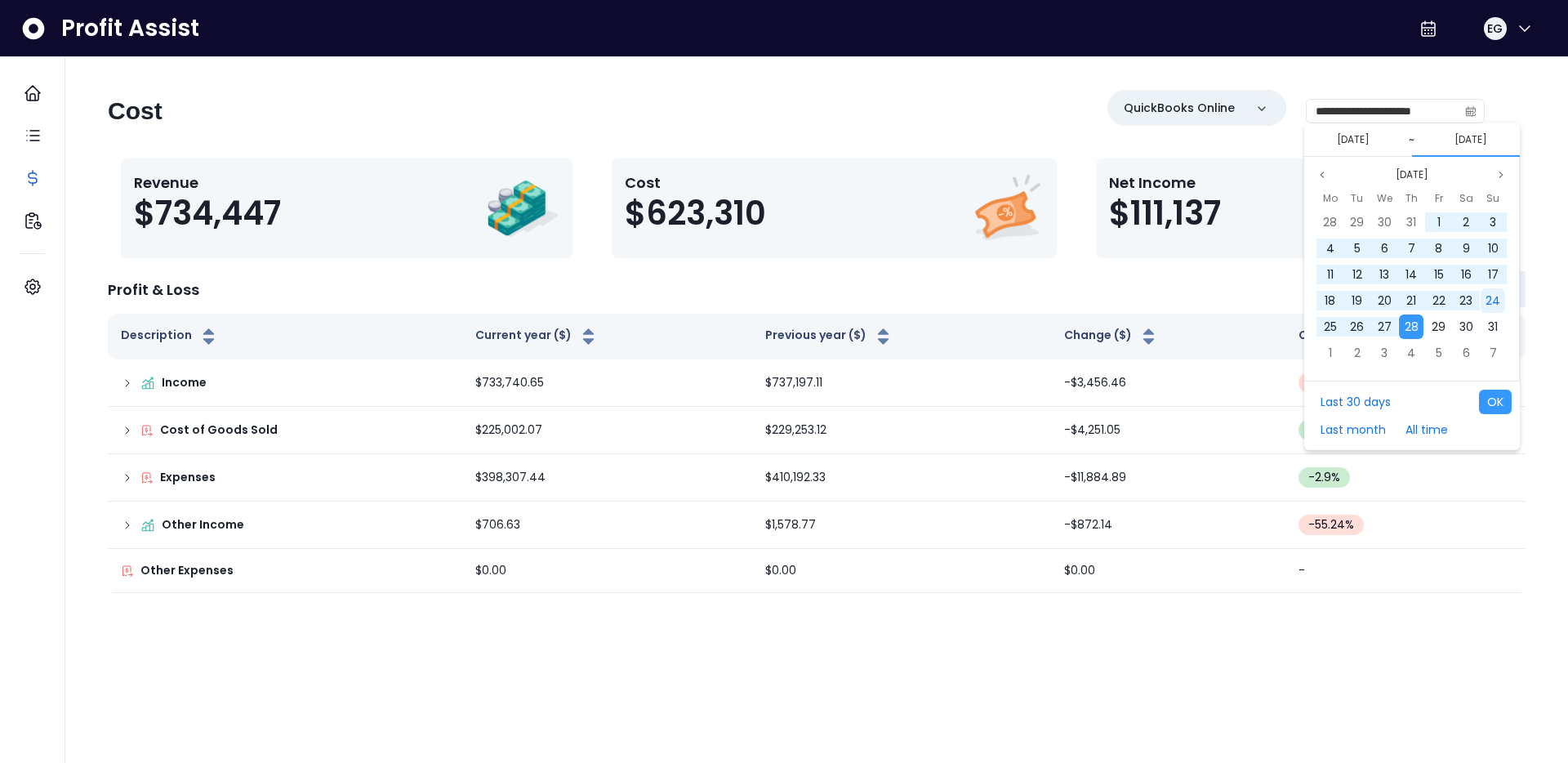
click at [1496, 299] on span "24" at bounding box center [1493, 300] width 14 height 16
click at [1333, 143] on button "[DATE]" at bounding box center [1354, 139] width 46 height 19
click at [1469, 217] on div "1" at bounding box center [1465, 222] width 25 height 25
click at [1504, 408] on button "OK" at bounding box center [1495, 401] width 33 height 25
type input "**********"
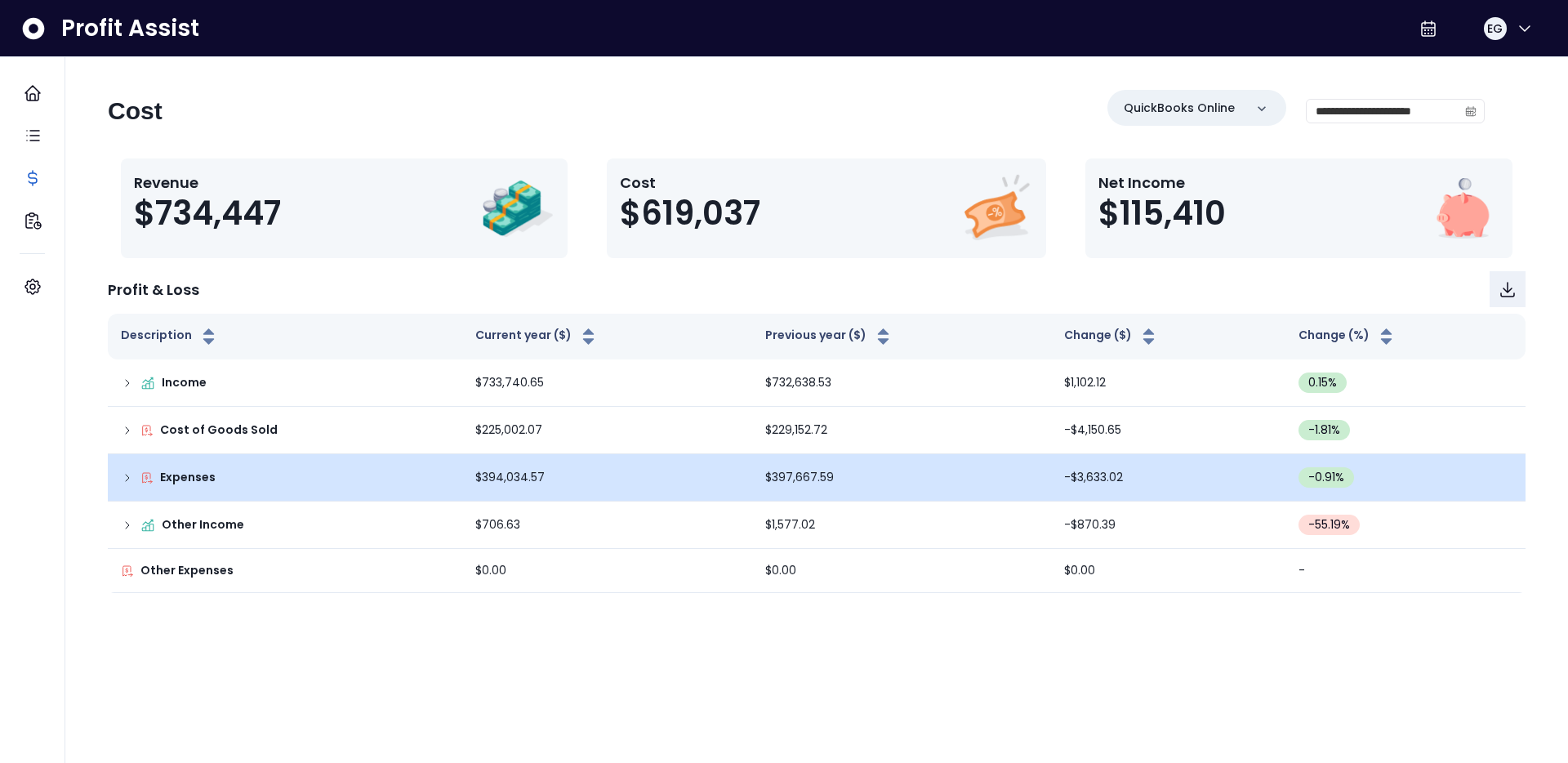
click at [518, 472] on td "$394,034.57" at bounding box center [607, 478] width 290 height 47
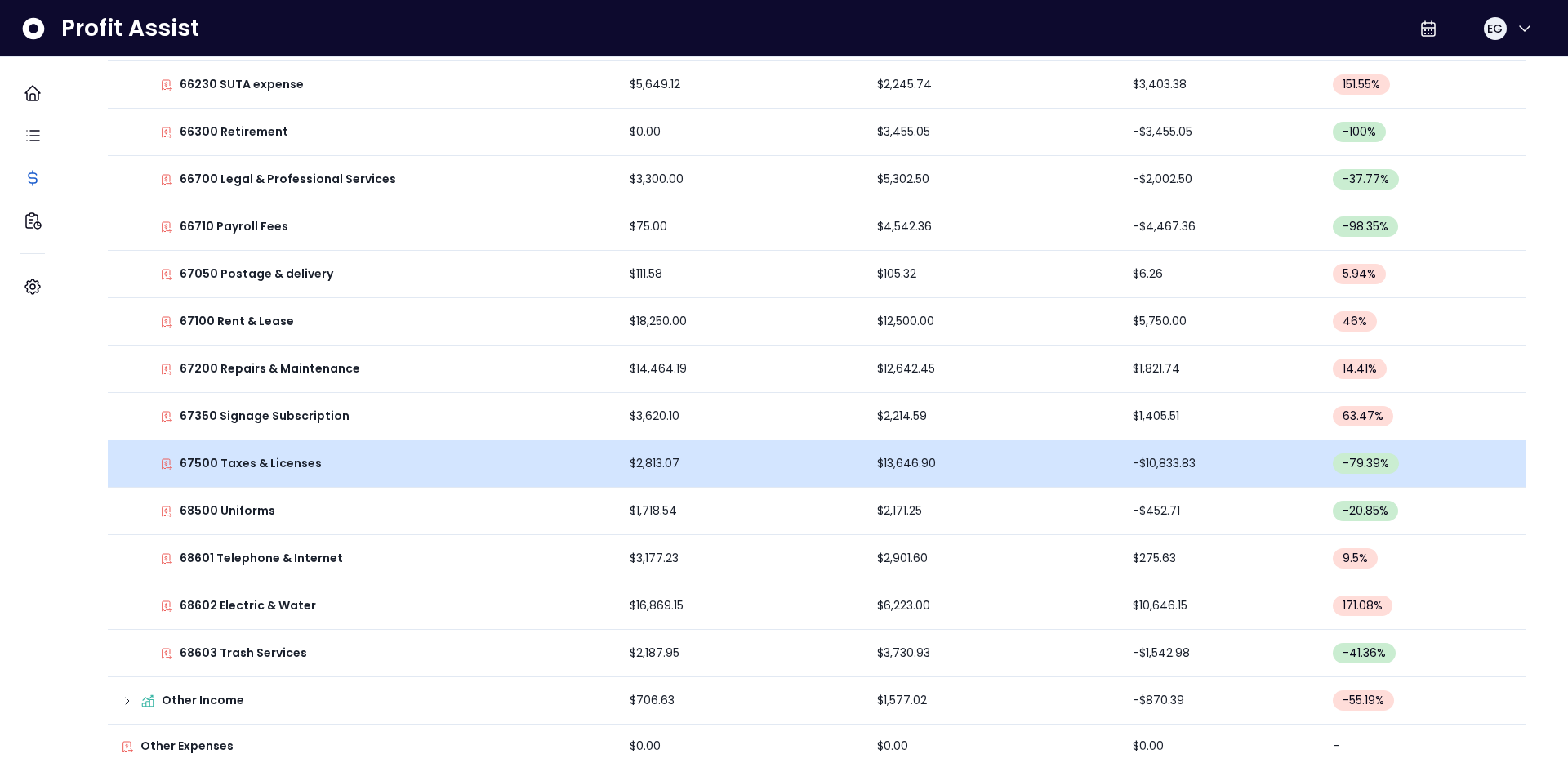
scroll to position [1196, 0]
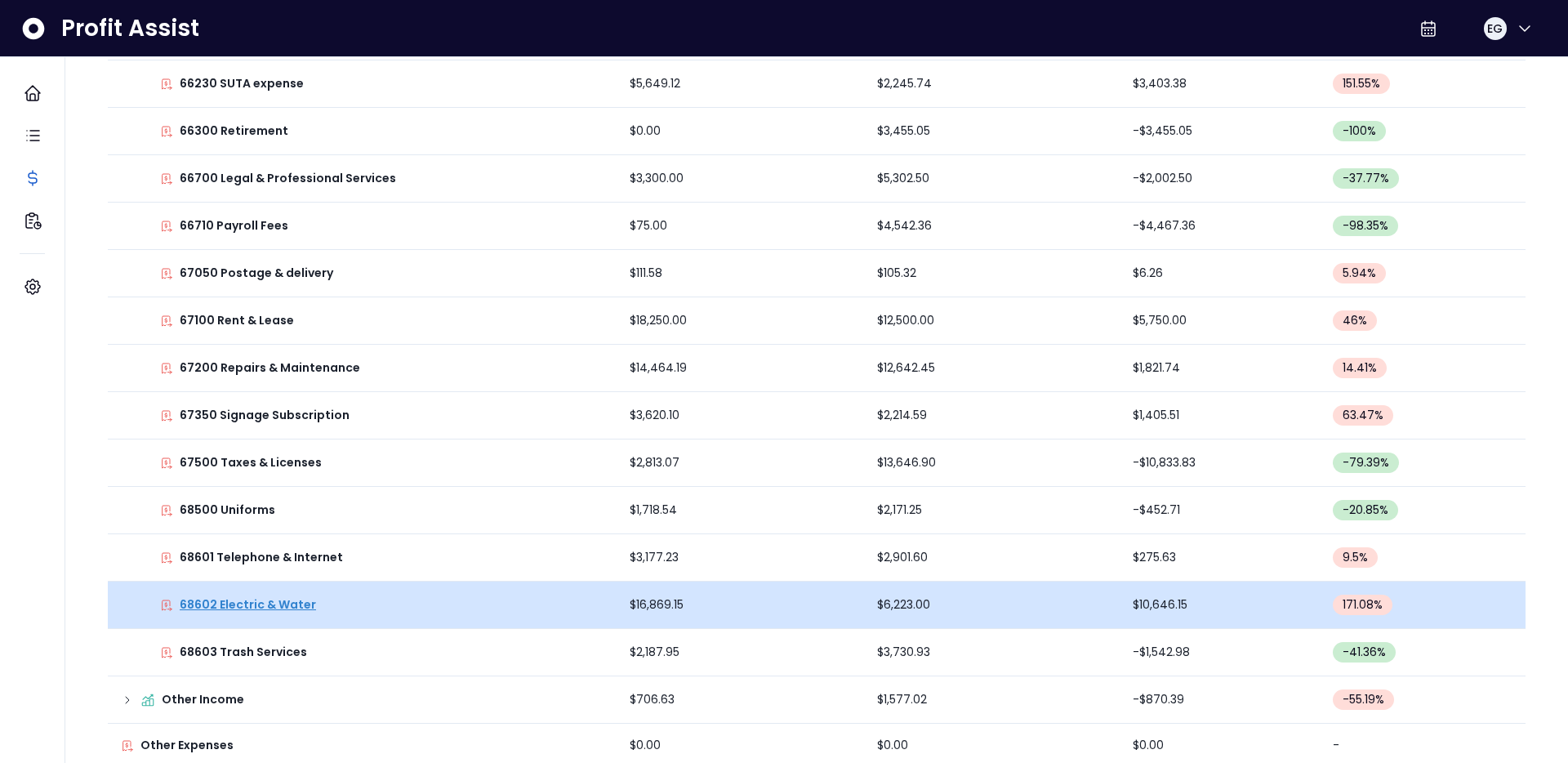
click at [288, 605] on p "68602 Electric & Water" at bounding box center [247, 605] width 136 height 17
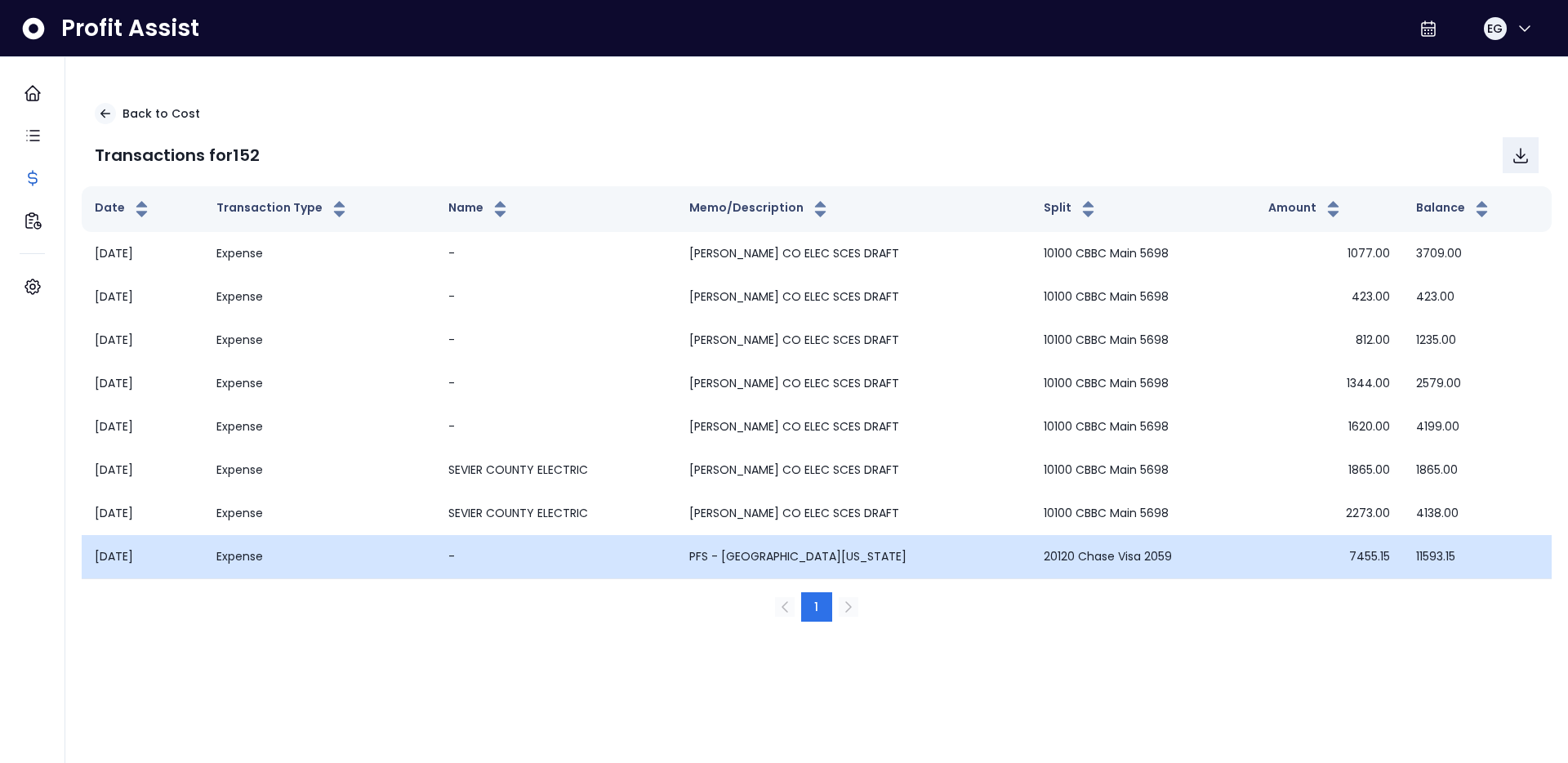
click at [275, 556] on td "Expense" at bounding box center [319, 556] width 232 height 43
click at [751, 569] on td "PFS - [GEOGRAPHIC_DATA][US_STATE]" at bounding box center [853, 556] width 354 height 43
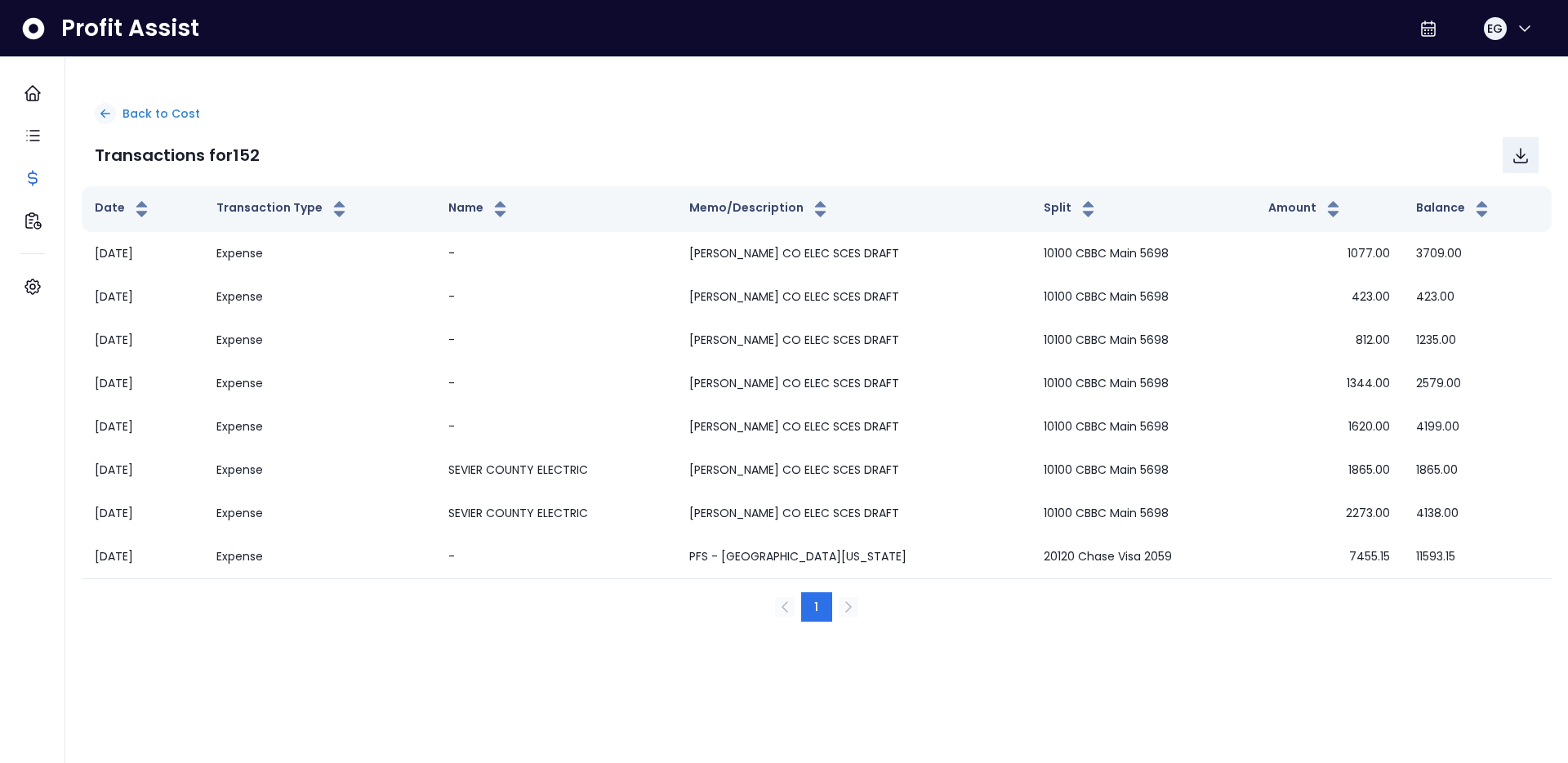
click at [140, 116] on p "Back to Cost" at bounding box center [162, 113] width 78 height 17
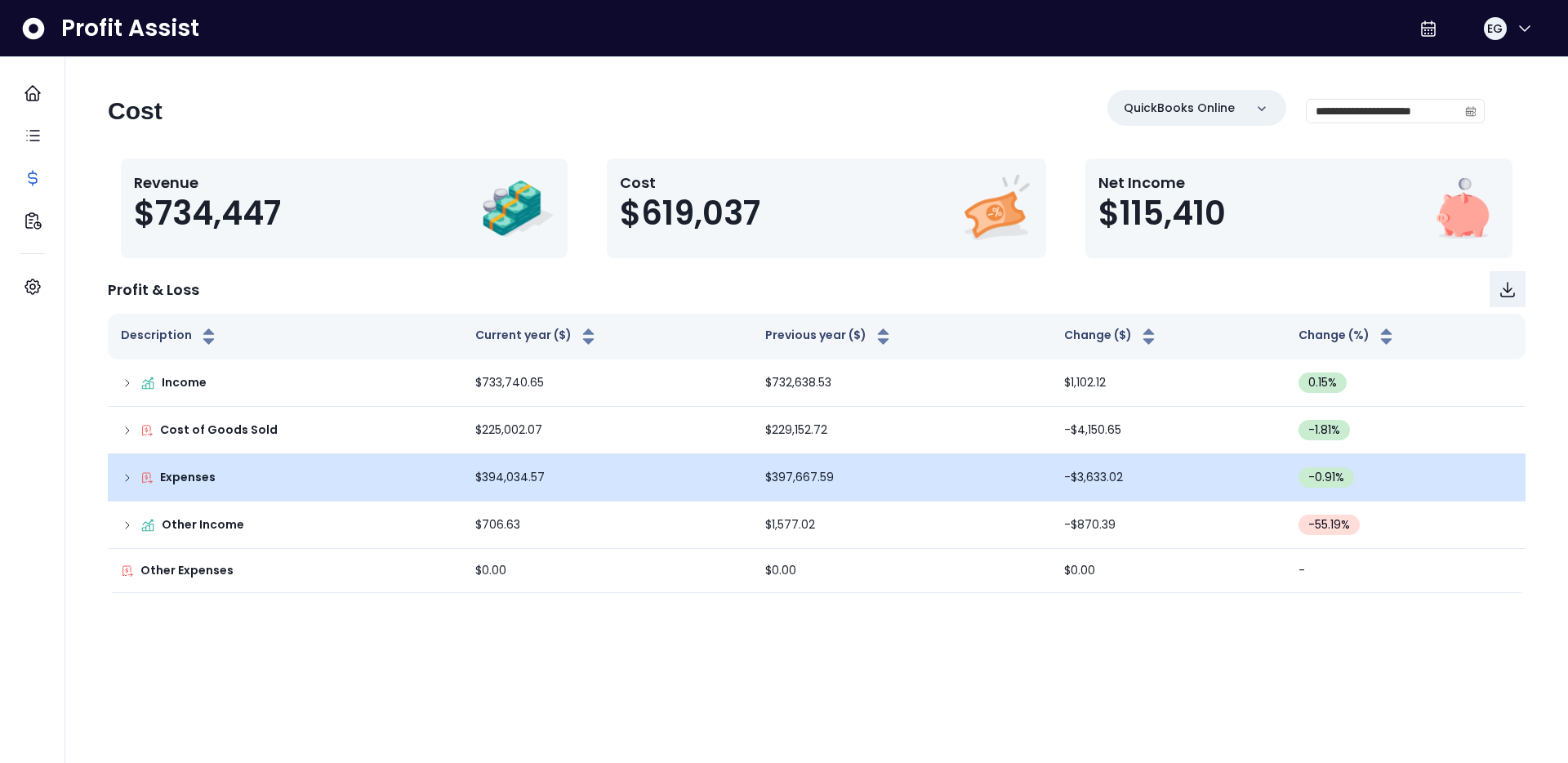
click at [197, 480] on p "Expenses" at bounding box center [188, 477] width 56 height 17
click at [346, 490] on td "Expenses" at bounding box center [285, 478] width 354 height 47
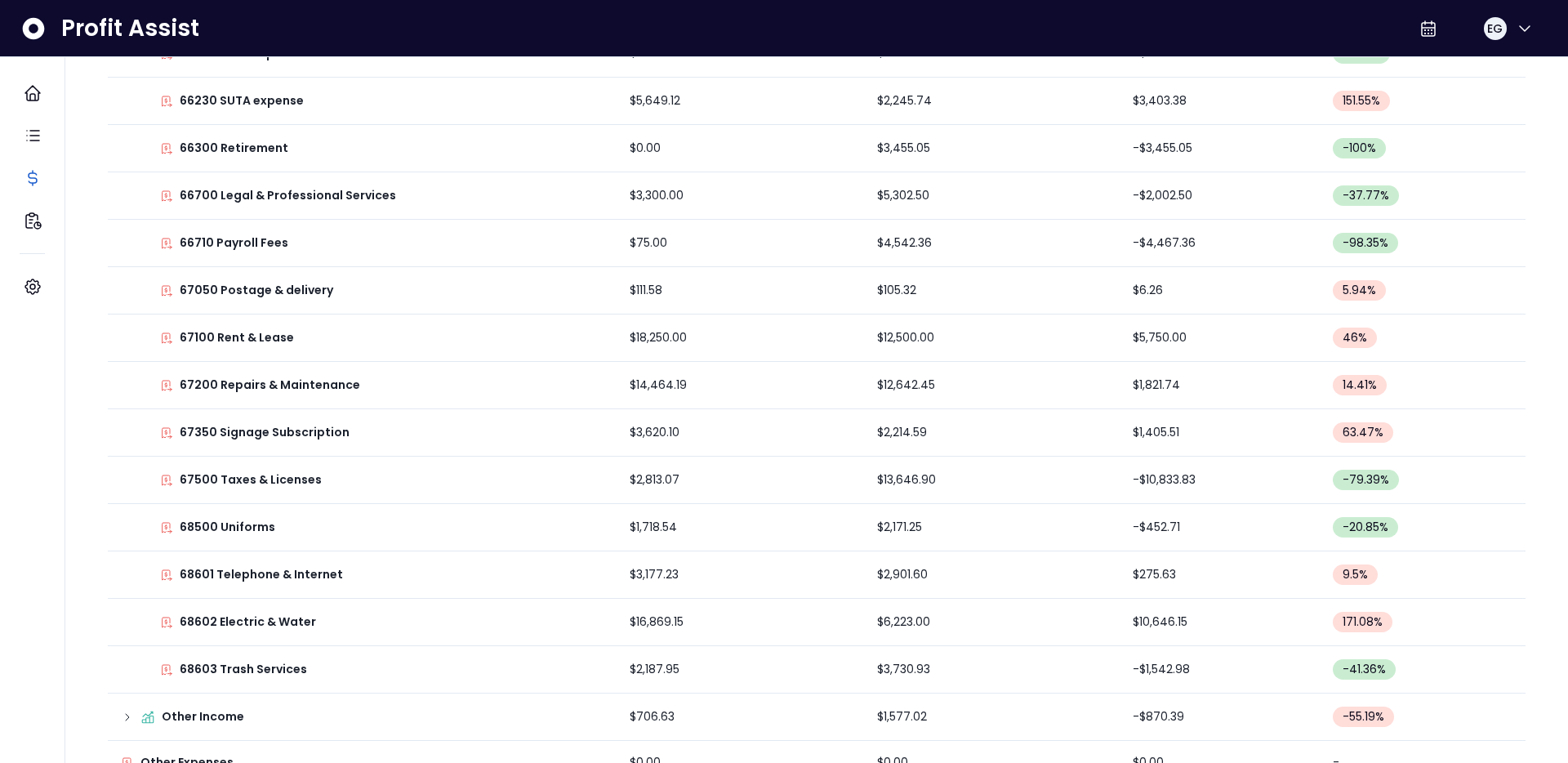
scroll to position [1217, 0]
